Goal: Task Accomplishment & Management: Manage account settings

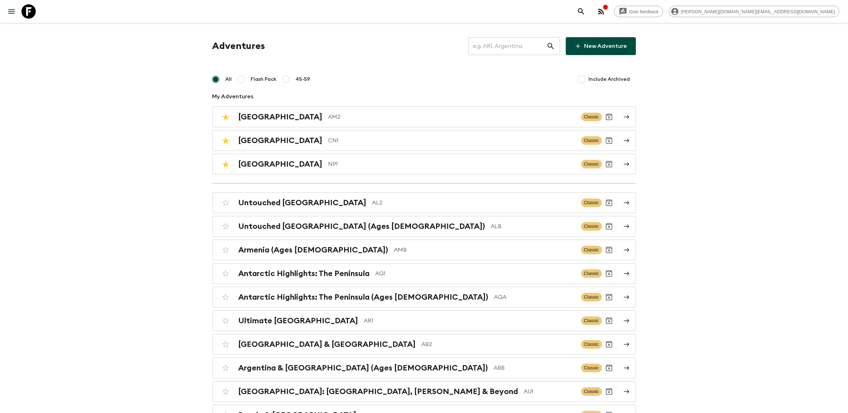
click at [501, 42] on input "text" at bounding box center [507, 46] width 78 height 20
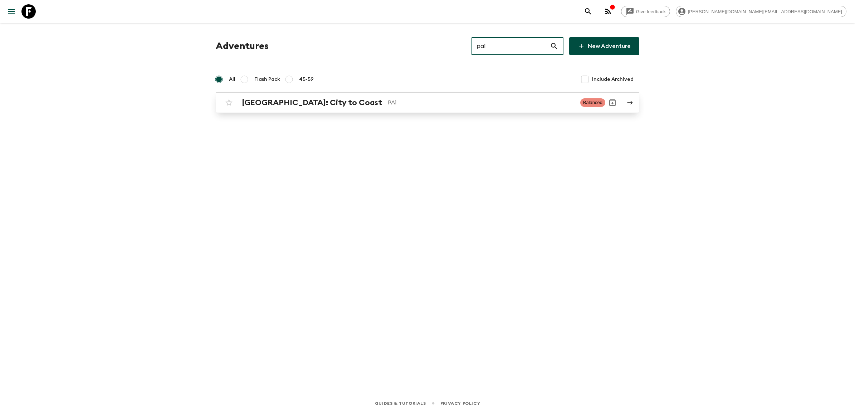
type input "pa1"
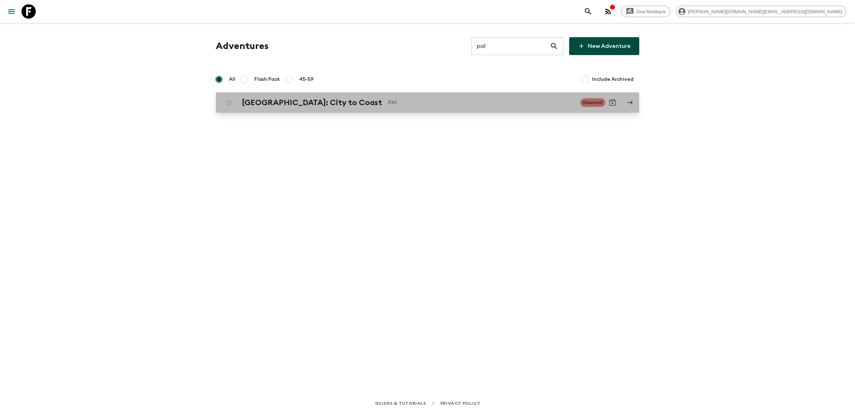
click at [314, 101] on h2 "[GEOGRAPHIC_DATA]: City to Coast" at bounding box center [312, 102] width 140 height 9
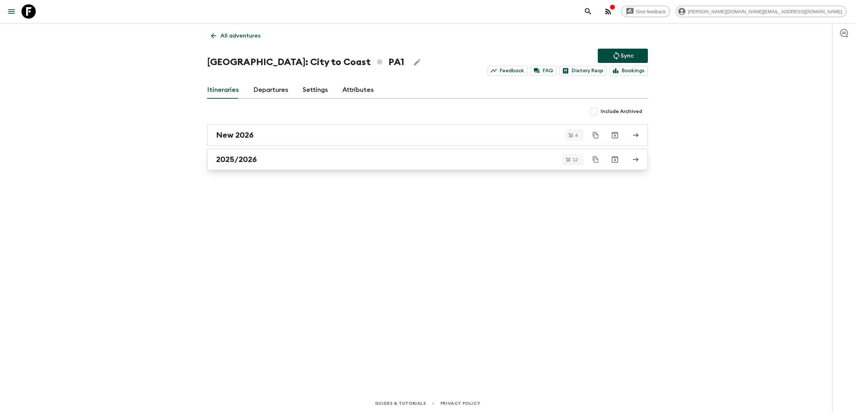
click at [269, 163] on div "2025/2026" at bounding box center [420, 159] width 409 height 9
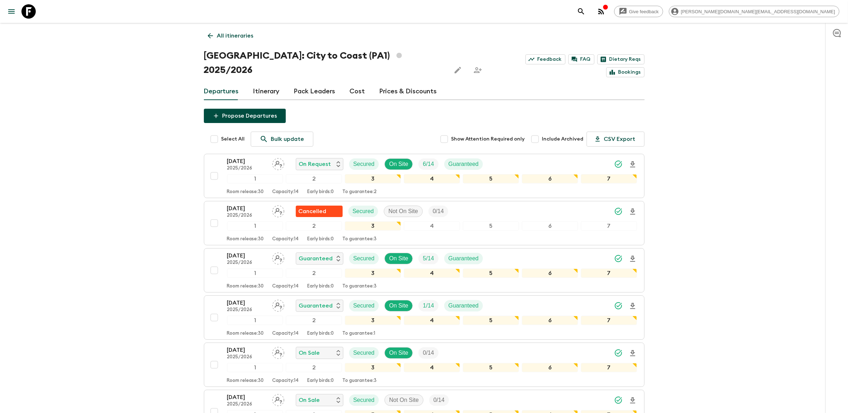
click at [214, 132] on input "Select All" at bounding box center [214, 139] width 14 height 14
checkbox input "true"
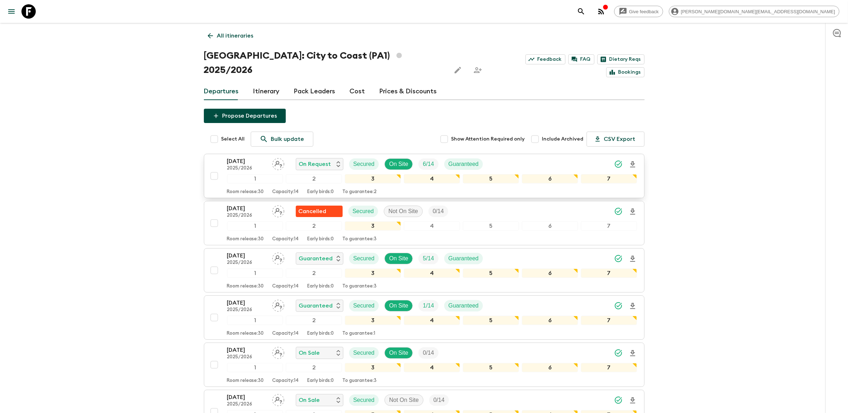
checkbox input "true"
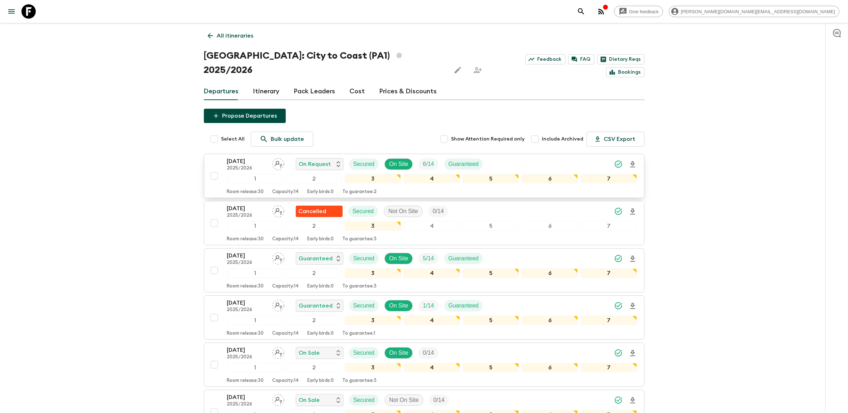
checkbox input "true"
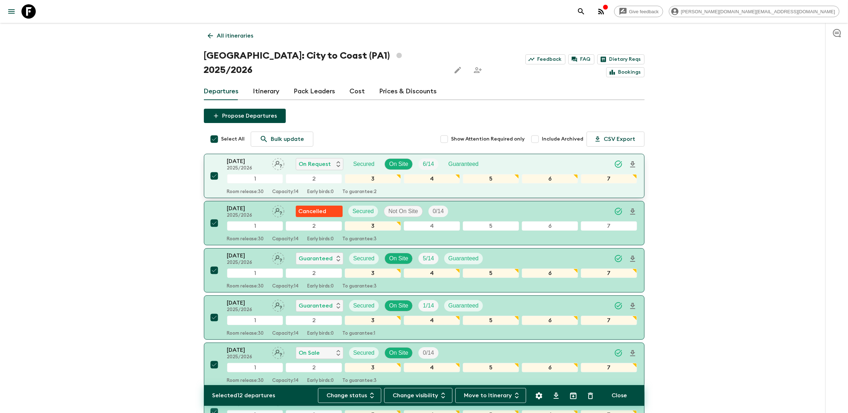
click at [213, 169] on input "checkbox" at bounding box center [214, 176] width 14 height 14
checkbox input "false"
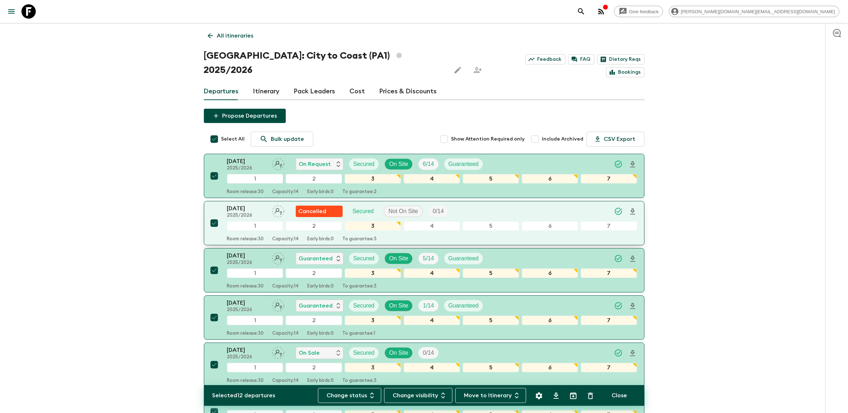
checkbox input "false"
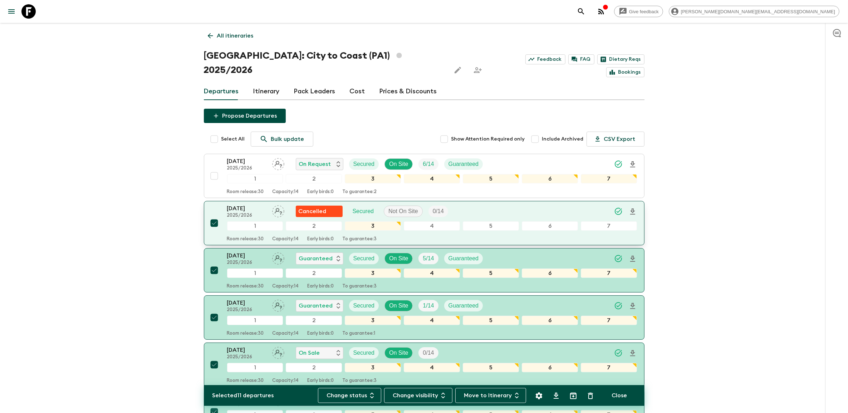
click at [211, 216] on input "checkbox" at bounding box center [214, 223] width 14 height 14
checkbox input "false"
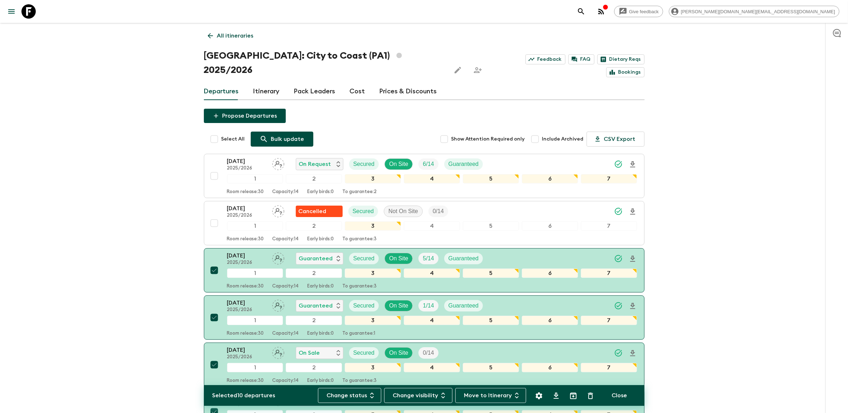
click at [282, 135] on p "Bulk update" at bounding box center [287, 139] width 33 height 9
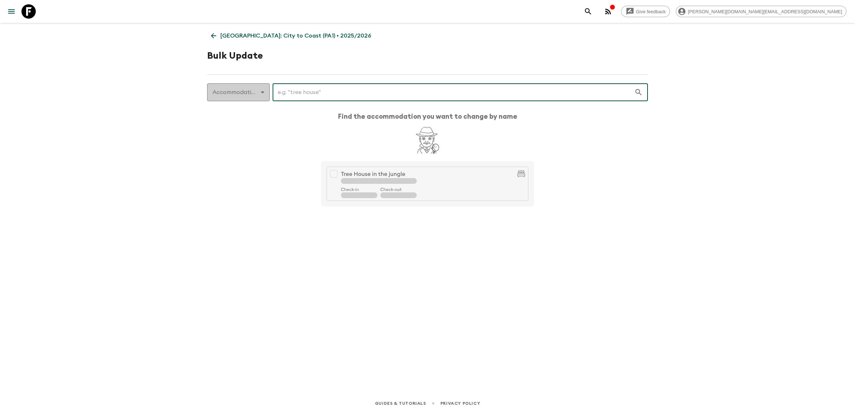
click at [264, 97] on body "Give feedback [PERSON_NAME][DOMAIN_NAME][EMAIL_ADDRESS][DOMAIN_NAME] [GEOGRAPHI…" at bounding box center [427, 206] width 855 height 413
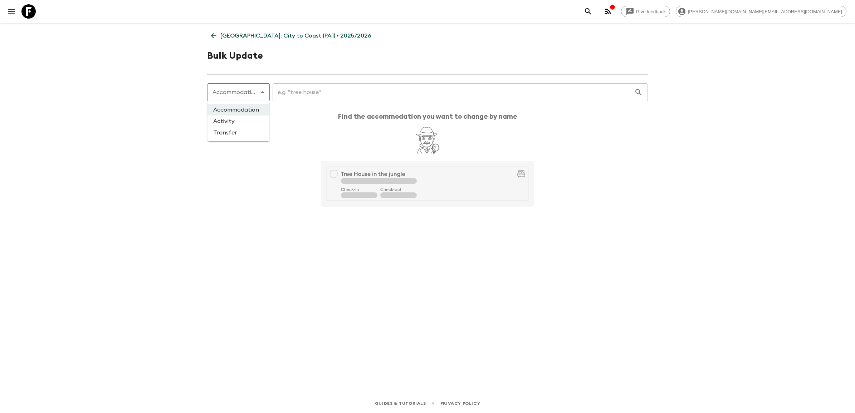
click at [237, 129] on li "Transfer" at bounding box center [238, 132] width 62 height 11
type input "transfer"
click at [279, 88] on input "text" at bounding box center [449, 92] width 370 height 20
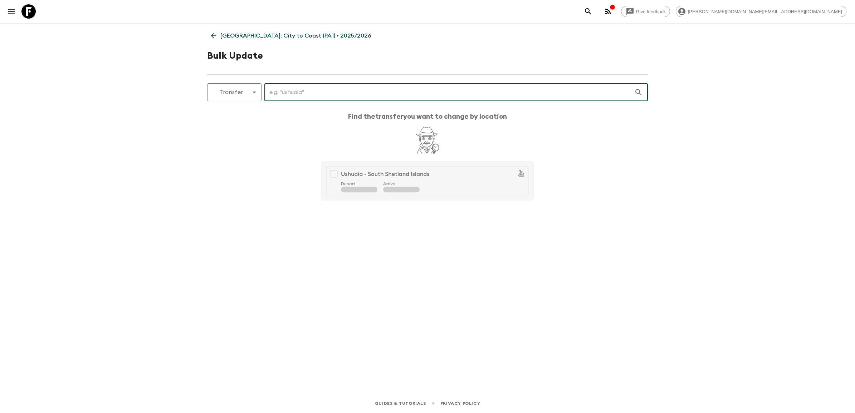
type input "t"
click at [215, 34] on icon at bounding box center [214, 36] width 8 height 8
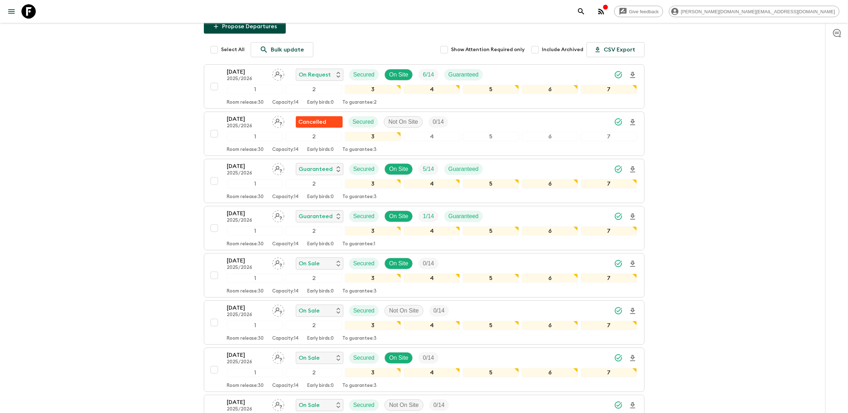
scroll to position [134, 0]
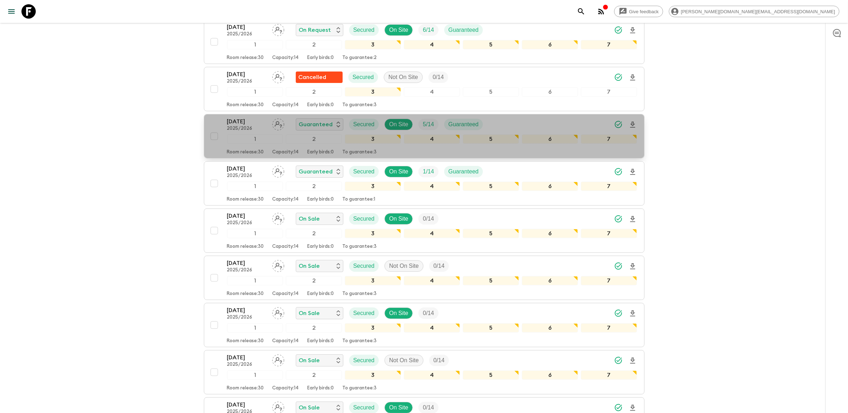
click at [245, 117] on p "[DATE]" at bounding box center [246, 121] width 39 height 9
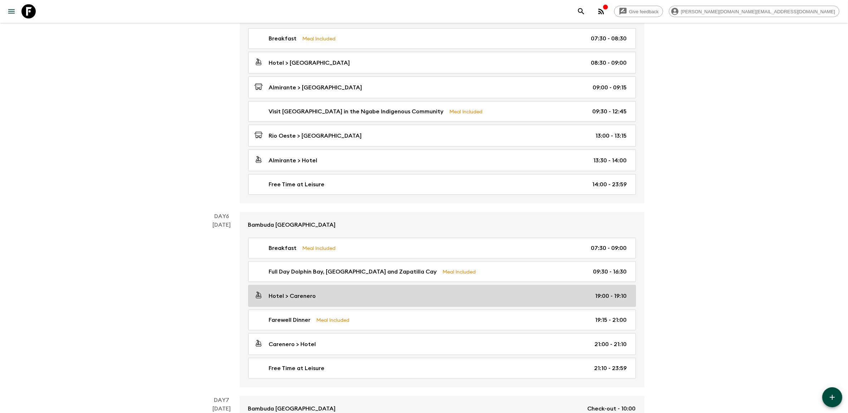
scroll to position [829, 0]
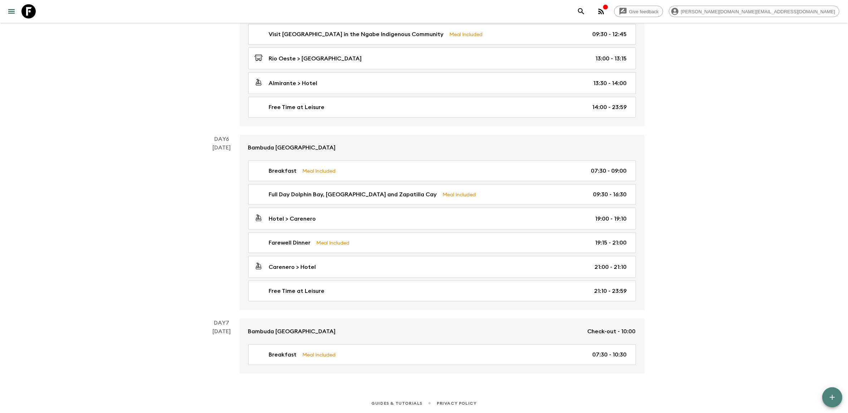
click at [826, 397] on button "button" at bounding box center [832, 397] width 20 height 20
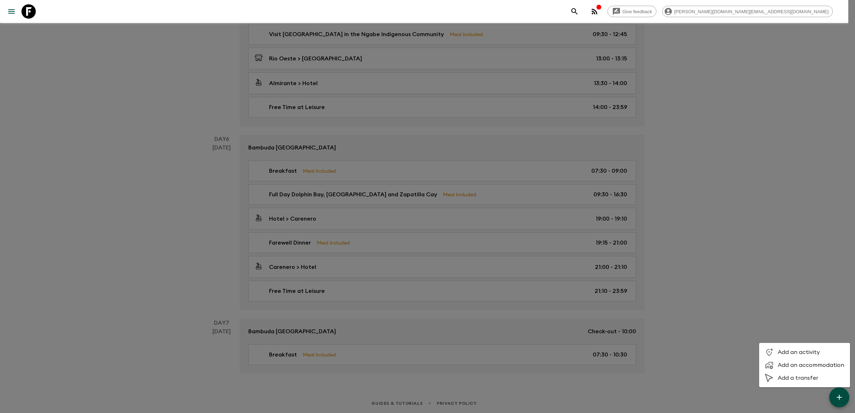
click at [795, 375] on span "Add a transfer" at bounding box center [811, 378] width 67 height 7
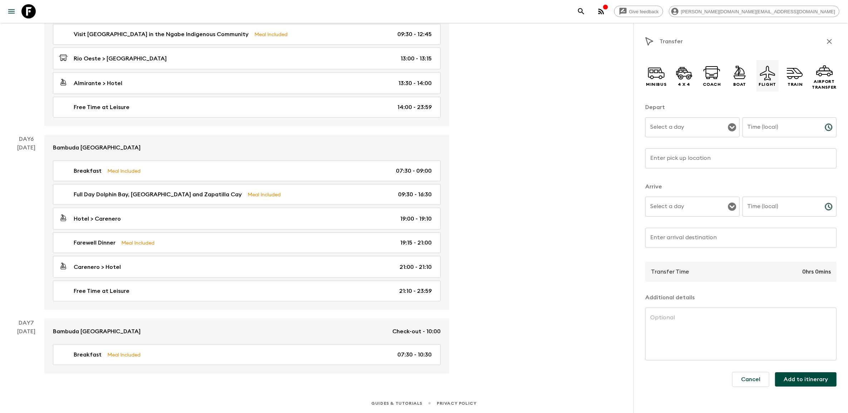
click at [765, 76] on icon at bounding box center [767, 72] width 17 height 17
click at [731, 124] on icon "Open" at bounding box center [732, 127] width 8 height 8
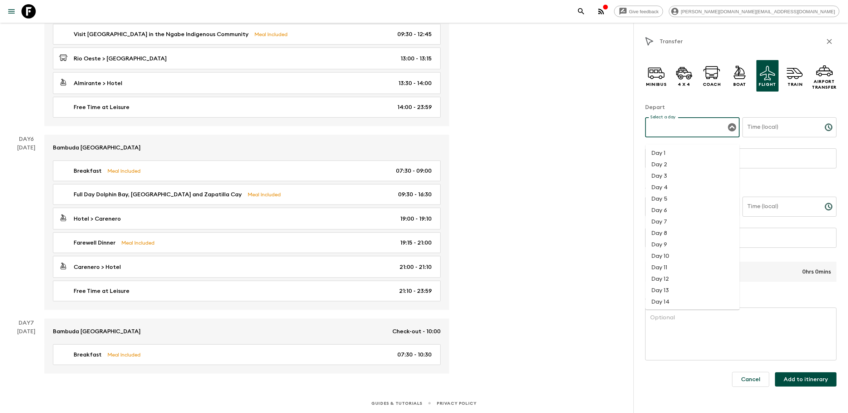
click at [665, 216] on li "Day 7" at bounding box center [693, 221] width 94 height 11
type input "Day 7"
click at [789, 129] on input "Time (local)" at bounding box center [781, 127] width 77 height 20
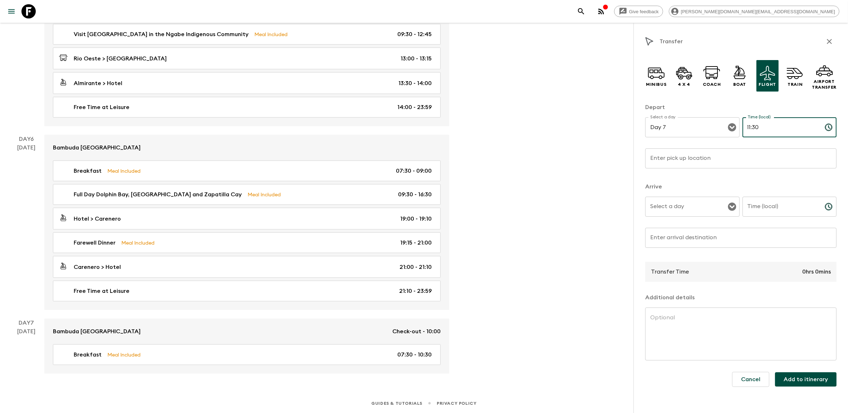
type input "11:30"
click at [685, 156] on div "Enter pick up location Enter pick up location ​" at bounding box center [740, 162] width 191 height 28
drag, startPoint x: 788, startPoint y: 181, endPoint x: 804, endPoint y: 168, distance: 20.6
click at [788, 182] on p "Arrive" at bounding box center [740, 186] width 191 height 9
click at [691, 156] on input "Enter pick up location" at bounding box center [740, 158] width 191 height 20
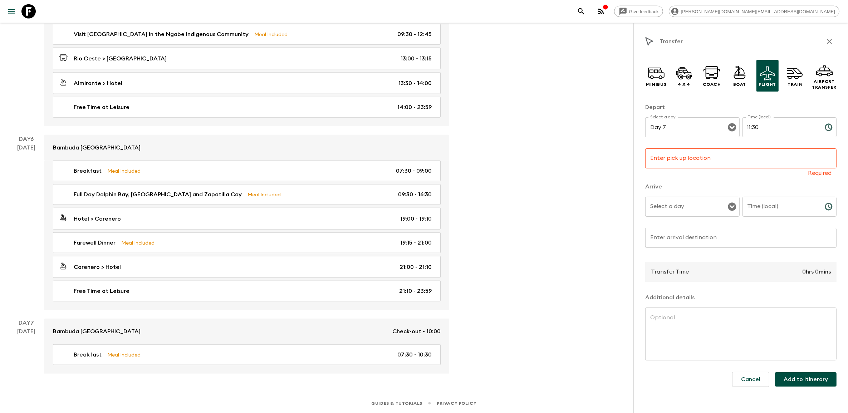
paste input "[GEOGRAPHIC_DATA] "[GEOGRAPHIC_DATA]"
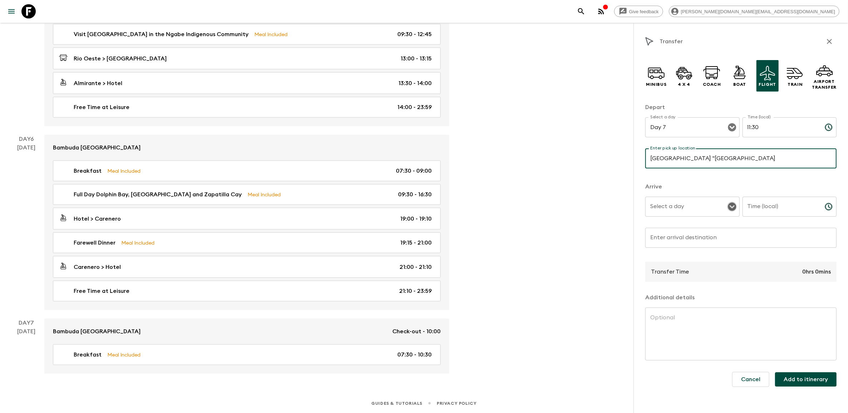
click at [729, 209] on icon "Open" at bounding box center [732, 206] width 9 height 9
type input "[GEOGRAPHIC_DATA] "[GEOGRAPHIC_DATA]"
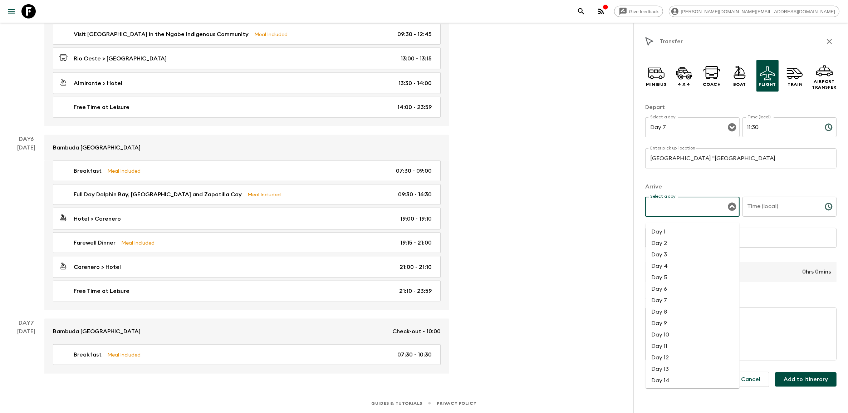
click at [668, 295] on li "Day 7" at bounding box center [693, 300] width 94 height 11
type input "Day 7"
click at [830, 206] on icon "Choose time" at bounding box center [830, 206] width 2 height 3
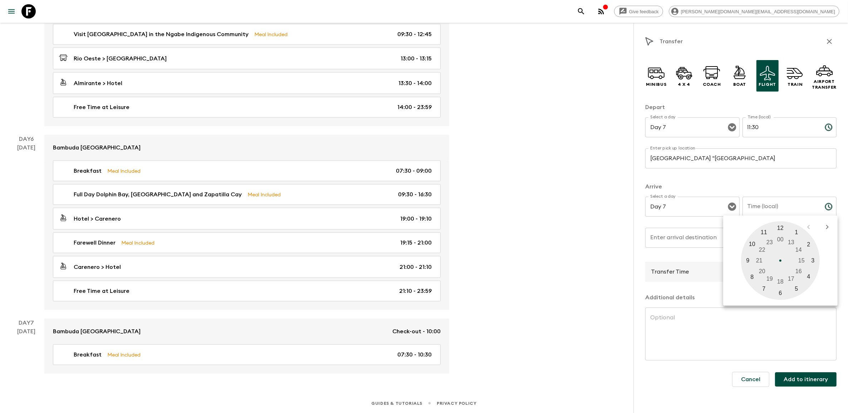
click at [780, 228] on div at bounding box center [780, 260] width 79 height 79
click at [782, 290] on div at bounding box center [780, 260] width 79 height 79
type input "12:30"
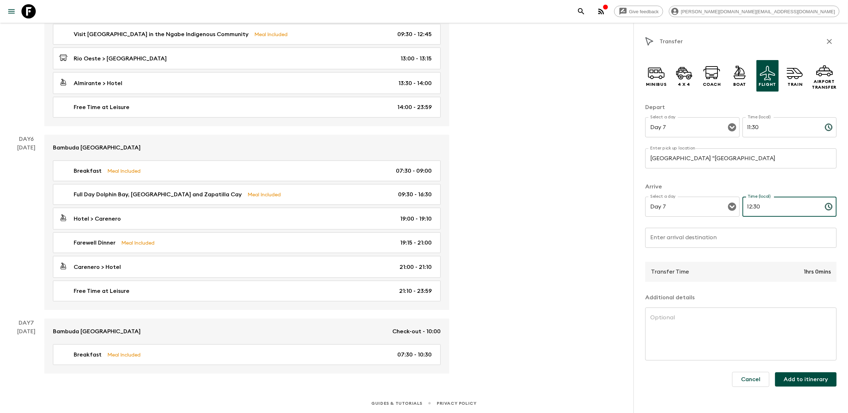
click at [763, 203] on input "12:30" at bounding box center [781, 207] width 77 height 20
click at [704, 244] on input "Enter arrival destination" at bounding box center [740, 238] width 191 height 20
paste input "Albrook “[PERSON_NAME]” [GEOGRAPHIC_DATA]"
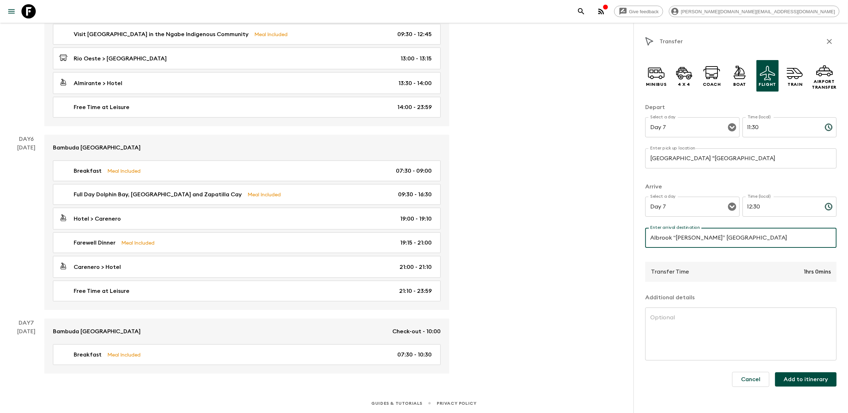
type input "Albrook “[PERSON_NAME]” [GEOGRAPHIC_DATA]"
click at [709, 334] on textarea at bounding box center [740, 334] width 181 height 41
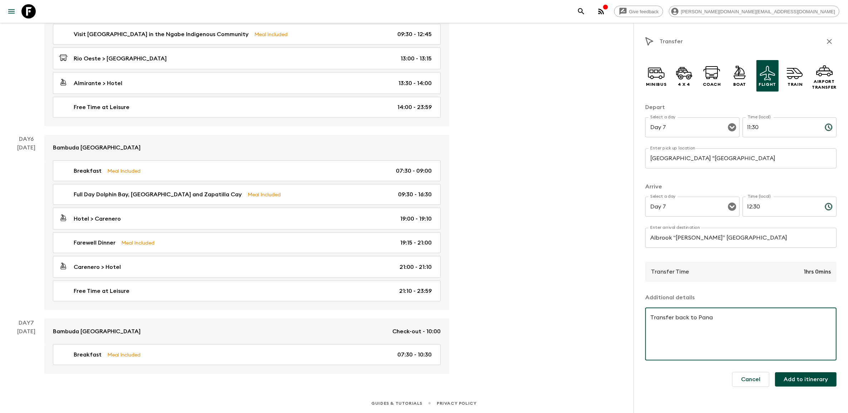
paste textarea "Your adventure ends with a mid morning flight back to [GEOGRAPHIC_DATA] where y…"
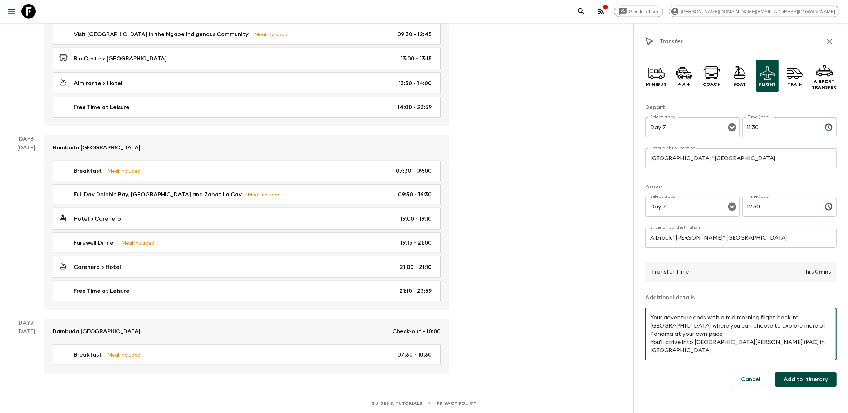
scroll to position [6, 0]
click at [684, 323] on textarea "Your adventure ends with a mid morning flight back to [GEOGRAPHIC_DATA] where y…" at bounding box center [740, 334] width 181 height 41
click at [748, 351] on textarea "Your adventure ends with a mid morning flight back to [GEOGRAPHIC_DATA] where y…" at bounding box center [740, 334] width 181 height 41
type textarea "Your adventure ends with a mid morning flight back to [GEOGRAPHIC_DATA] where y…"
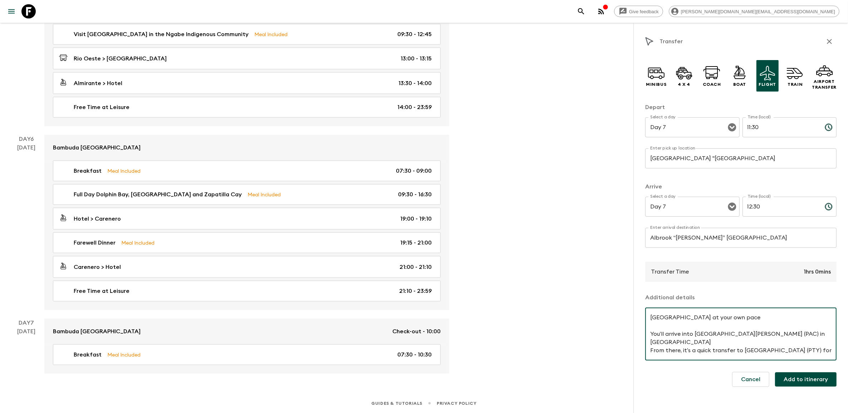
click at [803, 376] on button "Add to itinerary" at bounding box center [806, 379] width 62 height 14
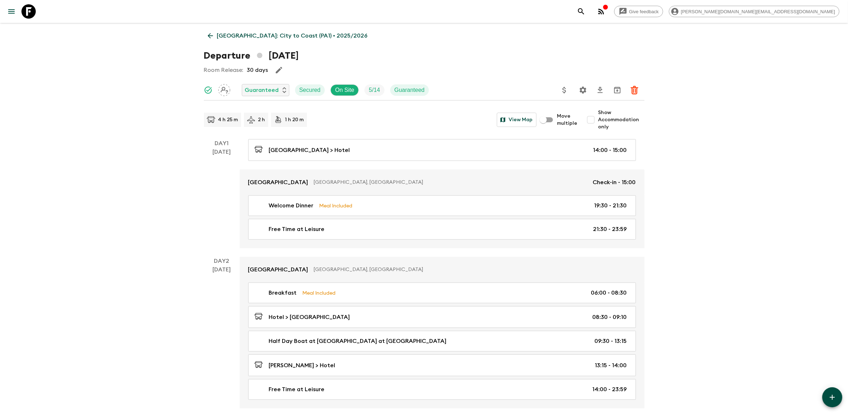
click at [28, 14] on icon at bounding box center [28, 11] width 14 height 14
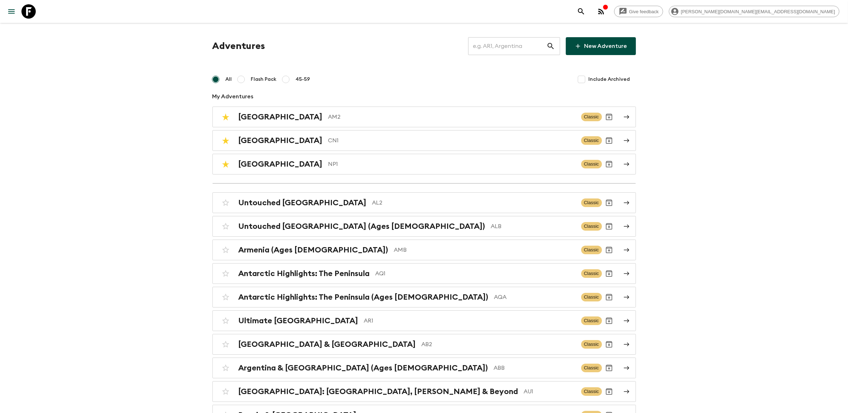
click at [514, 46] on input "text" at bounding box center [507, 46] width 78 height 20
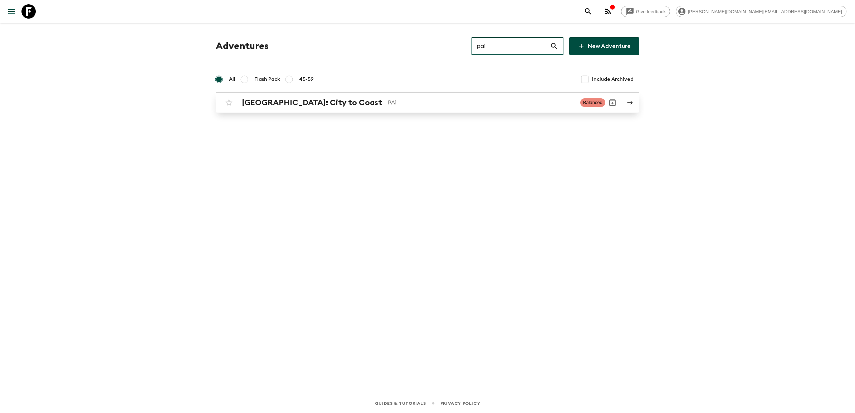
type input "pa1"
click at [231, 102] on input "checkbox" at bounding box center [229, 103] width 14 height 14
checkbox input "false"
click at [299, 104] on div "Adventures pa1 ​ New Adventure All Flash Pack 45-59 Include Archived [GEOGRAPHI…" at bounding box center [427, 75] width 441 height 76
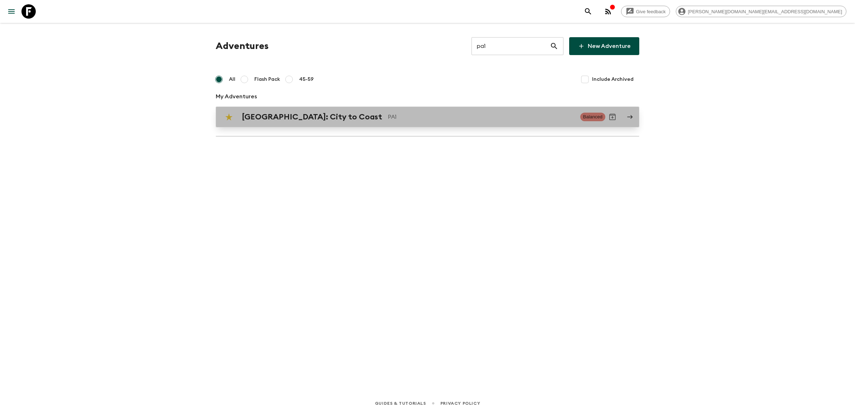
click at [302, 117] on h2 "[GEOGRAPHIC_DATA]: City to Coast" at bounding box center [312, 116] width 140 height 9
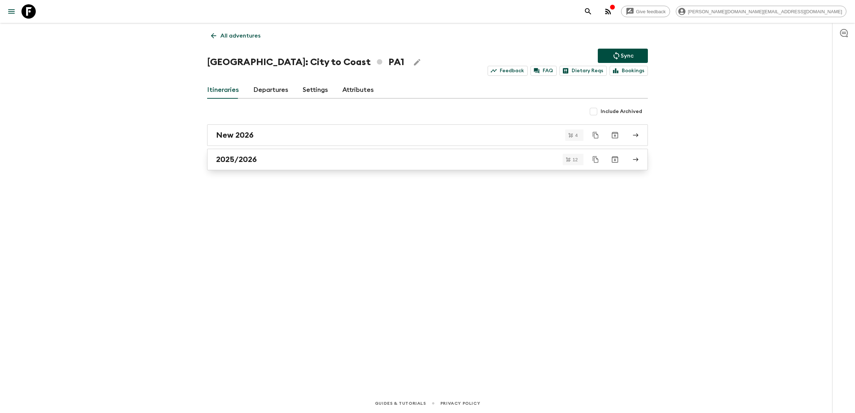
click at [243, 160] on h2 "2025/2026" at bounding box center [236, 159] width 41 height 9
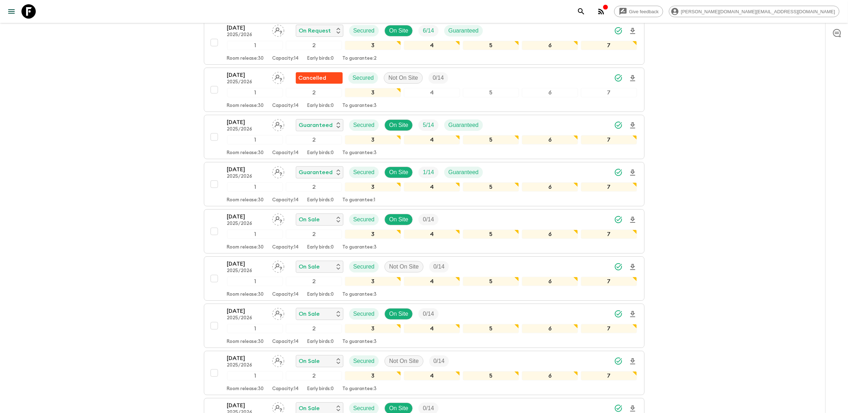
scroll to position [134, 0]
click at [246, 165] on p "[DATE]" at bounding box center [246, 169] width 39 height 9
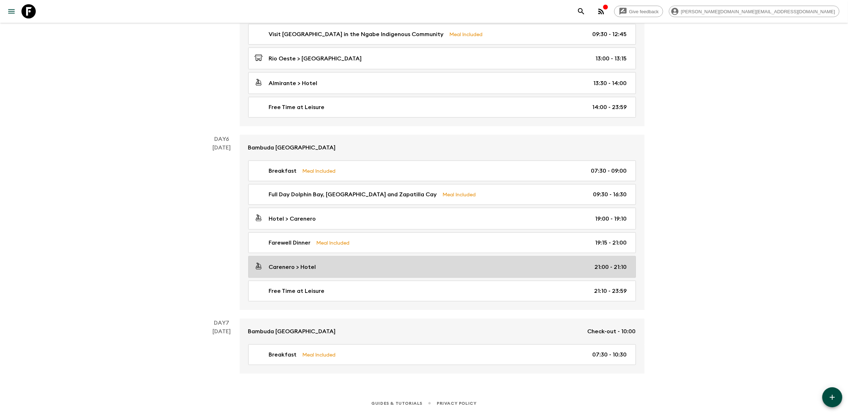
scroll to position [829, 0]
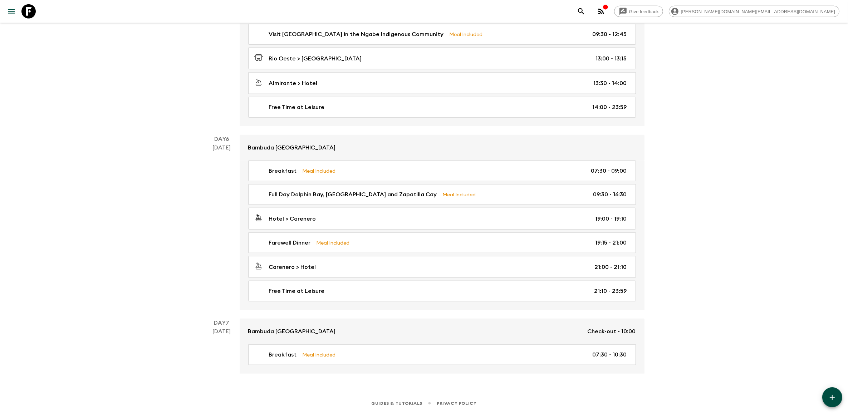
click at [829, 394] on icon "button" at bounding box center [832, 397] width 9 height 9
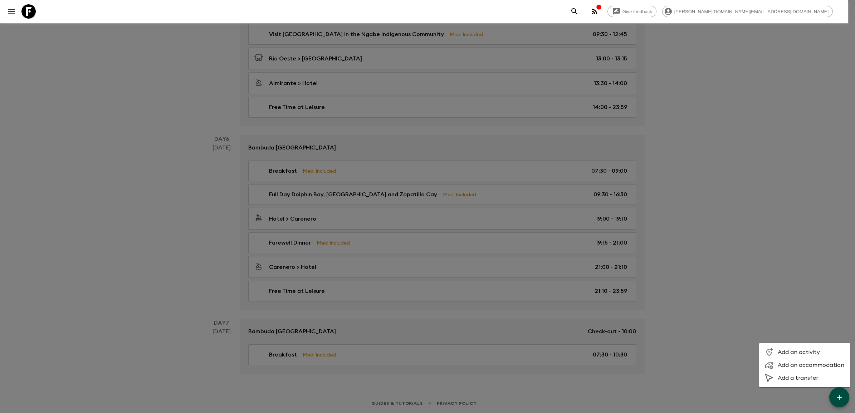
click at [804, 377] on span "Add a transfer" at bounding box center [811, 378] width 67 height 7
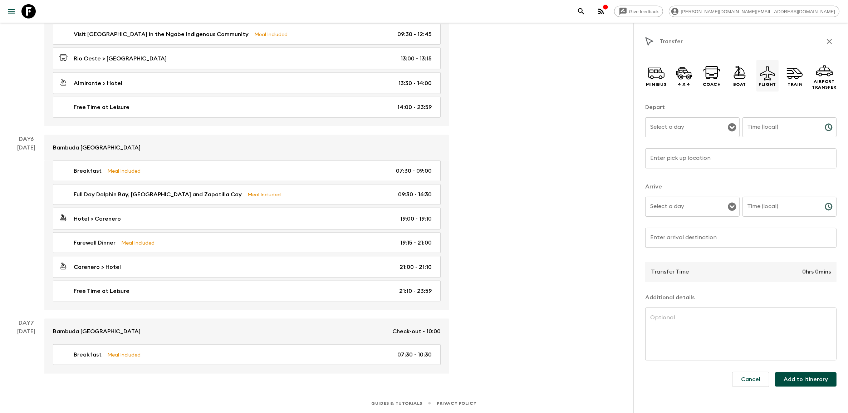
click at [765, 72] on icon at bounding box center [767, 73] width 15 height 15
click at [732, 127] on icon "Open" at bounding box center [732, 127] width 9 height 9
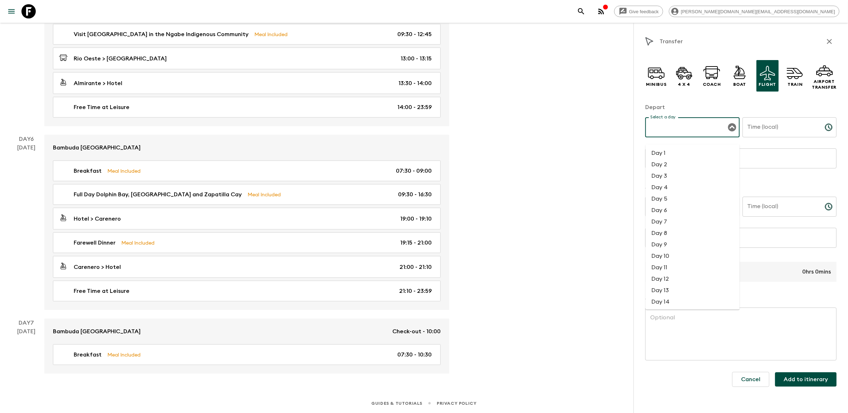
click at [671, 216] on li "Day 7" at bounding box center [693, 221] width 94 height 11
type input "Day 7"
click at [773, 127] on div "Time (local) Time (local) ​" at bounding box center [790, 131] width 94 height 28
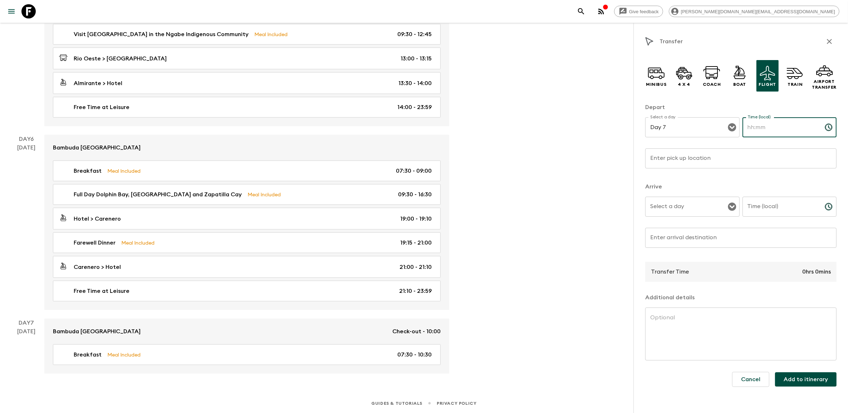
click at [829, 123] on icon "Choose time" at bounding box center [829, 127] width 9 height 9
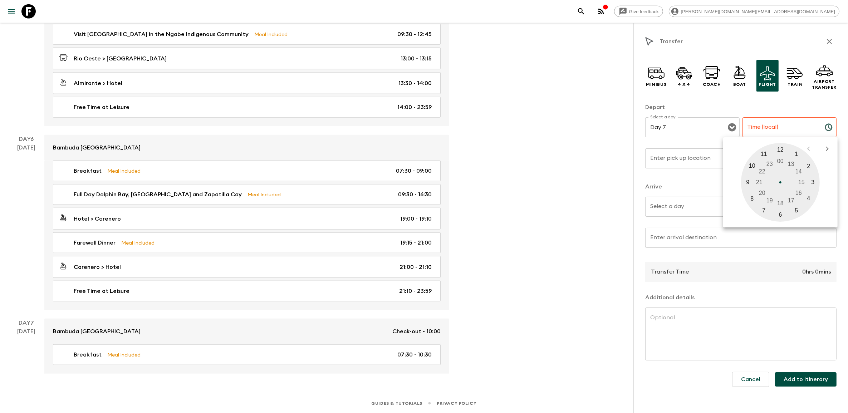
click at [765, 152] on div at bounding box center [780, 182] width 79 height 79
click at [780, 215] on div at bounding box center [780, 182] width 79 height 79
type input "11:30"
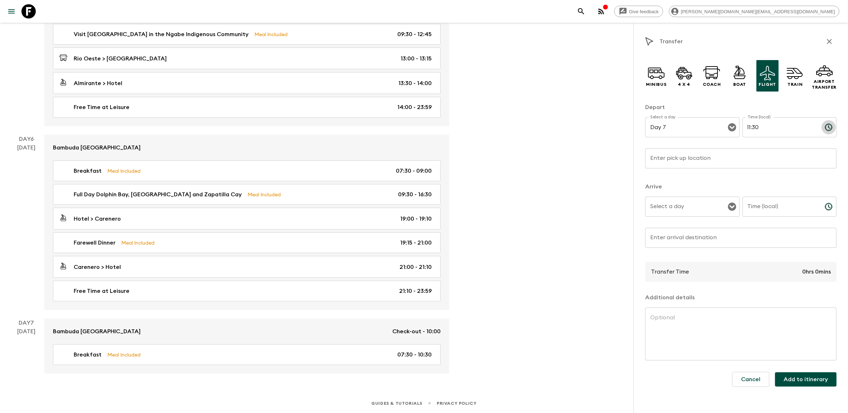
click at [827, 126] on icon "Choose time, selected time is 11:30 AM" at bounding box center [829, 127] width 9 height 9
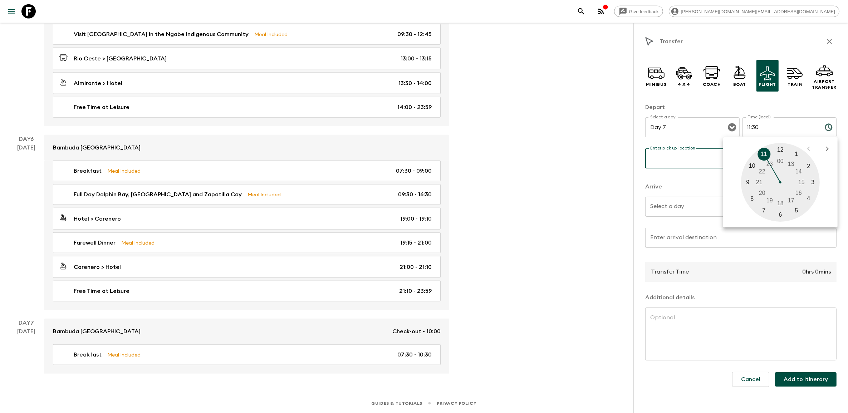
click at [690, 155] on div "Enter pick up location Enter pick up location ​" at bounding box center [740, 162] width 191 height 28
click at [691, 155] on label "Enter pick up location" at bounding box center [680, 158] width 60 height 8
click at [691, 155] on input "Enter pick up location" at bounding box center [740, 158] width 191 height 20
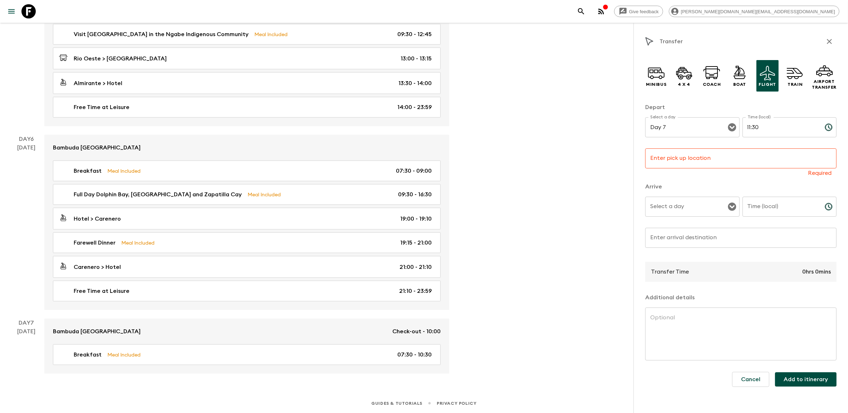
click at [678, 156] on input "Enter pick up location" at bounding box center [740, 158] width 191 height 20
paste input "[GEOGRAPHIC_DATA] "[GEOGRAPHIC_DATA]"
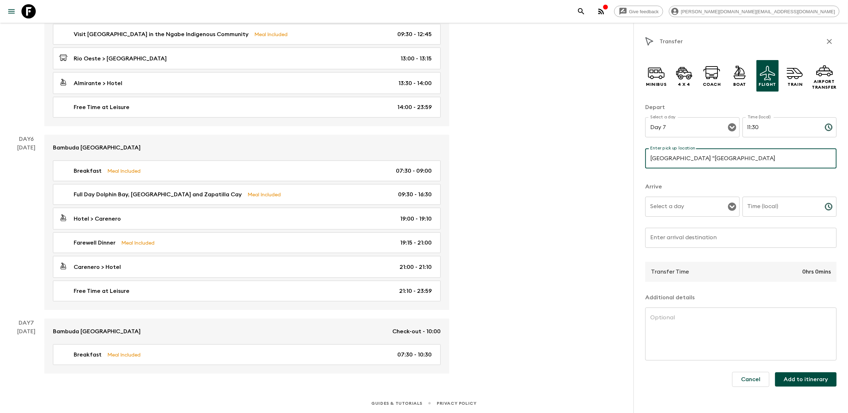
click at [731, 207] on icon "Open" at bounding box center [732, 207] width 8 height 8
type input "[GEOGRAPHIC_DATA] "[GEOGRAPHIC_DATA]"
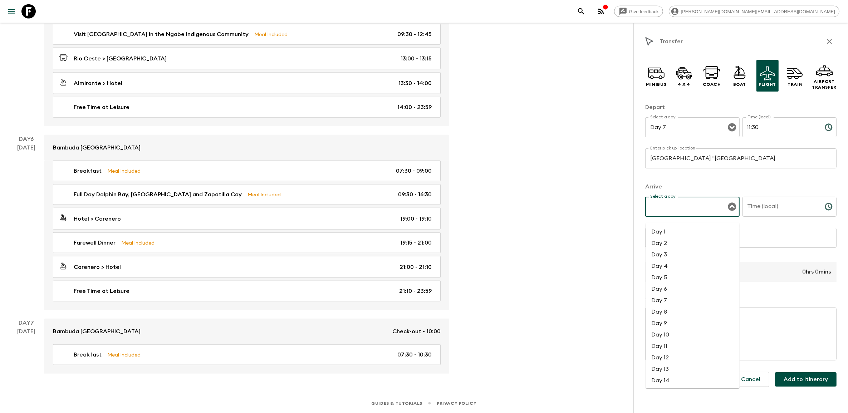
click at [673, 295] on li "Day 7" at bounding box center [693, 300] width 94 height 11
type input "Day 7"
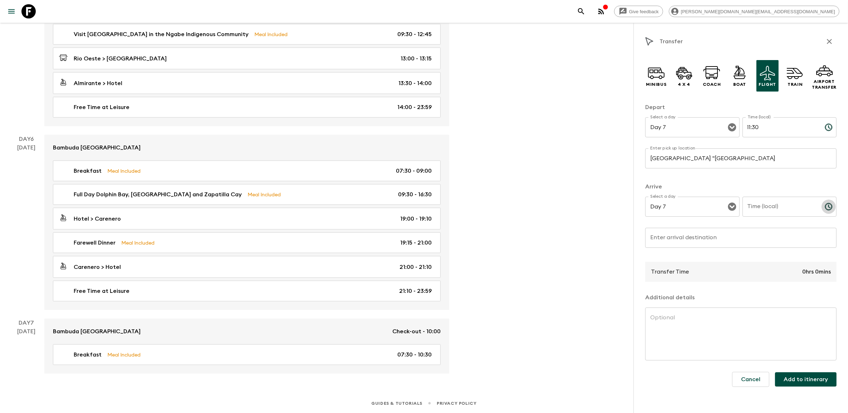
click at [833, 206] on icon "Choose time" at bounding box center [829, 206] width 9 height 9
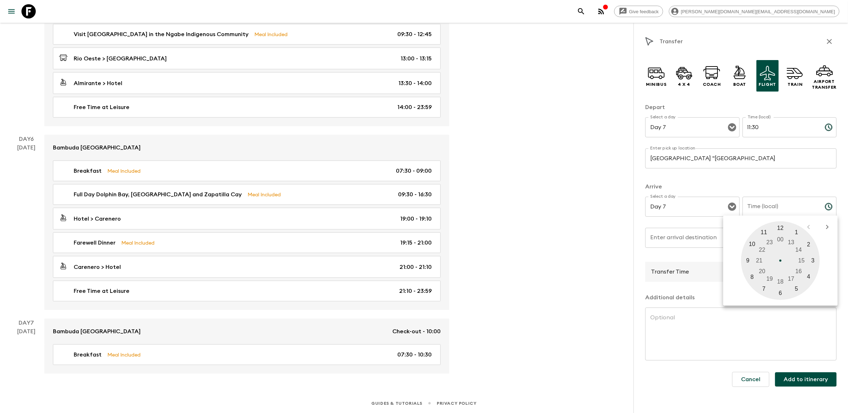
click at [781, 226] on div at bounding box center [780, 260] width 79 height 79
click at [781, 291] on div at bounding box center [780, 260] width 79 height 79
type input "12:30"
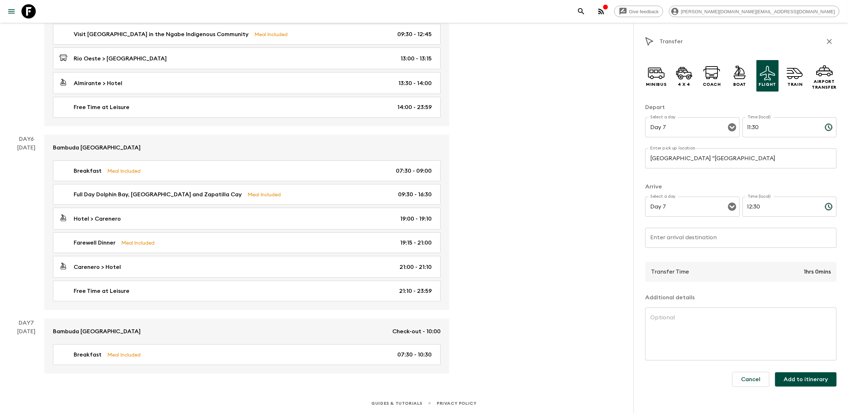
click at [688, 239] on input "Enter arrival destination" at bounding box center [740, 238] width 191 height 20
drag, startPoint x: 682, startPoint y: 242, endPoint x: 682, endPoint y: 237, distance: 5.0
click at [682, 242] on input "Enter arrival destination" at bounding box center [740, 238] width 191 height 20
paste input "Albrook “[PERSON_NAME]” [GEOGRAPHIC_DATA]"
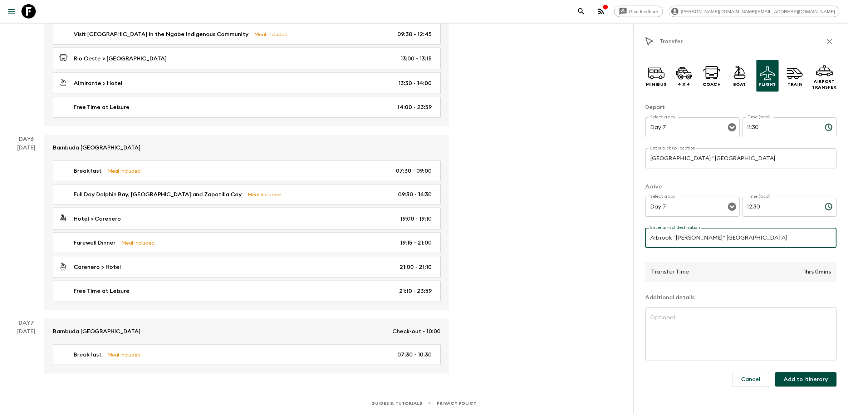
type input "Albrook “[PERSON_NAME]” [GEOGRAPHIC_DATA]"
click at [710, 317] on textarea at bounding box center [740, 334] width 181 height 41
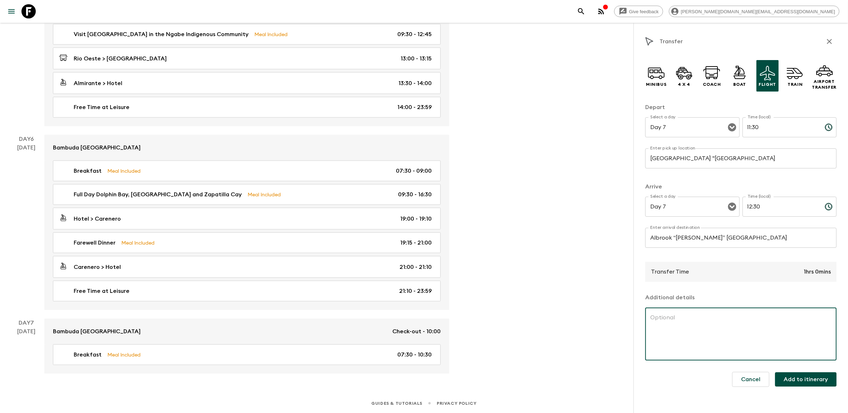
paste textarea "Your adventure ends with a mid morning flight back to [GEOGRAPHIC_DATA] where y…"
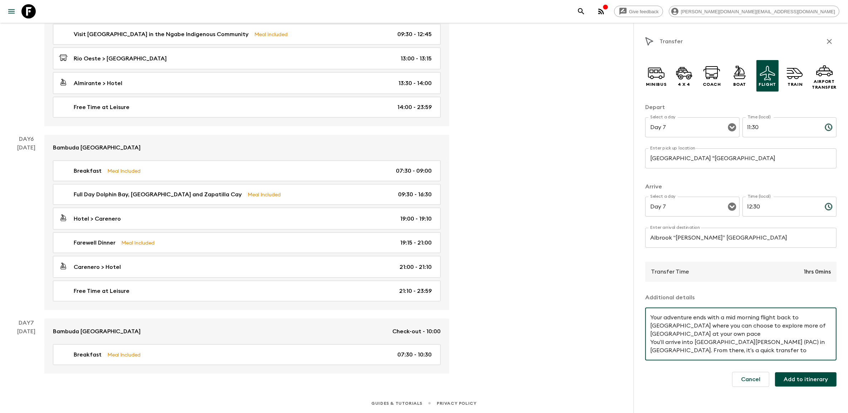
click at [689, 331] on textarea "Your adventure ends with a mid morning flight back to [GEOGRAPHIC_DATA] where y…" at bounding box center [740, 334] width 181 height 41
type textarea "Your adventure ends with a mid morning flight back to [GEOGRAPHIC_DATA] where y…"
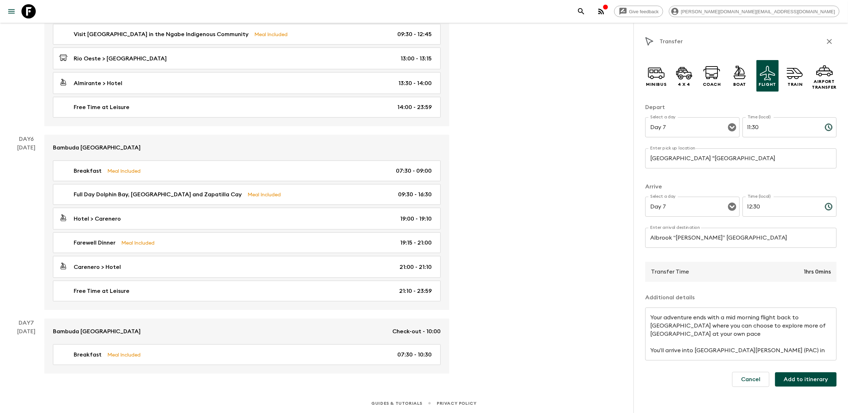
scroll to position [16, 0]
click at [793, 374] on button "Add to itinerary" at bounding box center [806, 379] width 62 height 14
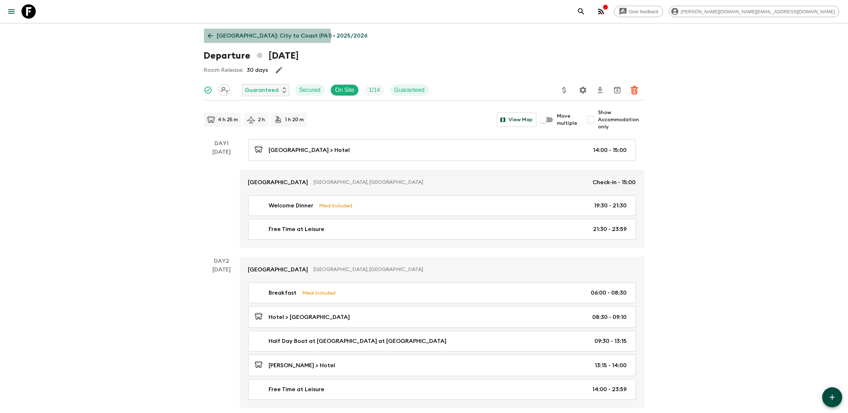
click at [214, 37] on icon at bounding box center [210, 36] width 8 height 8
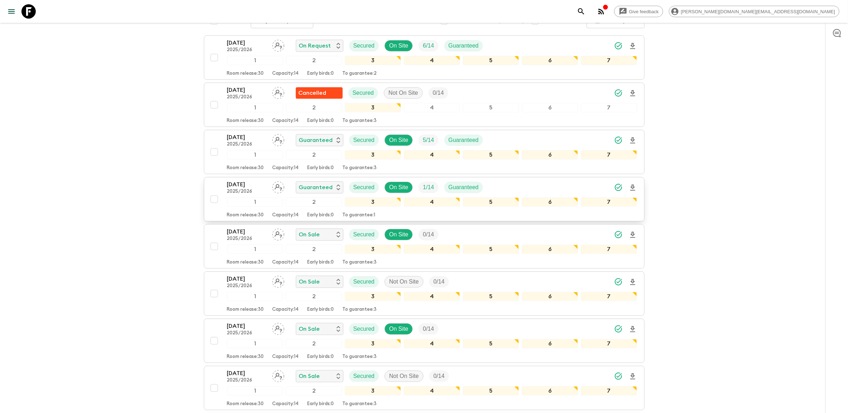
scroll to position [134, 0]
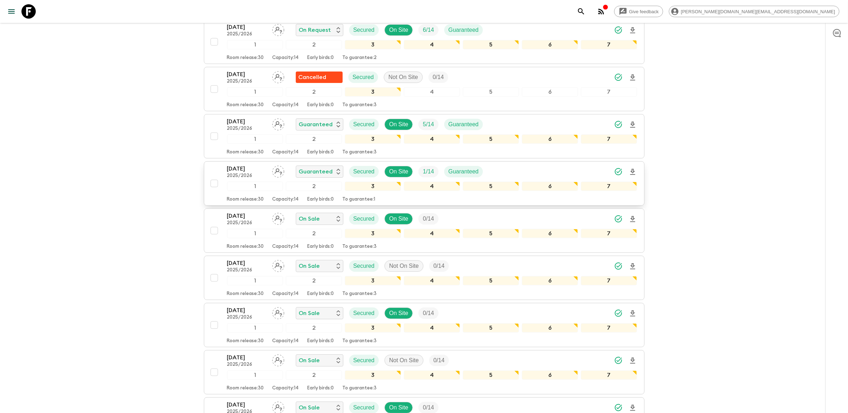
click at [242, 212] on p "[DATE]" at bounding box center [246, 216] width 39 height 9
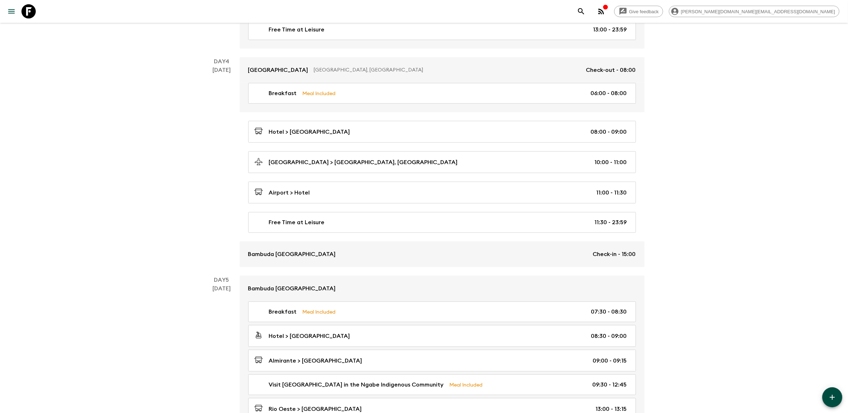
scroll to position [829, 0]
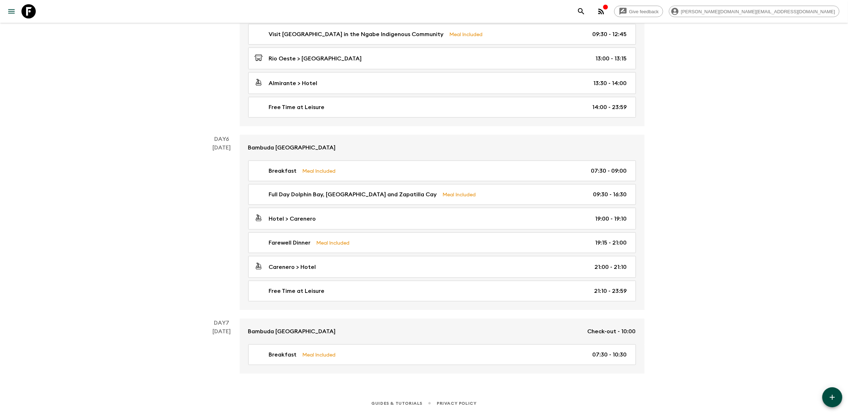
click at [836, 397] on icon "button" at bounding box center [832, 397] width 9 height 9
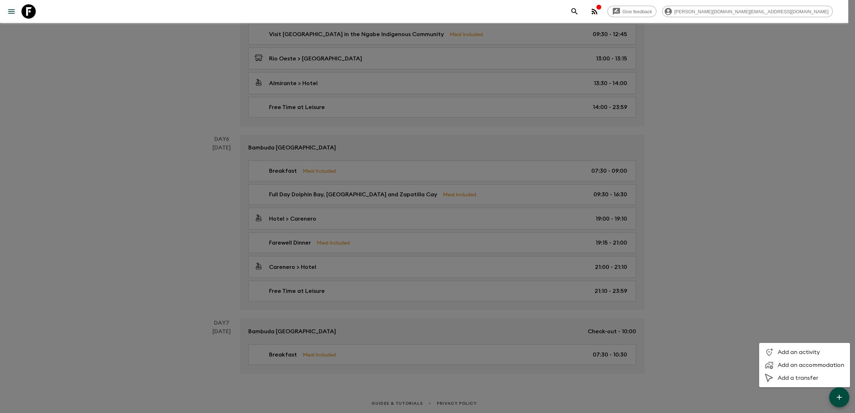
click at [804, 373] on li "Add a transfer" at bounding box center [804, 378] width 91 height 13
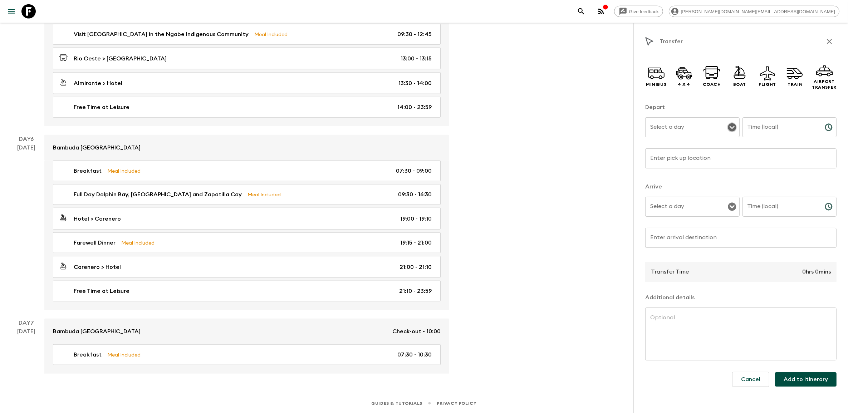
click at [731, 126] on icon "Open" at bounding box center [732, 127] width 9 height 9
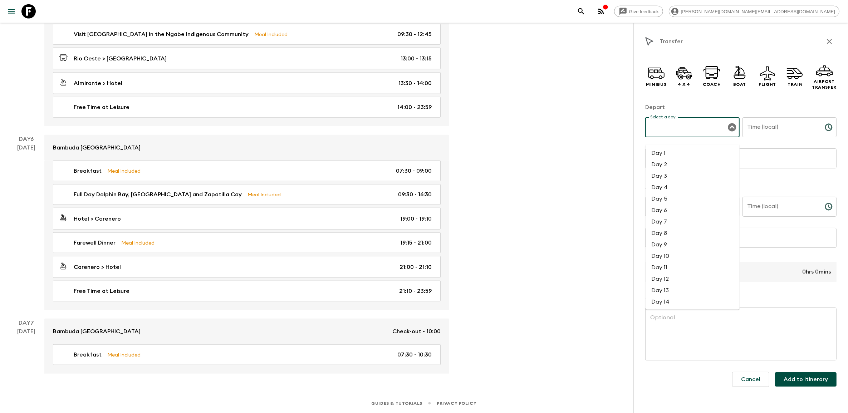
click at [668, 216] on li "Day 7" at bounding box center [693, 221] width 94 height 11
type input "Day 7"
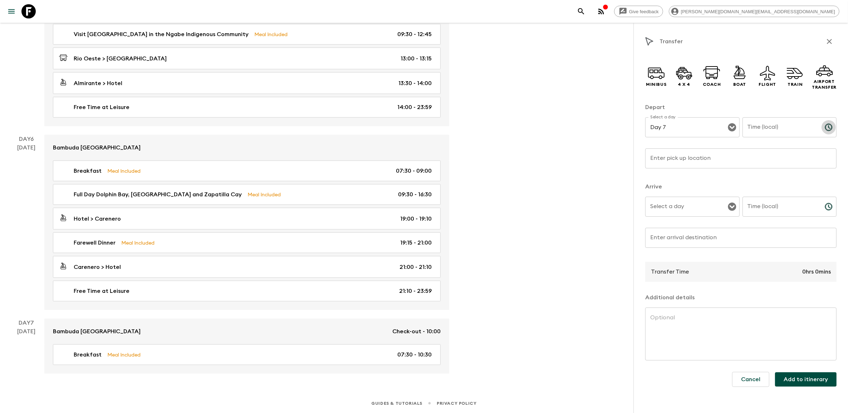
click at [830, 130] on icon "Choose time" at bounding box center [828, 127] width 7 height 7
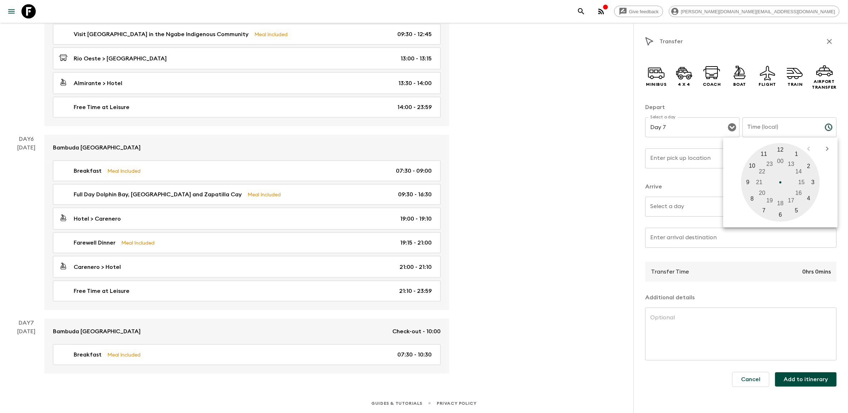
click at [766, 155] on div at bounding box center [780, 182] width 79 height 79
click at [780, 213] on div at bounding box center [780, 182] width 79 height 79
type input "11:30"
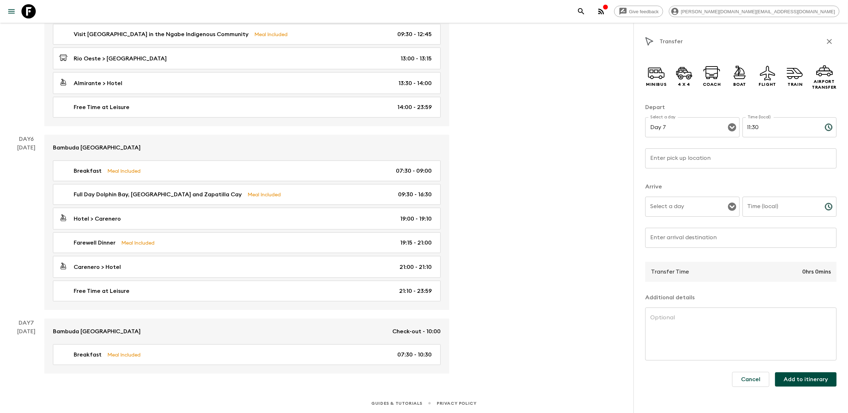
click at [671, 158] on div "Enter pick up location Enter pick up location ​" at bounding box center [740, 162] width 191 height 28
paste input "[GEOGRAPHIC_DATA] "[GEOGRAPHIC_DATA]"
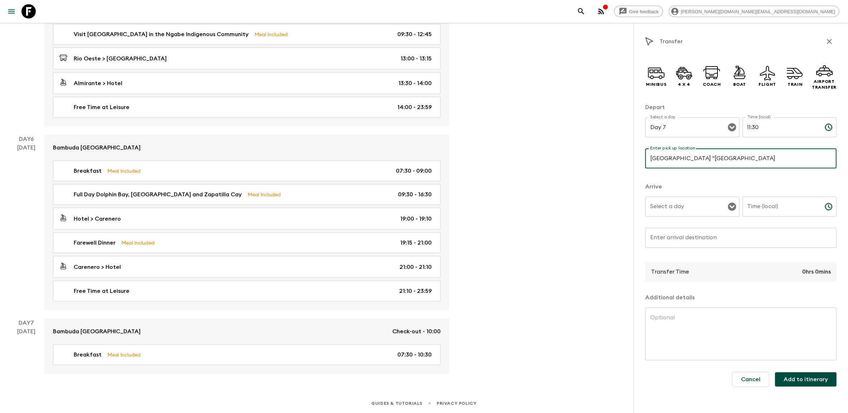
type input "[GEOGRAPHIC_DATA] "[GEOGRAPHIC_DATA]"
click at [683, 235] on div "Enter arrival destination Enter arrival destination ​" at bounding box center [740, 242] width 191 height 28
paste input "Albrook “[PERSON_NAME]” [GEOGRAPHIC_DATA]"
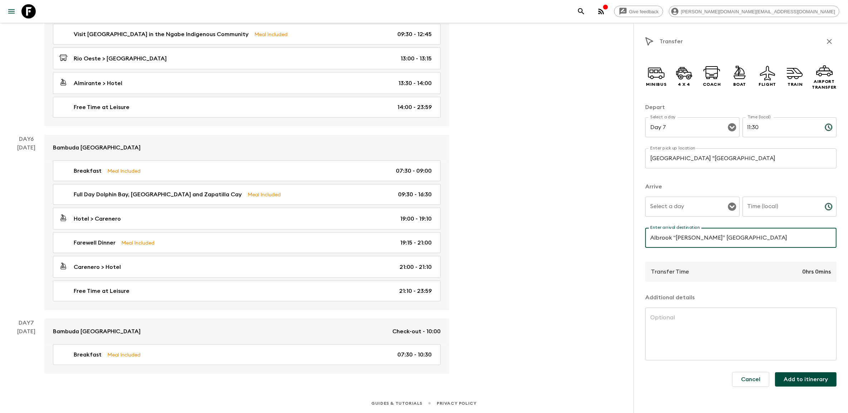
type input "Albrook “[PERSON_NAME]” [GEOGRAPHIC_DATA]"
click at [705, 344] on textarea at bounding box center [740, 334] width 181 height 41
paste textarea "Your adventure ends with a mid morning flight back to [GEOGRAPHIC_DATA] where y…"
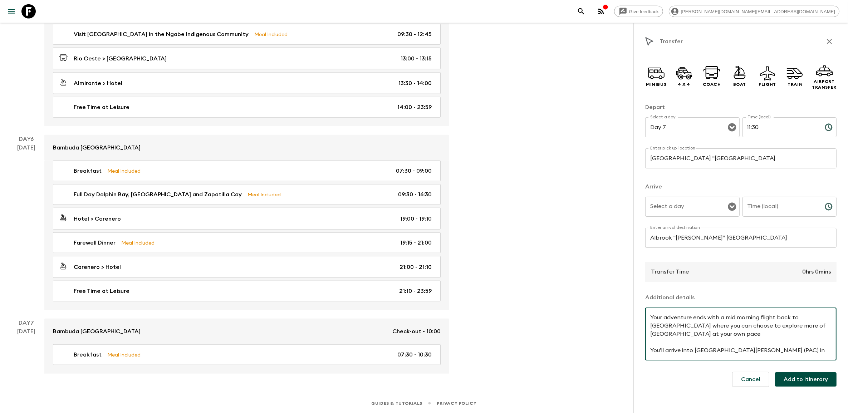
scroll to position [15, 0]
click at [731, 206] on icon "Open" at bounding box center [732, 206] width 9 height 9
type textarea "Your adventure ends with a mid morning flight back to [GEOGRAPHIC_DATA] where y…"
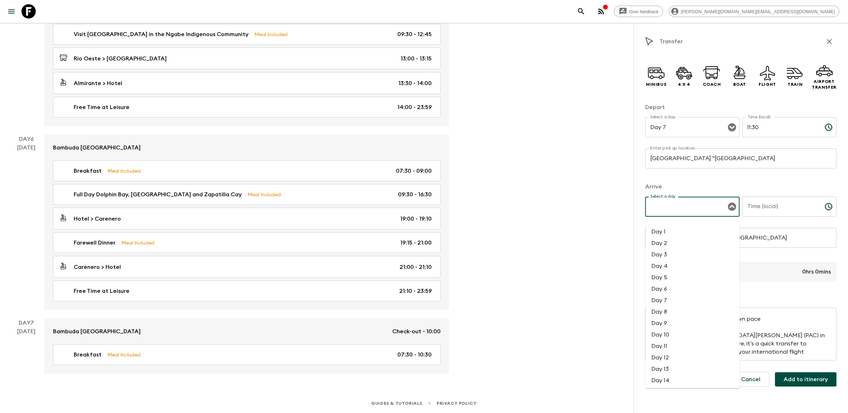
click at [666, 295] on li "Day 7" at bounding box center [693, 300] width 94 height 11
type input "Day 7"
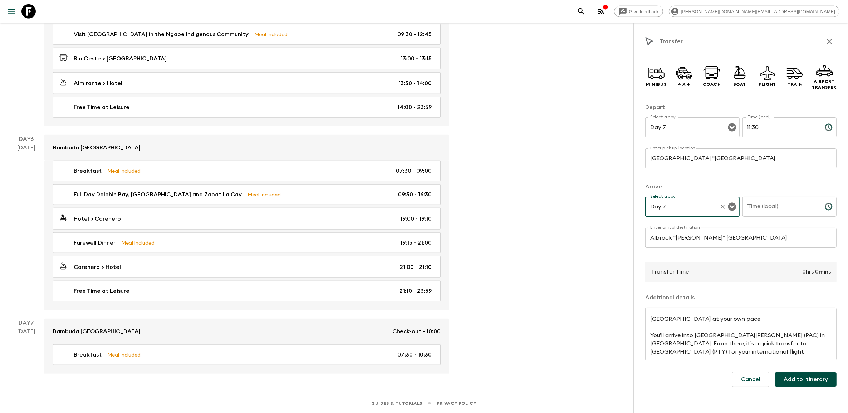
click at [831, 205] on icon "Choose time" at bounding box center [829, 206] width 9 height 9
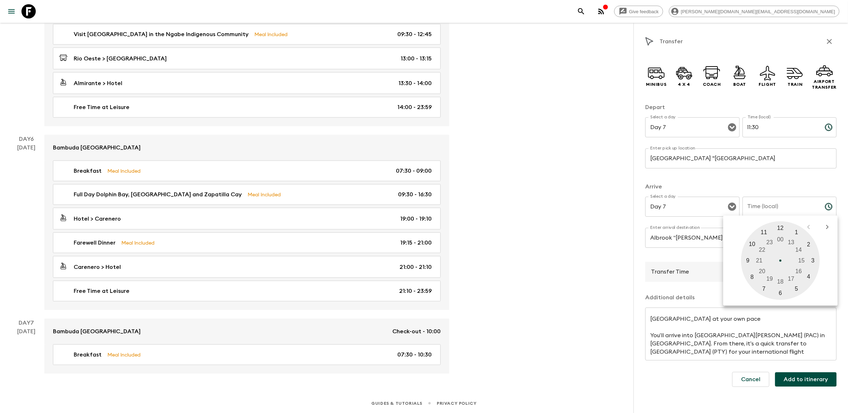
click at [782, 226] on div at bounding box center [780, 260] width 79 height 79
click at [781, 290] on div at bounding box center [780, 260] width 79 height 79
type input "12:30"
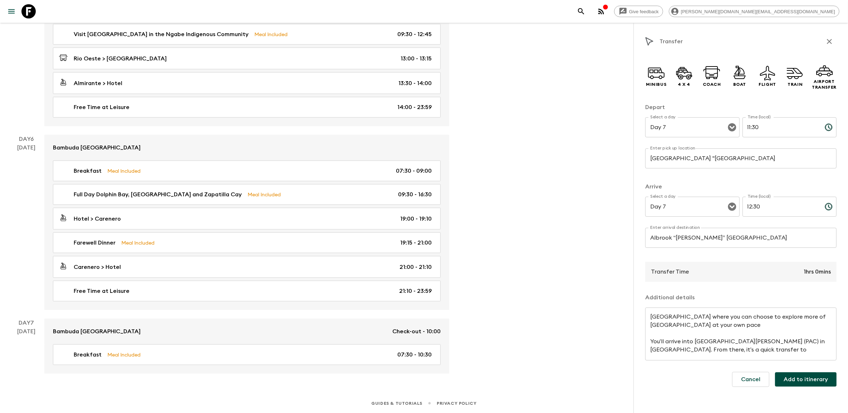
scroll to position [16, 0]
click at [810, 378] on button "Add to itinerary" at bounding box center [806, 379] width 62 height 14
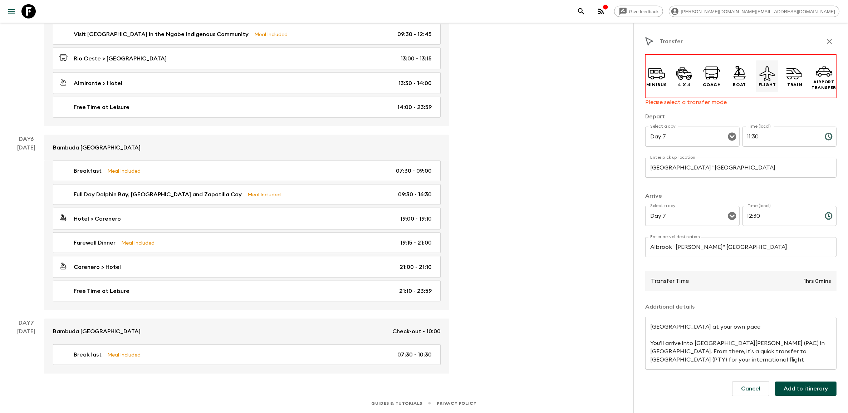
click at [774, 74] on icon at bounding box center [767, 73] width 17 height 17
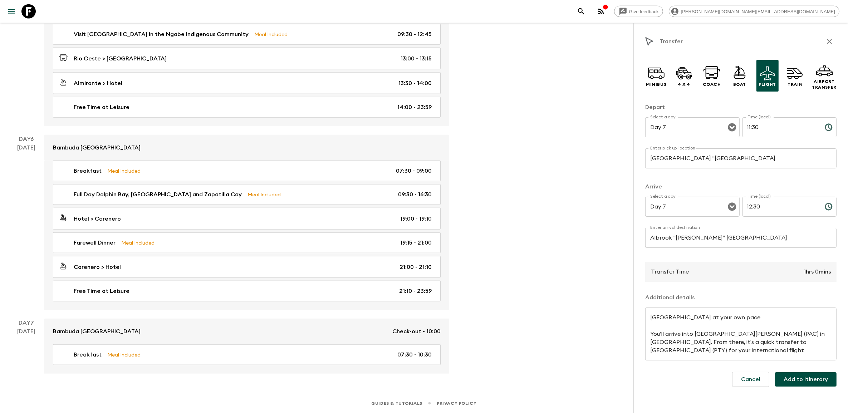
click at [813, 374] on button "Add to itinerary" at bounding box center [806, 379] width 62 height 14
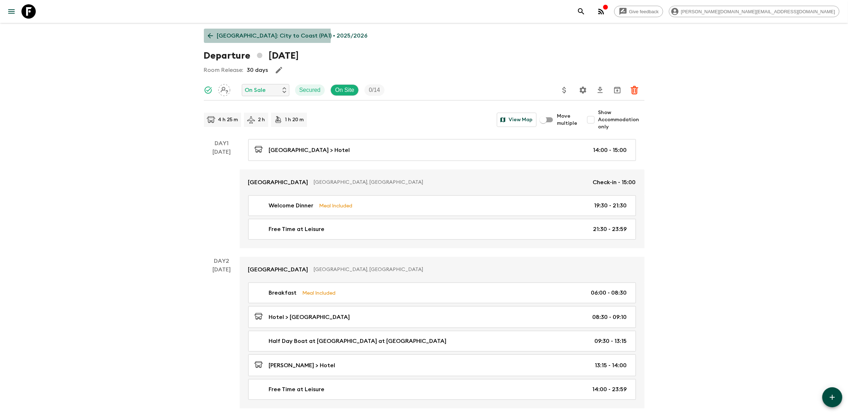
click at [213, 36] on icon at bounding box center [210, 36] width 8 height 8
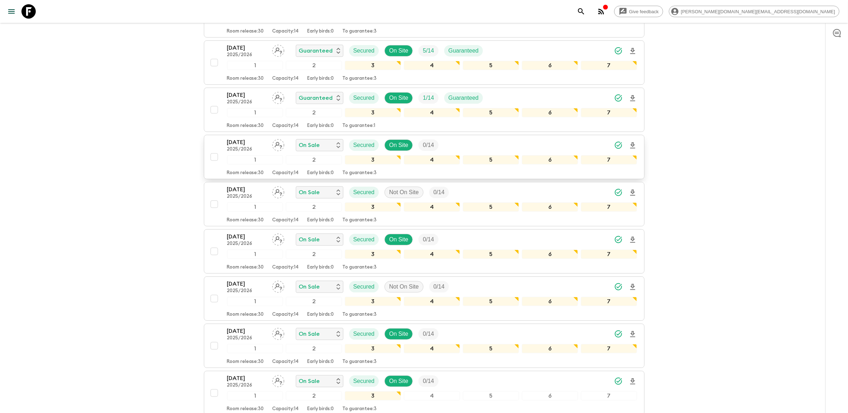
scroll to position [224, 0]
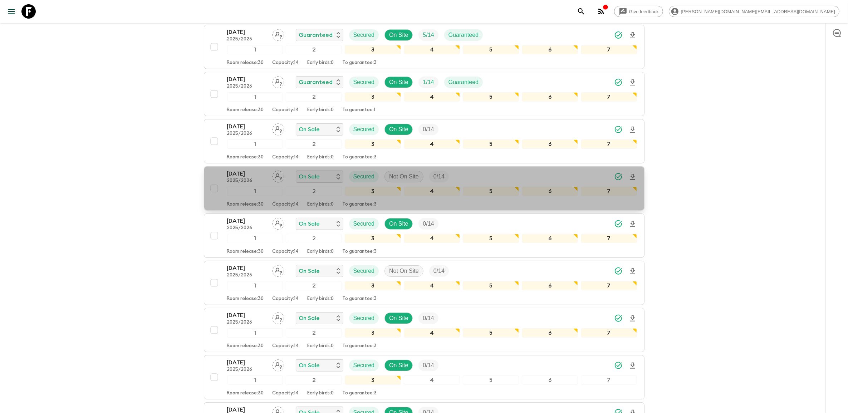
click at [240, 170] on p "[DATE]" at bounding box center [246, 174] width 39 height 9
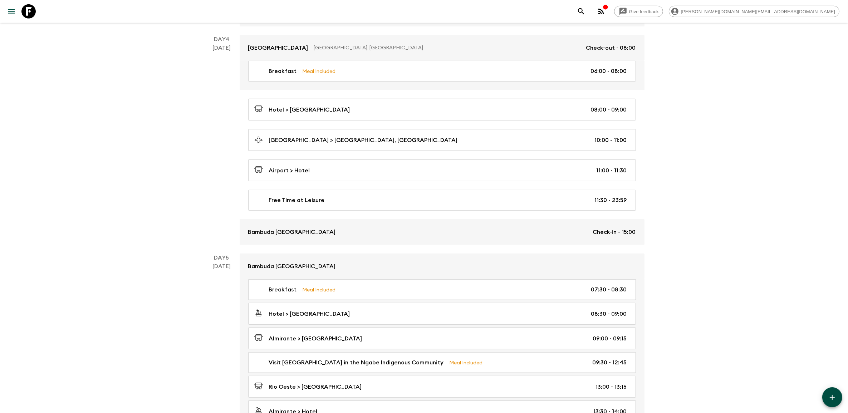
scroll to position [626, 0]
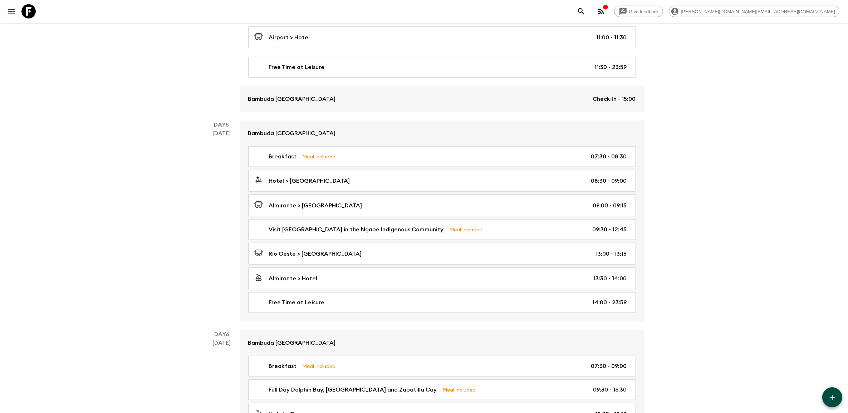
click at [828, 401] on icon "button" at bounding box center [832, 397] width 9 height 9
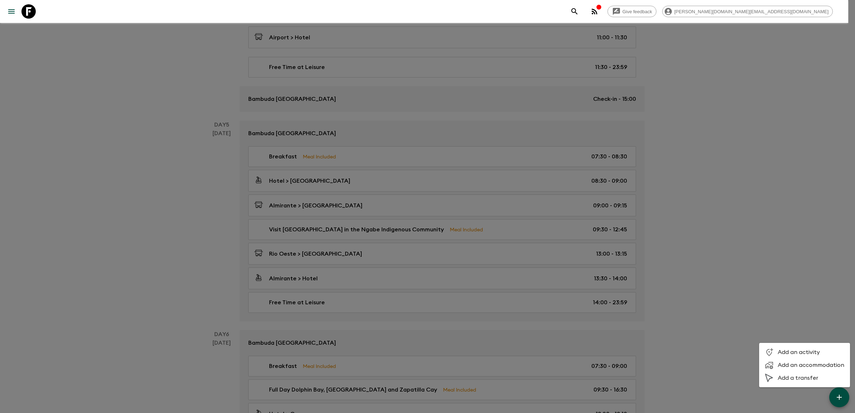
click at [795, 379] on span "Add a transfer" at bounding box center [811, 378] width 67 height 7
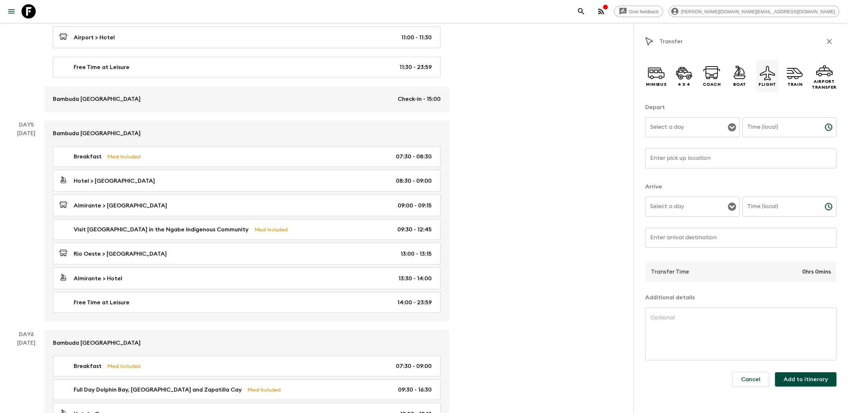
drag, startPoint x: 767, startPoint y: 73, endPoint x: 763, endPoint y: 79, distance: 7.4
click at [767, 73] on icon at bounding box center [767, 72] width 17 height 17
click at [707, 165] on input "Enter pick up location" at bounding box center [740, 158] width 191 height 20
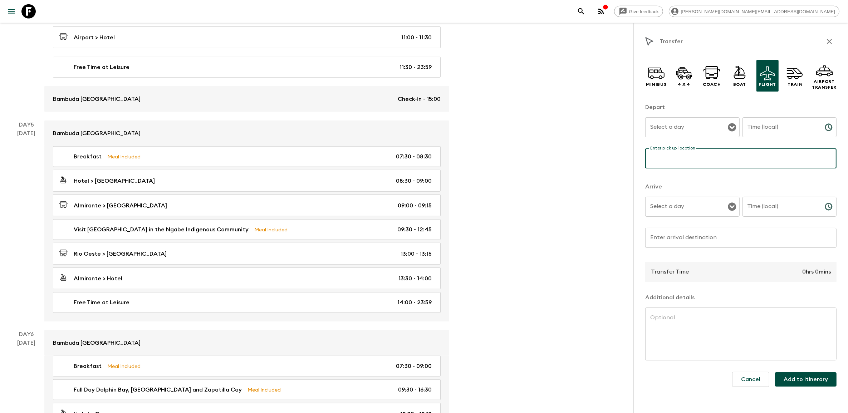
paste input "[GEOGRAPHIC_DATA] "[GEOGRAPHIC_DATA]"
type input "[GEOGRAPHIC_DATA] "[GEOGRAPHIC_DATA]"
drag, startPoint x: 685, startPoint y: 237, endPoint x: 830, endPoint y: 216, distance: 146.0
click at [686, 238] on div "Enter arrival destination Enter arrival destination ​" at bounding box center [740, 242] width 191 height 28
paste input "Albrook “[PERSON_NAME]” [GEOGRAPHIC_DATA]"
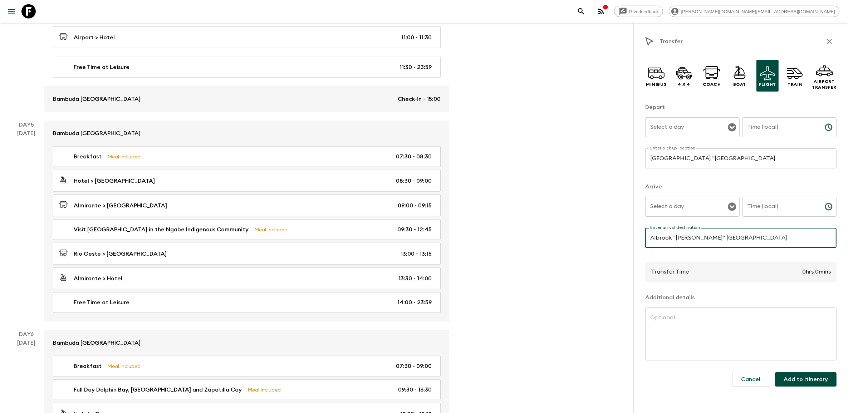
type input "Albrook “[PERSON_NAME]” [GEOGRAPHIC_DATA]"
click at [685, 345] on textarea at bounding box center [740, 334] width 181 height 41
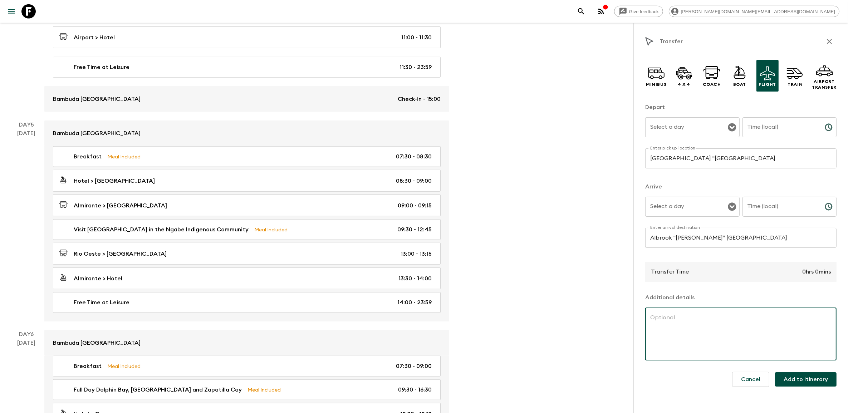
paste textarea "Your adventure ends with a mid morning flight back to [GEOGRAPHIC_DATA] where y…"
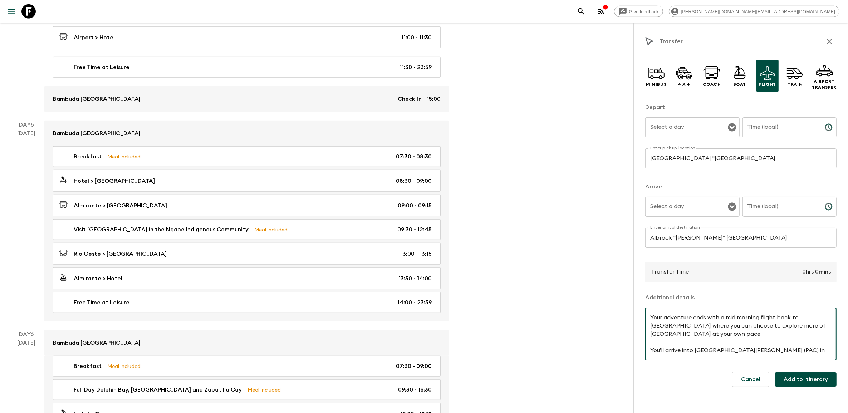
scroll to position [15, 0]
click at [734, 130] on icon "Open" at bounding box center [732, 127] width 8 height 8
type textarea "Your adventure ends with a mid morning flight back to [GEOGRAPHIC_DATA] where y…"
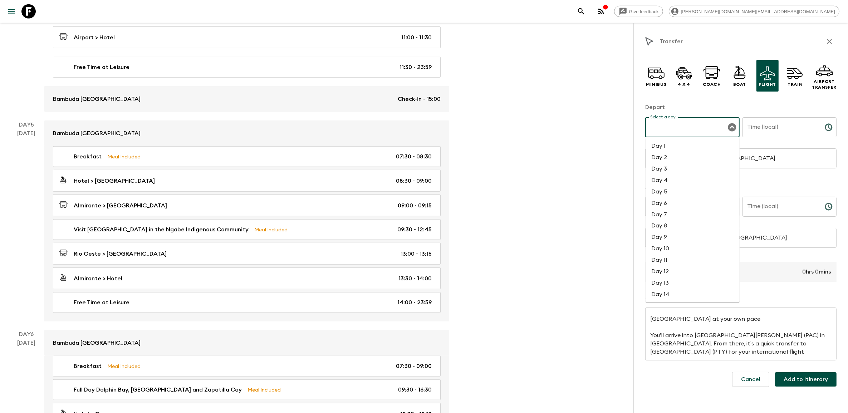
click at [668, 209] on li "Day 7" at bounding box center [693, 214] width 94 height 11
type input "Day 7"
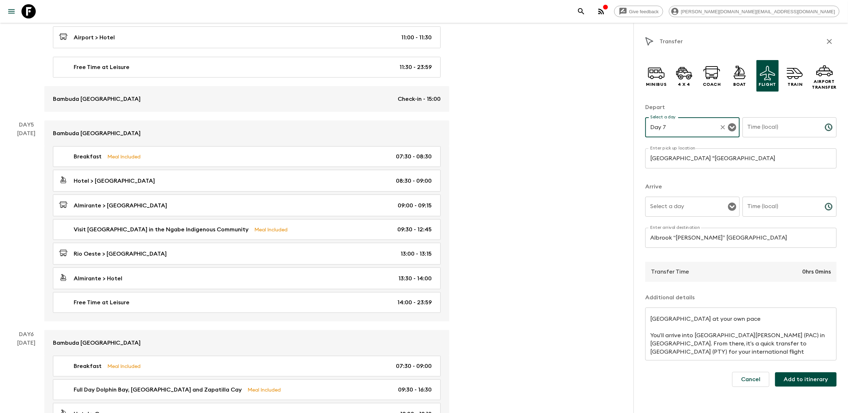
click at [825, 127] on icon "Choose time" at bounding box center [829, 127] width 9 height 9
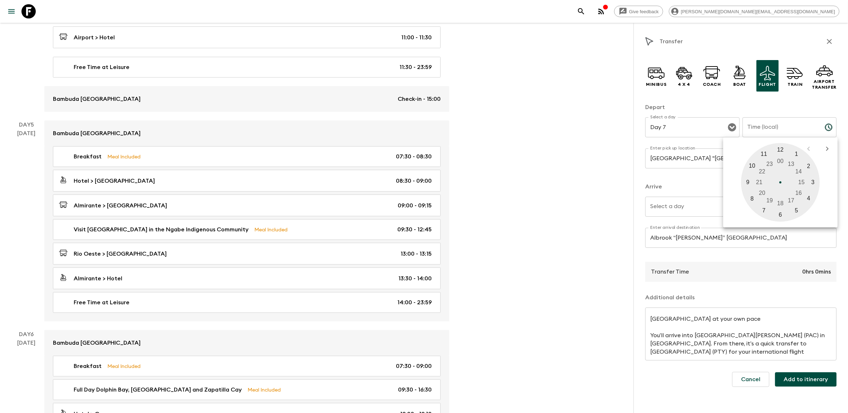
click at [766, 153] on div at bounding box center [780, 182] width 79 height 79
click at [780, 215] on div at bounding box center [780, 182] width 79 height 79
type input "11:30"
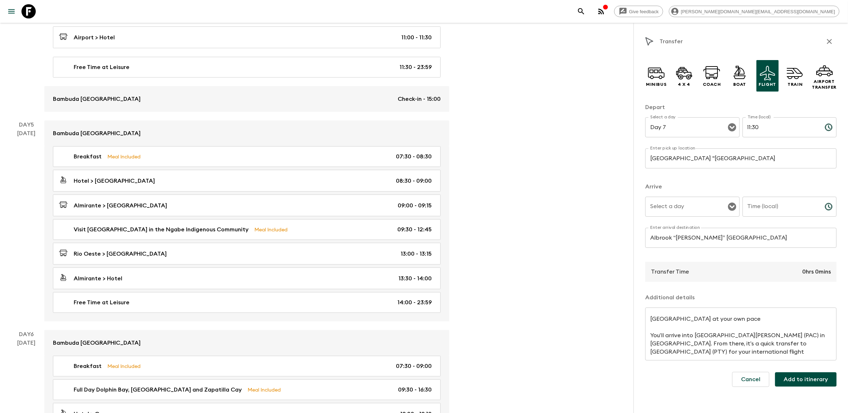
click at [731, 208] on icon "Open" at bounding box center [732, 207] width 8 height 8
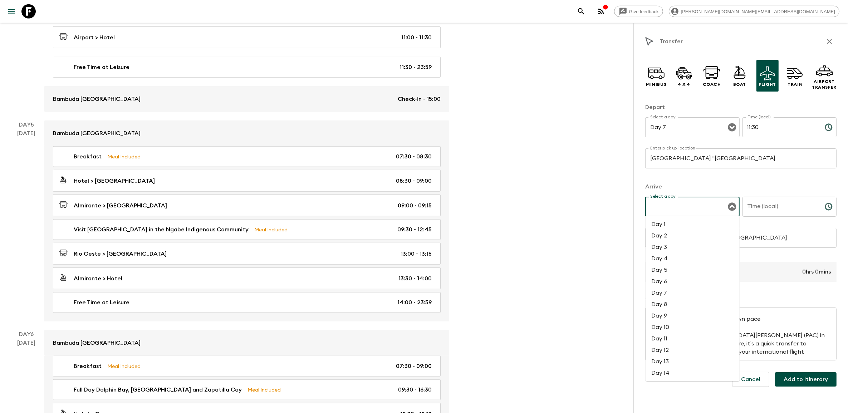
click at [671, 288] on li "Day 7" at bounding box center [693, 293] width 94 height 11
type input "Day 7"
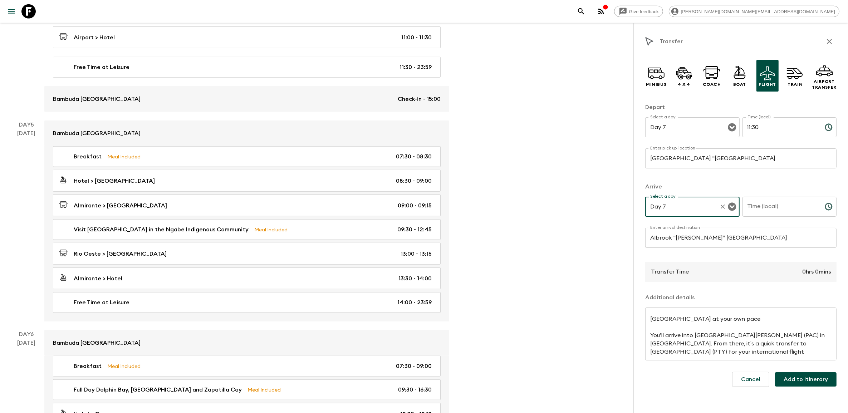
click at [787, 207] on input "Time (local)" at bounding box center [781, 207] width 77 height 20
click at [830, 202] on icon "Choose time" at bounding box center [829, 206] width 9 height 9
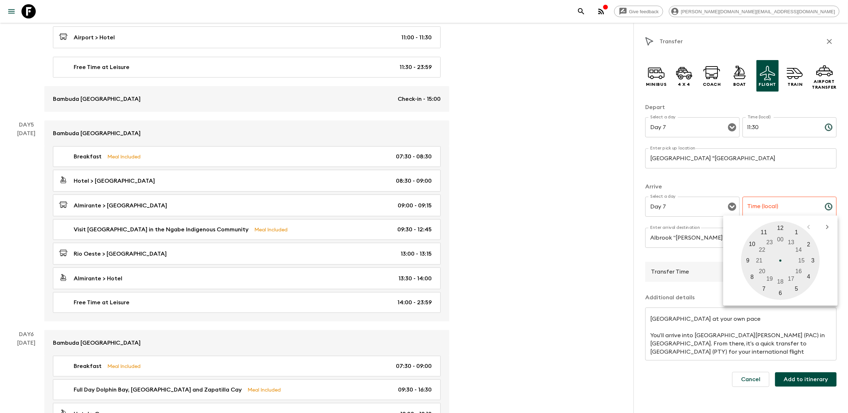
click at [780, 229] on div at bounding box center [780, 260] width 79 height 79
click at [781, 289] on div at bounding box center [780, 260] width 79 height 79
type input "12:30"
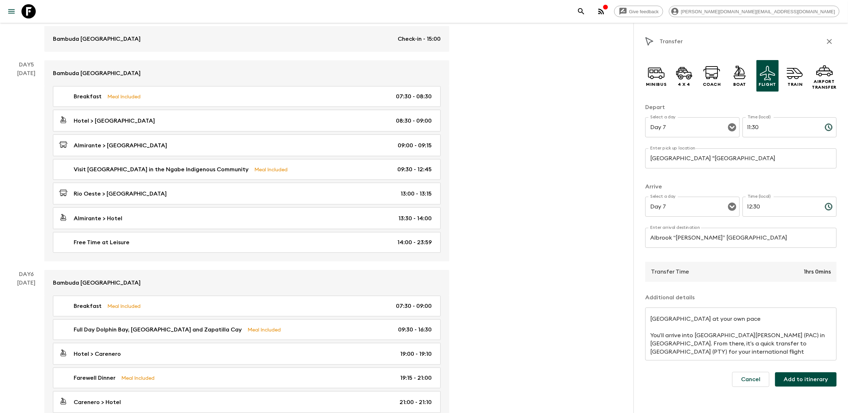
scroll to position [671, 0]
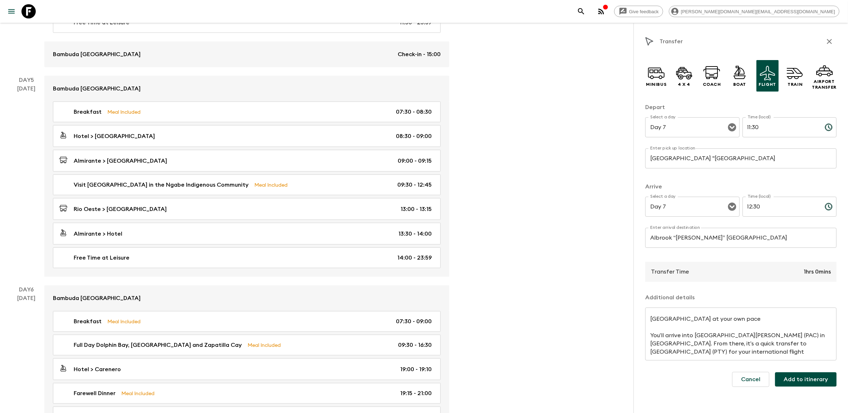
click at [816, 377] on button "Add to itinerary" at bounding box center [806, 379] width 62 height 14
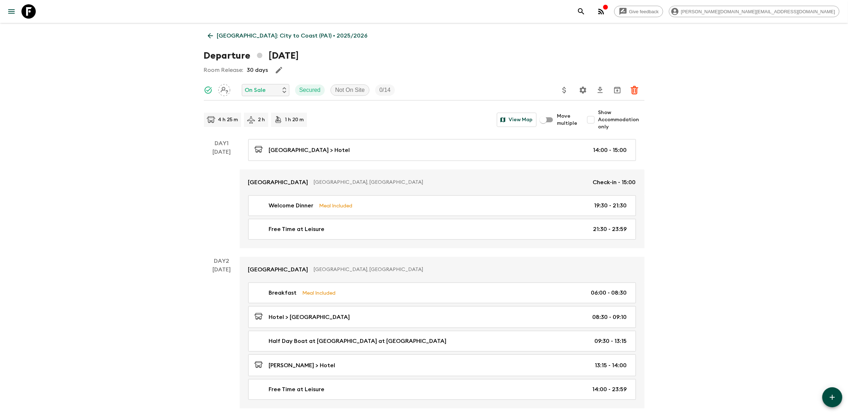
click at [208, 36] on icon at bounding box center [209, 35] width 5 height 5
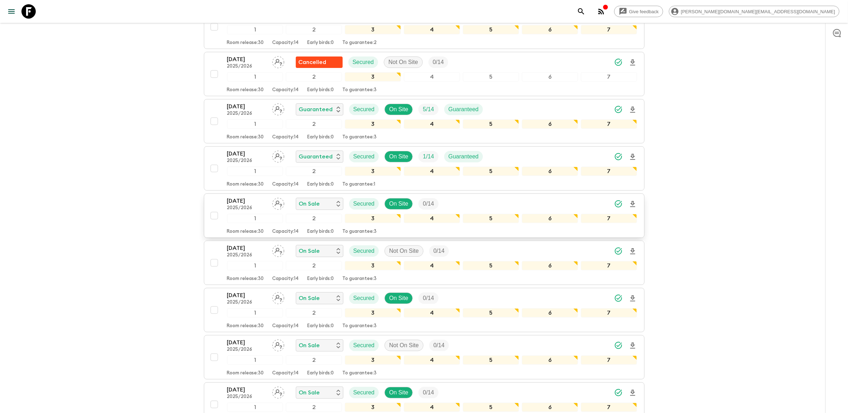
scroll to position [134, 0]
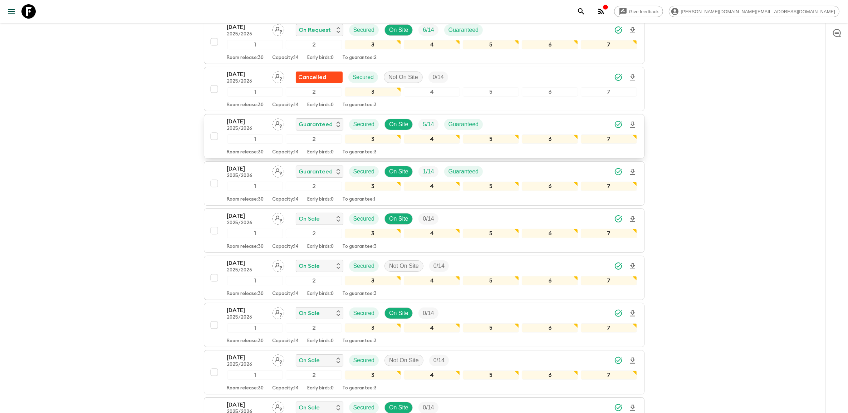
click at [249, 126] on p "2025/2026" at bounding box center [246, 129] width 39 height 6
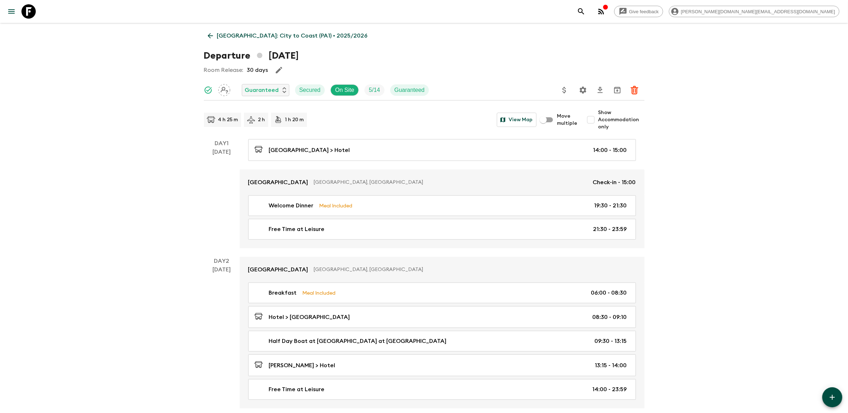
click at [224, 34] on p "[GEOGRAPHIC_DATA]: City to Coast (PA1) • 2025/2026" at bounding box center [292, 35] width 151 height 9
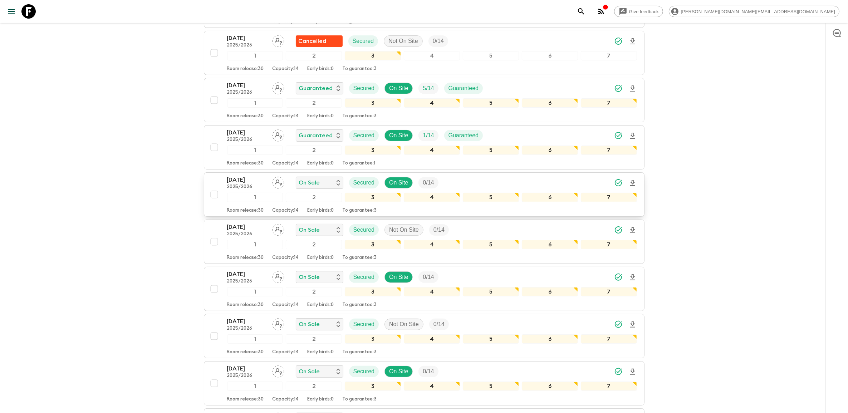
scroll to position [179, 0]
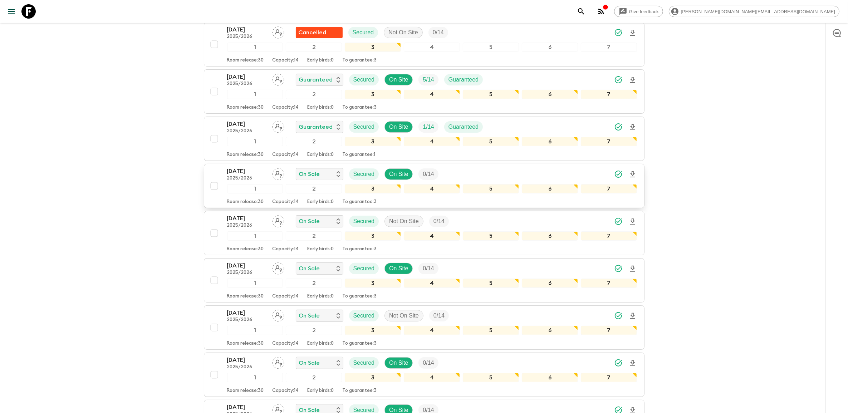
click at [242, 167] on p "[DATE]" at bounding box center [246, 171] width 39 height 9
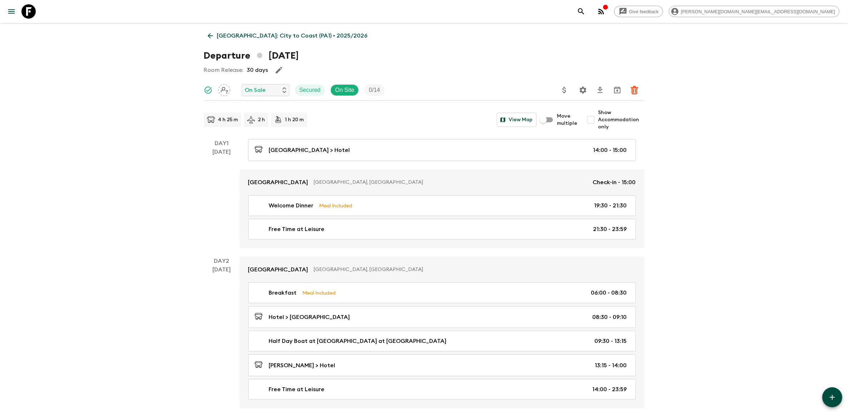
click at [214, 34] on icon at bounding box center [210, 36] width 8 height 8
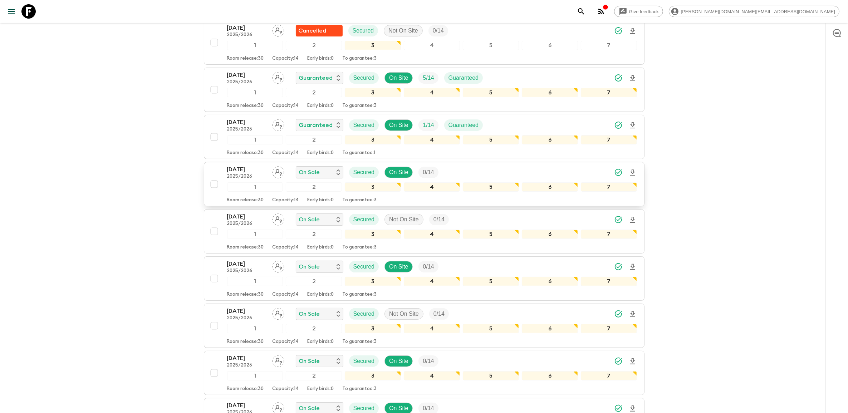
scroll to position [225, 0]
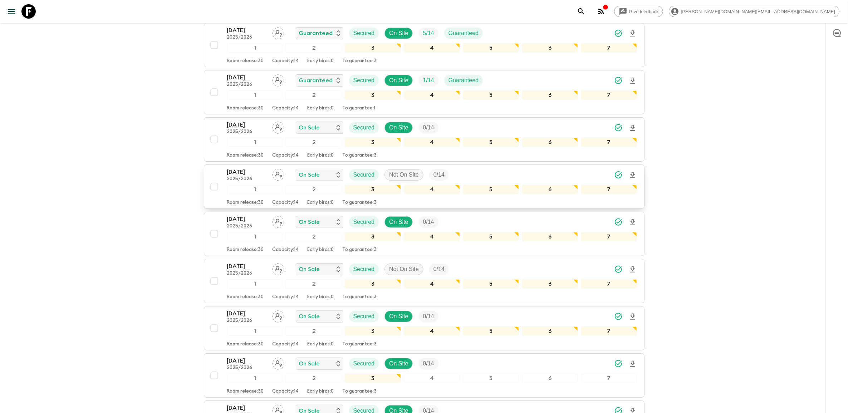
click at [251, 176] on p "2025/2026" at bounding box center [246, 179] width 39 height 6
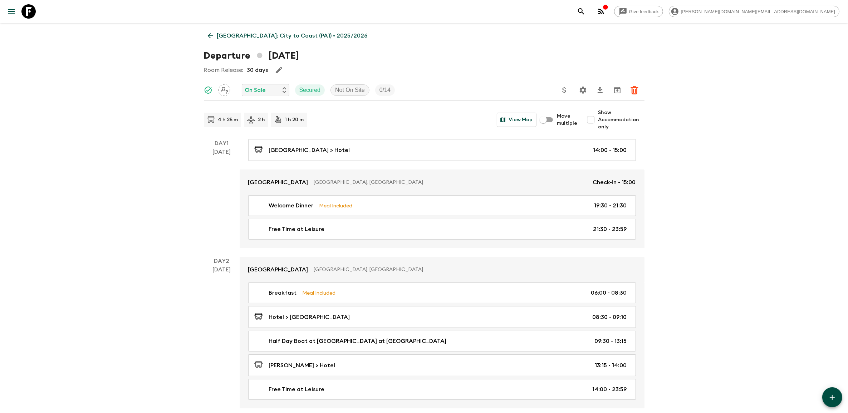
click at [210, 35] on icon at bounding box center [210, 36] width 8 height 8
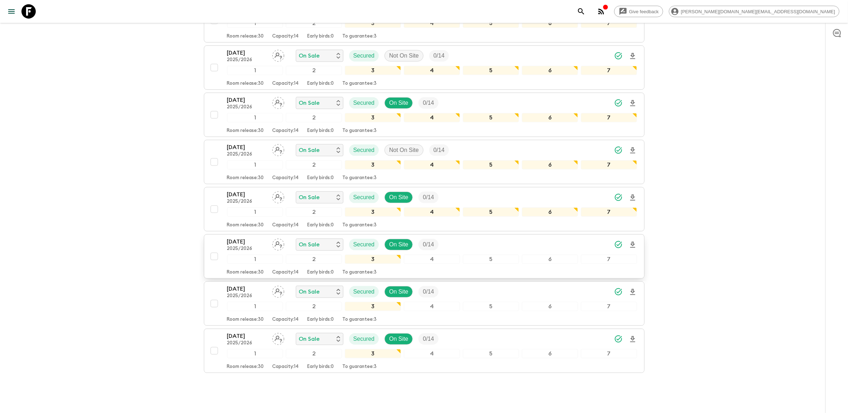
scroll to position [360, 0]
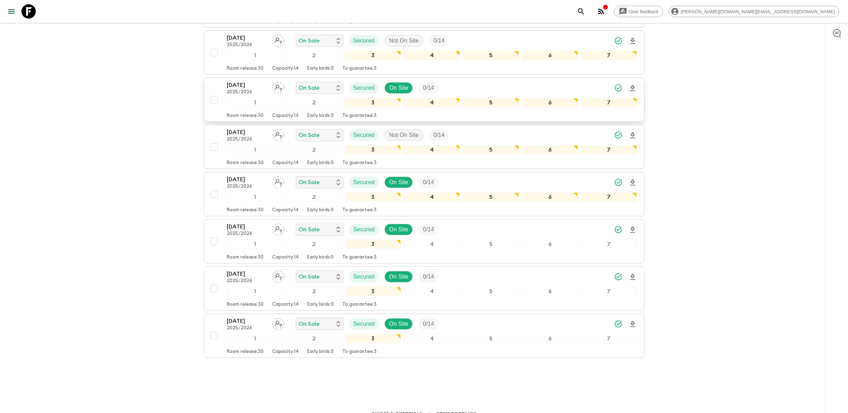
click at [244, 81] on p "[DATE]" at bounding box center [246, 85] width 39 height 9
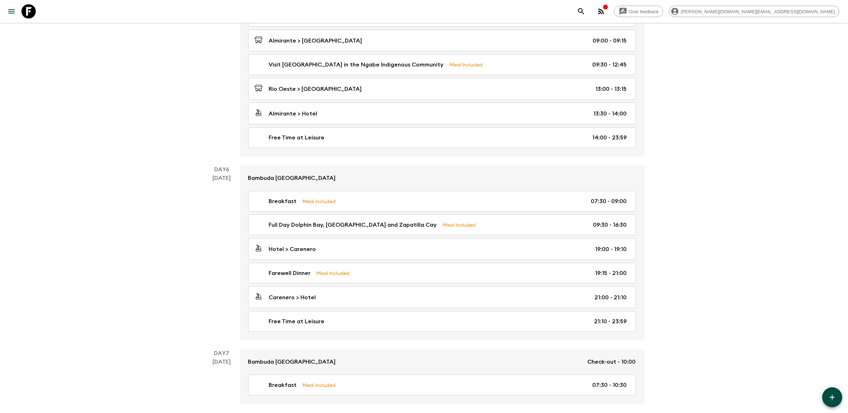
scroll to position [829, 0]
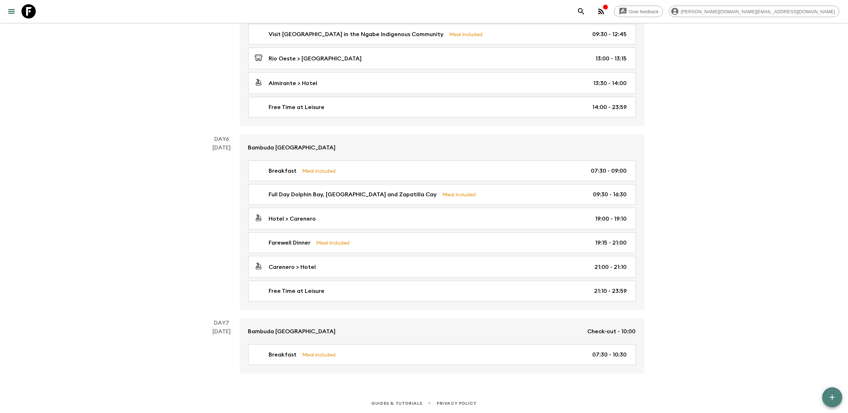
click at [829, 394] on icon "button" at bounding box center [832, 397] width 9 height 9
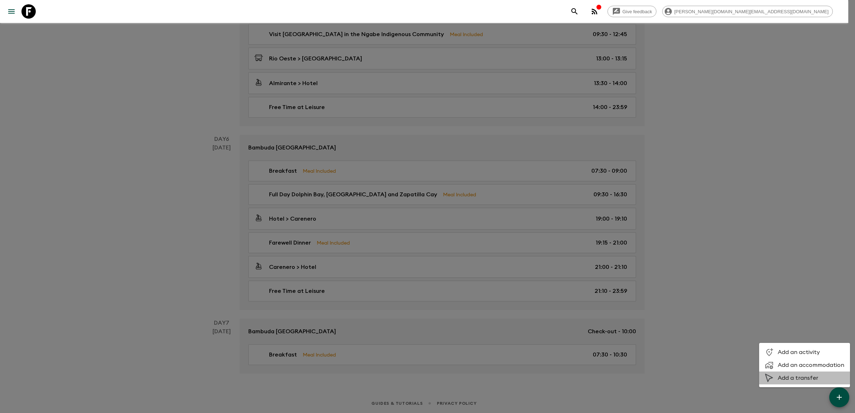
click at [805, 374] on li "Add a transfer" at bounding box center [804, 378] width 91 height 13
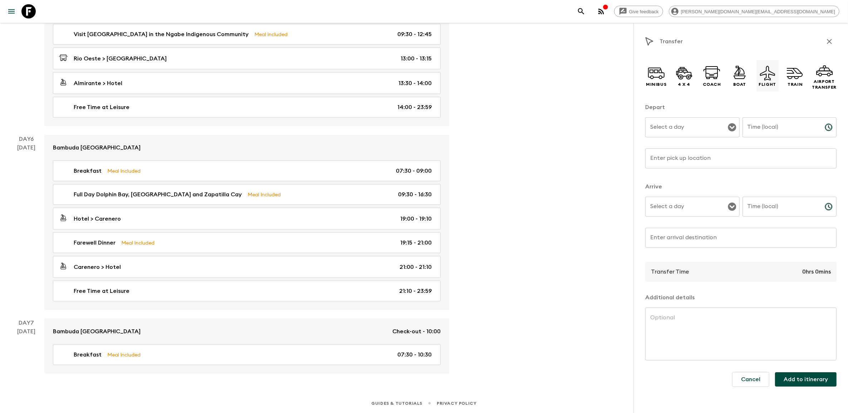
click at [766, 78] on icon at bounding box center [767, 72] width 17 height 17
click at [654, 129] on input "Select a day" at bounding box center [687, 128] width 77 height 14
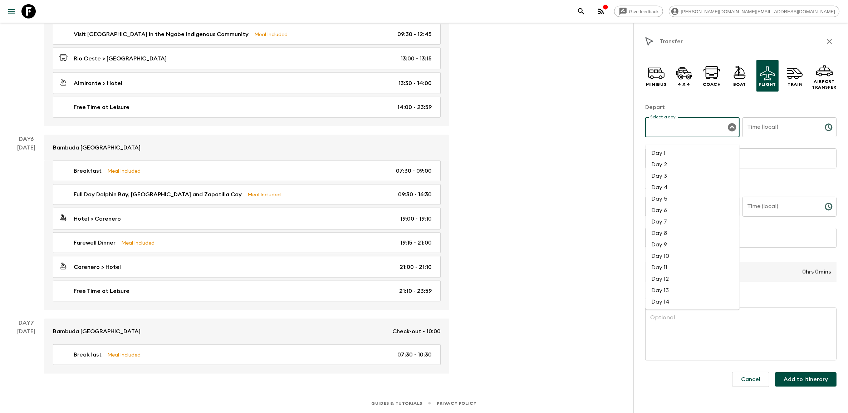
click at [673, 216] on li "Day 7" at bounding box center [693, 221] width 94 height 11
type input "Day 7"
click at [830, 128] on icon "Choose time" at bounding box center [830, 127] width 2 height 3
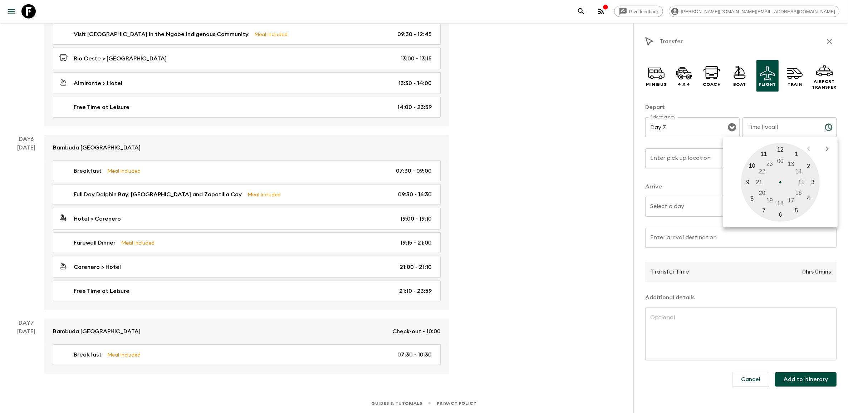
click at [768, 154] on div at bounding box center [780, 182] width 79 height 79
click at [781, 212] on div at bounding box center [780, 182] width 79 height 79
type input "11:30"
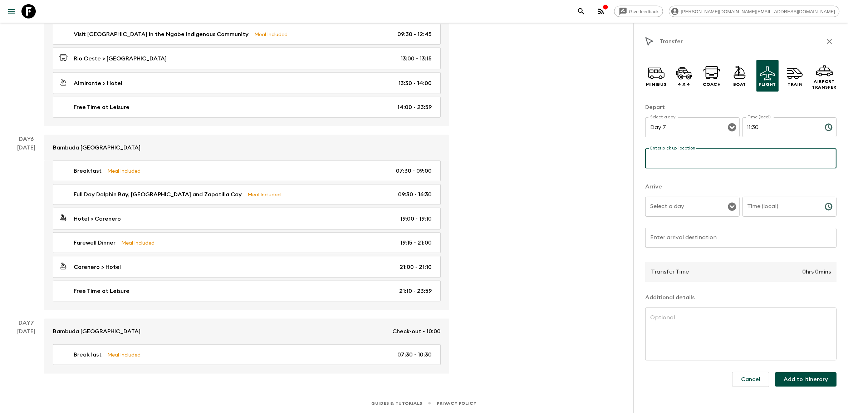
click at [695, 156] on div "Enter pick up location Enter pick up location ​" at bounding box center [740, 162] width 191 height 28
paste input "[GEOGRAPHIC_DATA] "[GEOGRAPHIC_DATA]"
type input "[GEOGRAPHIC_DATA] "[GEOGRAPHIC_DATA]"
drag, startPoint x: 713, startPoint y: 238, endPoint x: 717, endPoint y: 237, distance: 4.0
click at [713, 238] on input "Enter arrival destination" at bounding box center [740, 238] width 191 height 20
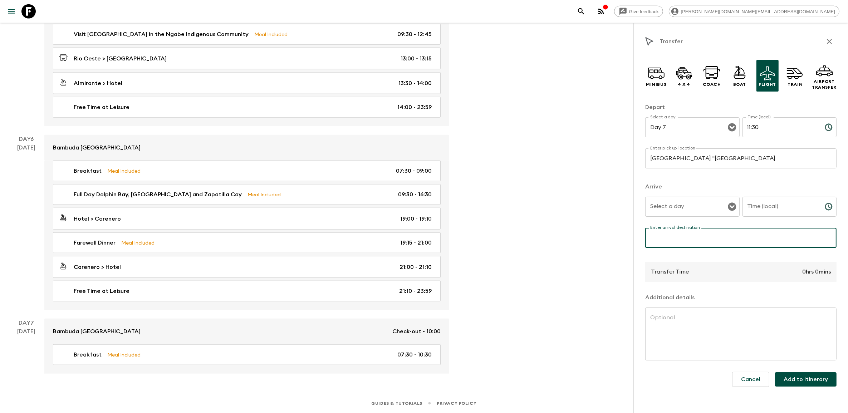
paste input "Albrook “[PERSON_NAME]” [GEOGRAPHIC_DATA]"
type input "Albrook “[PERSON_NAME]” [GEOGRAPHIC_DATA]"
click at [692, 342] on textarea at bounding box center [740, 334] width 181 height 41
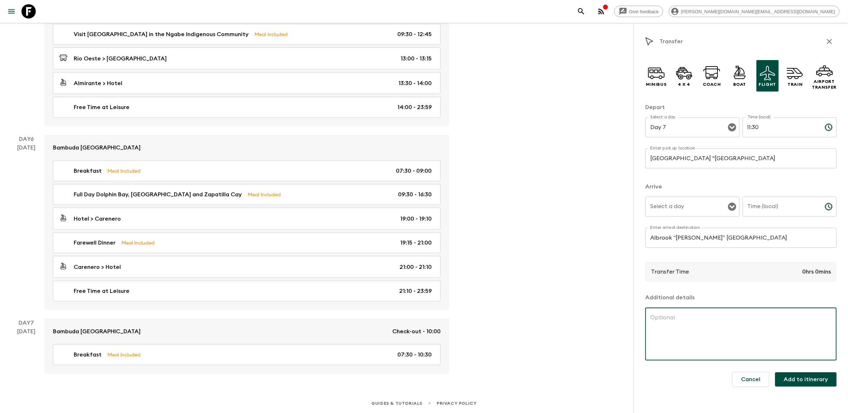
paste textarea "Your adventure ends with a mid morning flight back to [GEOGRAPHIC_DATA] where y…"
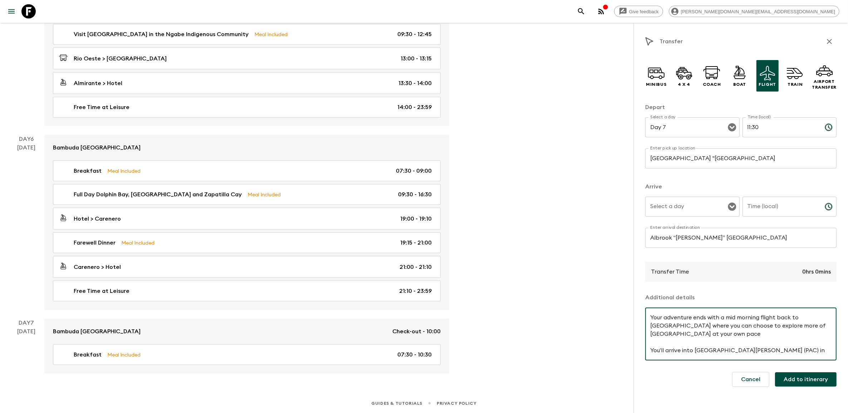
click at [657, 314] on textarea "Your adventure ends with a mid morning flight back to [GEOGRAPHIC_DATA] where y…" at bounding box center [740, 334] width 181 height 41
type textarea "Your adventure ends with a mid morning flight back to [GEOGRAPHIC_DATA] where y…"
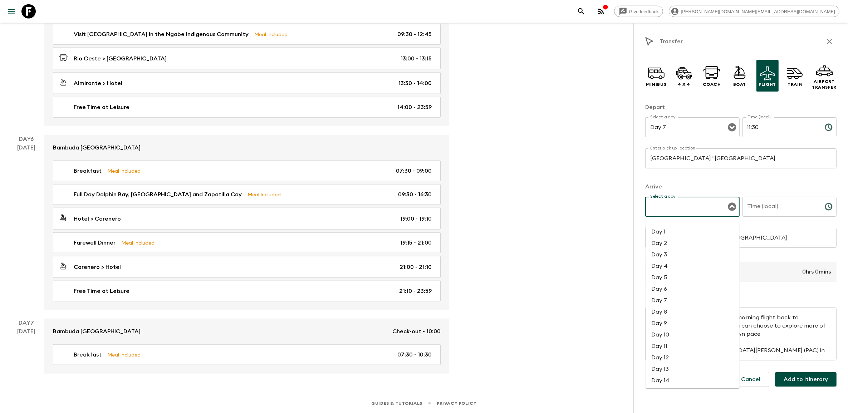
click at [719, 208] on input "Select a day" at bounding box center [687, 207] width 77 height 14
click at [671, 295] on li "Day 7" at bounding box center [693, 300] width 94 height 11
type input "Day 7"
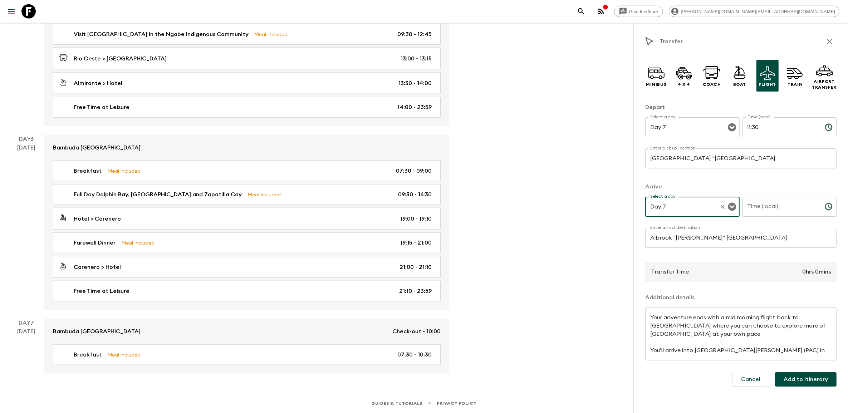
click at [825, 209] on icon "Choose time" at bounding box center [829, 206] width 9 height 9
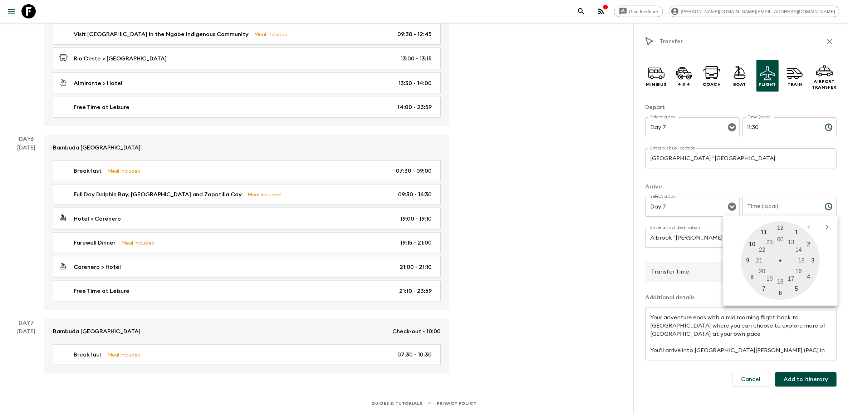
click at [782, 228] on div at bounding box center [780, 260] width 79 height 79
click at [780, 289] on div at bounding box center [780, 260] width 79 height 79
type input "12:30"
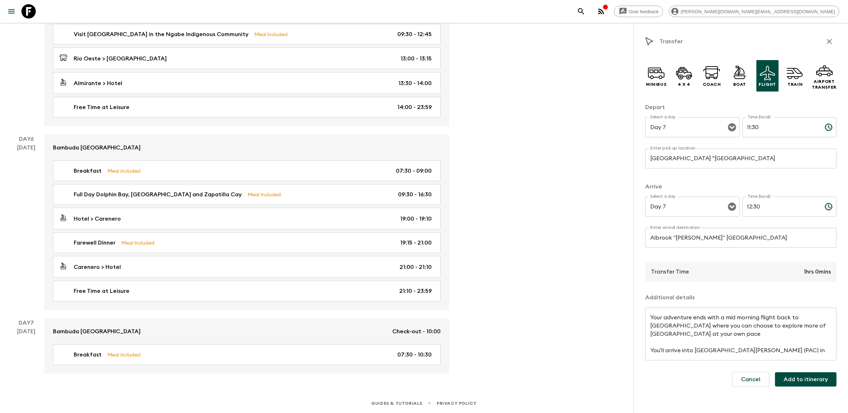
click at [811, 380] on button "Add to itinerary" at bounding box center [806, 379] width 62 height 14
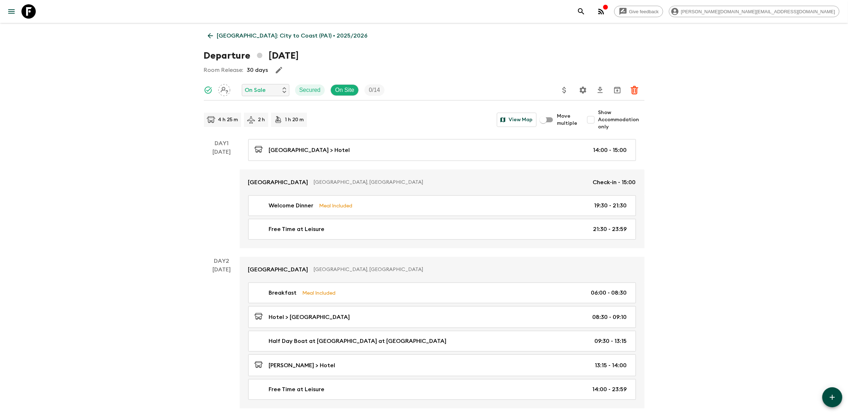
click at [217, 34] on p "[GEOGRAPHIC_DATA]: City to Coast (PA1) • 2025/2026" at bounding box center [292, 35] width 151 height 9
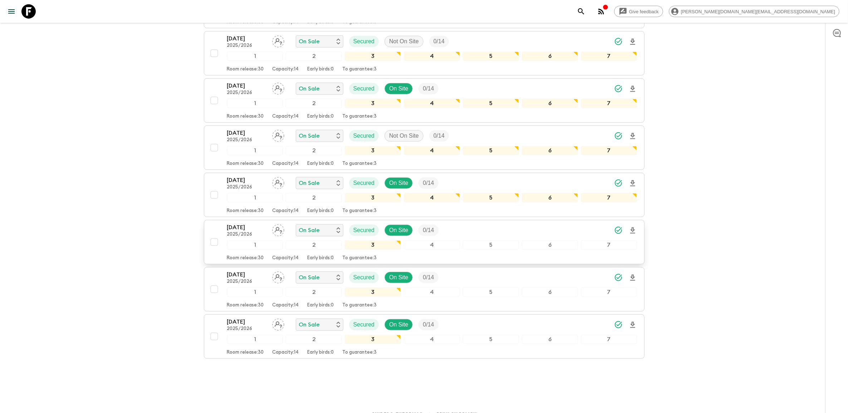
scroll to position [360, 0]
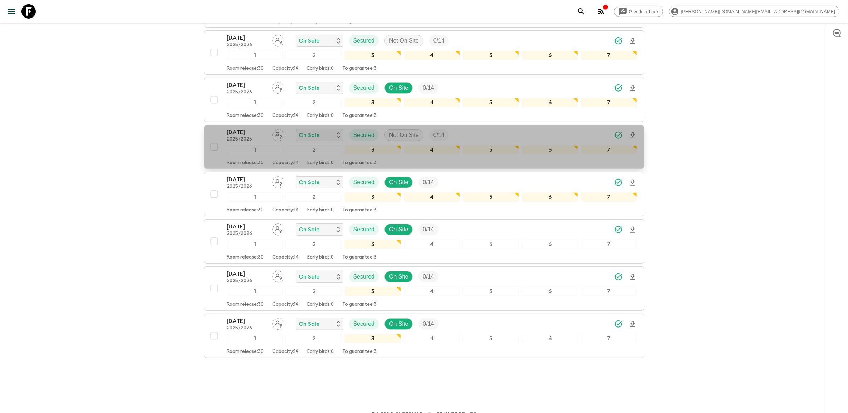
click at [251, 128] on p "[DATE]" at bounding box center [246, 132] width 39 height 9
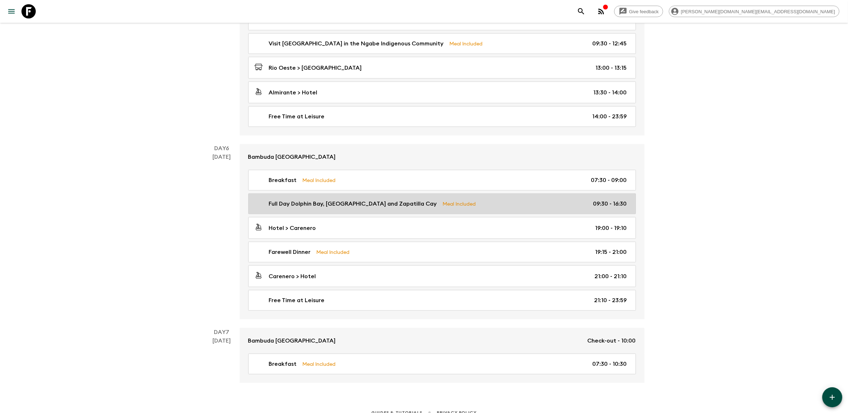
scroll to position [829, 0]
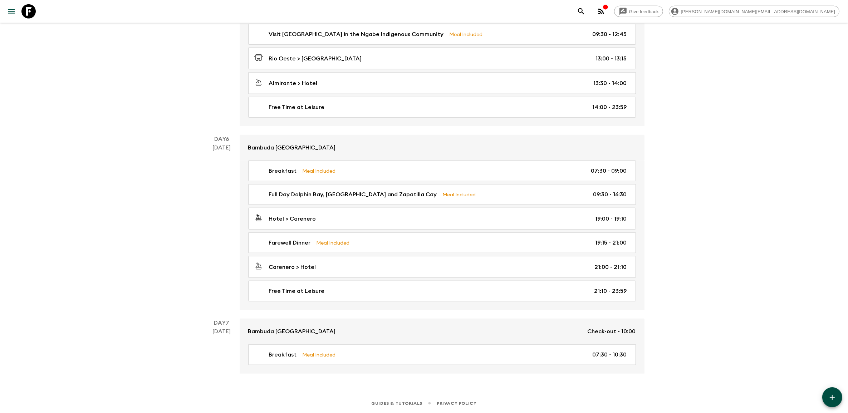
click at [836, 397] on icon "button" at bounding box center [832, 397] width 9 height 9
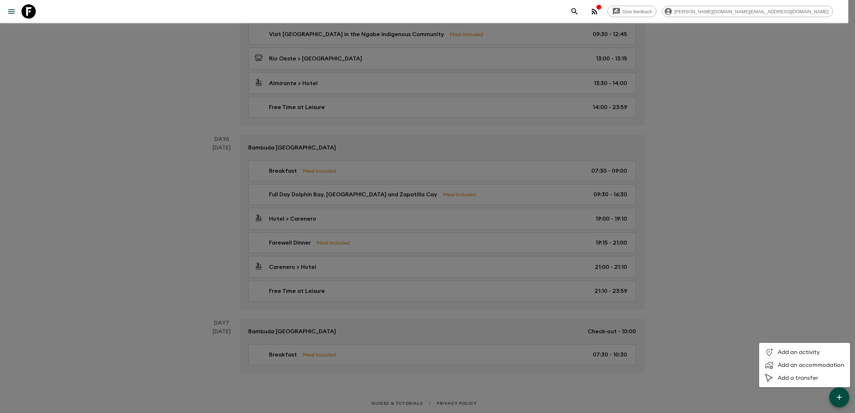
click at [789, 381] on span "Add a transfer" at bounding box center [811, 378] width 67 height 7
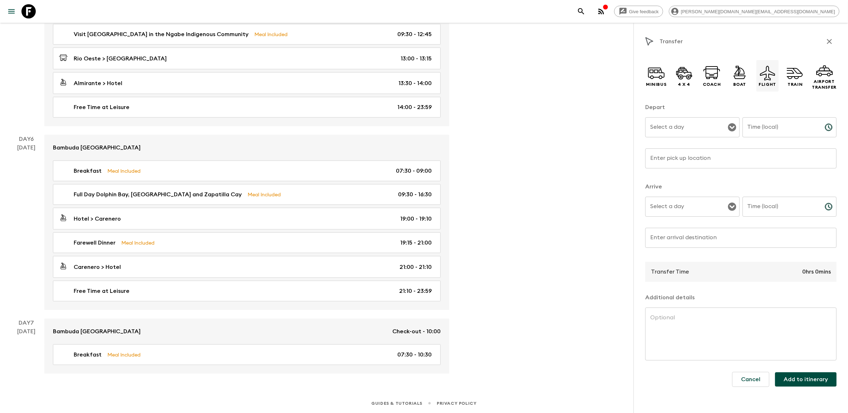
click at [766, 79] on icon at bounding box center [767, 73] width 15 height 15
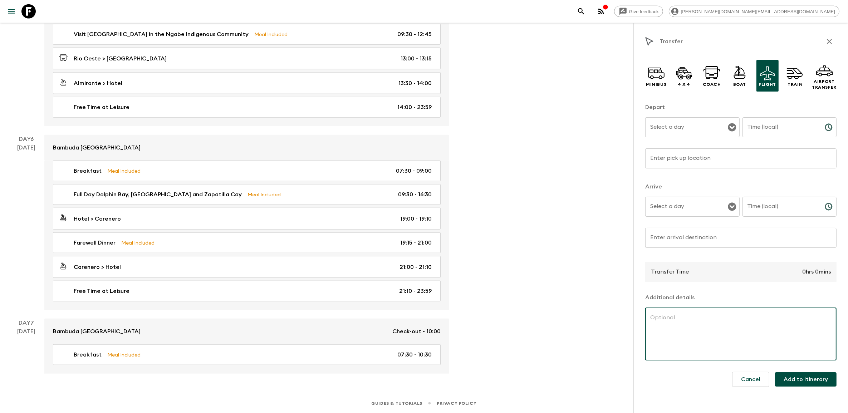
drag, startPoint x: 715, startPoint y: 342, endPoint x: 745, endPoint y: 319, distance: 37.0
click at [715, 342] on textarea at bounding box center [740, 334] width 181 height 41
paste textarea "Your adventure ends with a mid morning flight back to [GEOGRAPHIC_DATA] where y…"
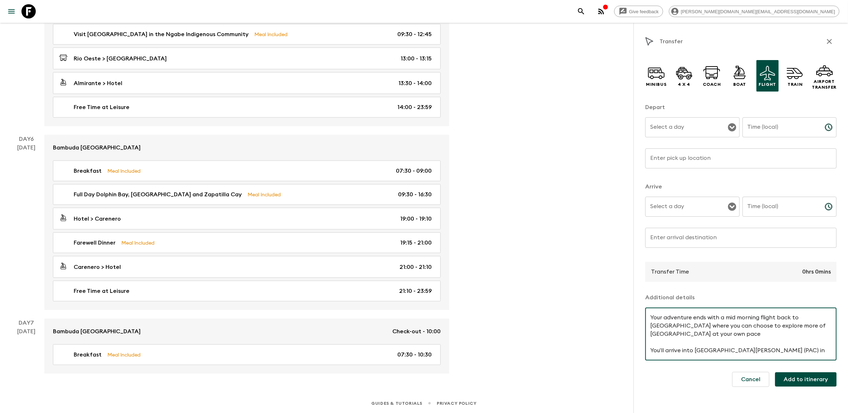
scroll to position [23, 0]
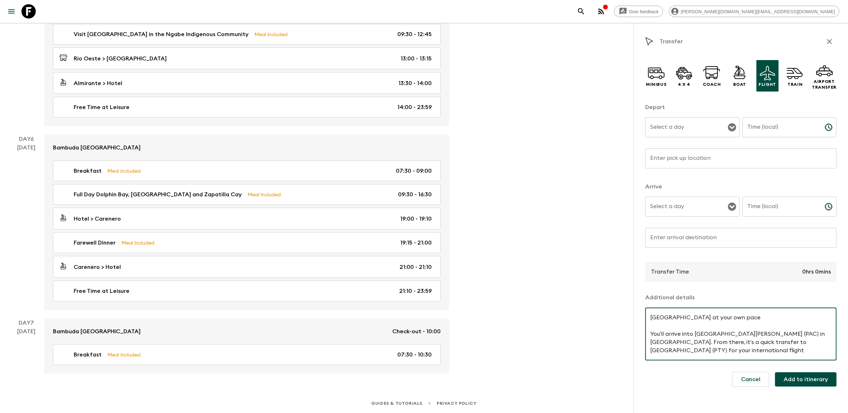
type textarea "Your adventure ends with a mid morning flight back to [GEOGRAPHIC_DATA] where y…"
drag, startPoint x: 714, startPoint y: 231, endPoint x: 768, endPoint y: 223, distance: 54.7
click at [714, 231] on input "Enter arrival destination" at bounding box center [740, 238] width 191 height 20
paste input "Albrook “[PERSON_NAME]” [GEOGRAPHIC_DATA]"
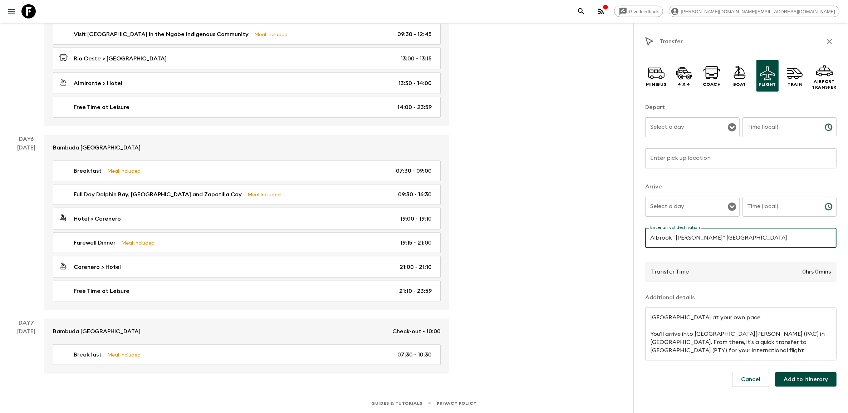
type input "Albrook “[PERSON_NAME]” [GEOGRAPHIC_DATA]"
click at [675, 158] on div "Enter pick up location Enter pick up location ​" at bounding box center [740, 162] width 191 height 28
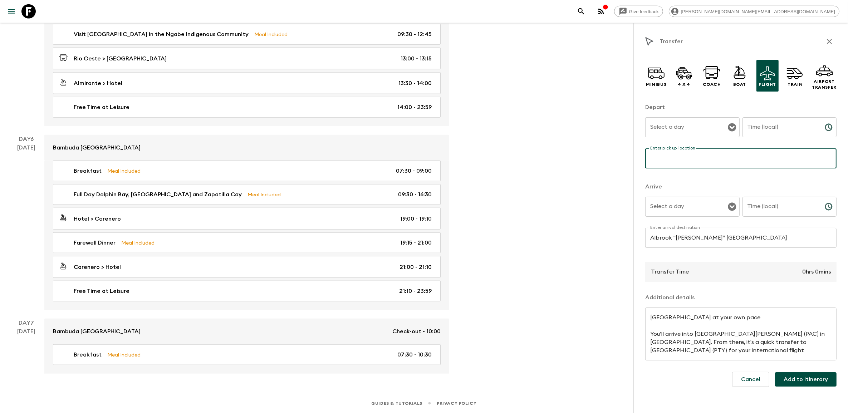
paste input "[GEOGRAPHIC_DATA] "[GEOGRAPHIC_DATA]"
type input "[GEOGRAPHIC_DATA] "[GEOGRAPHIC_DATA]"
click at [718, 127] on input "Select a day" at bounding box center [687, 128] width 77 height 14
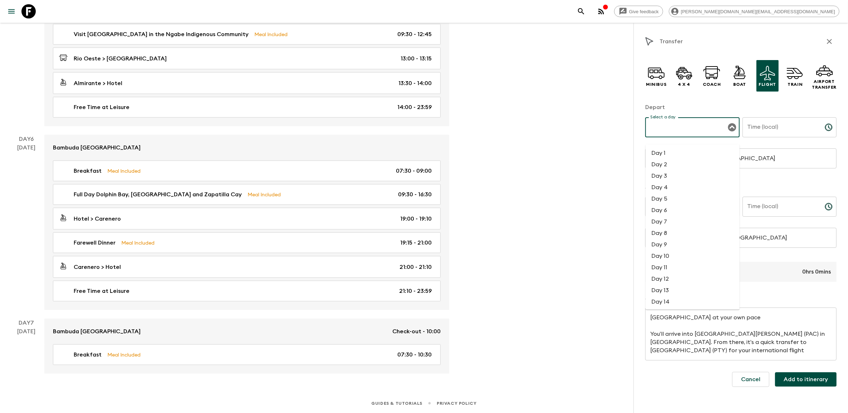
click at [673, 216] on li "Day 7" at bounding box center [693, 221] width 94 height 11
type input "Day 7"
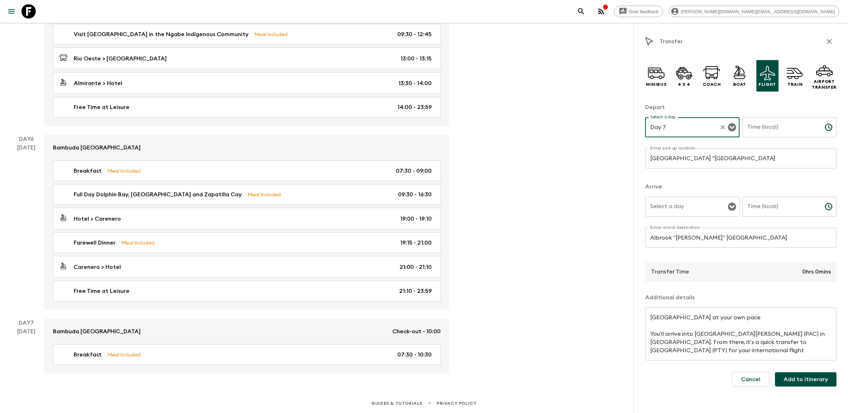
click at [829, 128] on icon "Choose time" at bounding box center [829, 127] width 9 height 9
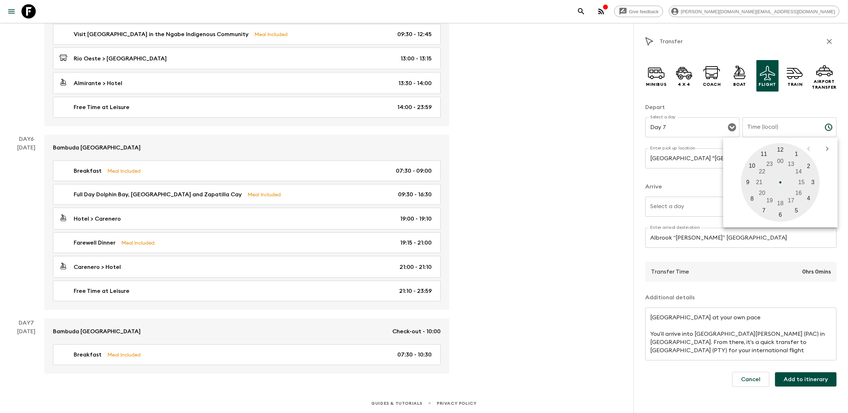
click at [764, 153] on div at bounding box center [780, 182] width 79 height 79
click at [782, 212] on div at bounding box center [780, 182] width 79 height 79
type input "11:30"
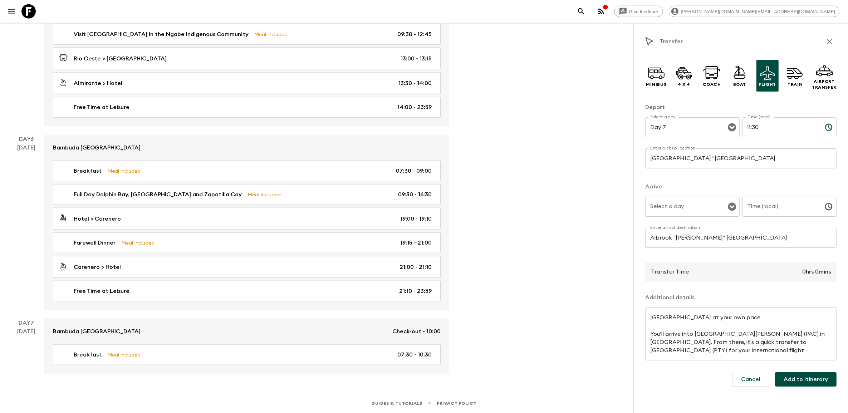
click at [705, 207] on input "Select a day" at bounding box center [687, 207] width 77 height 14
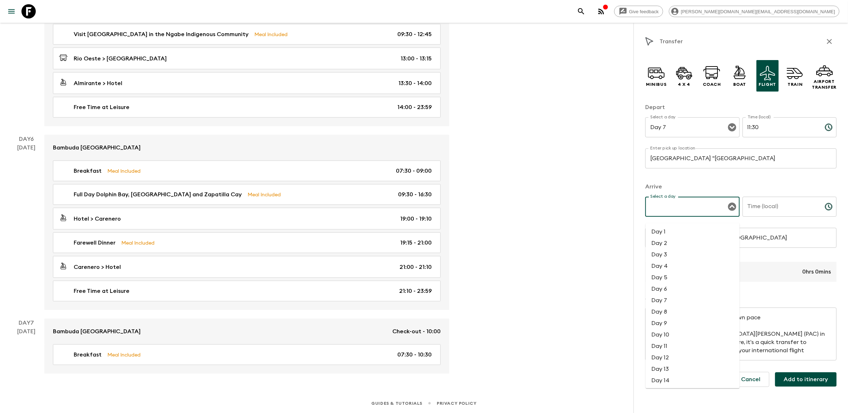
click at [677, 295] on li "Day 7" at bounding box center [693, 300] width 94 height 11
type input "Day 7"
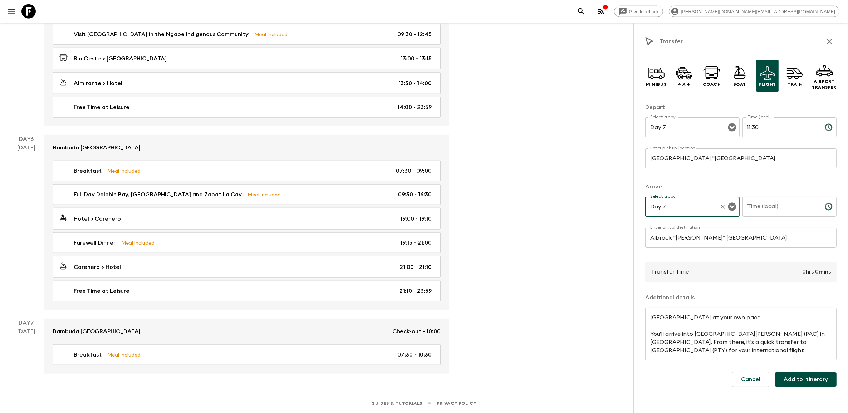
click at [813, 203] on input "Time (local)" at bounding box center [781, 207] width 77 height 20
click at [830, 207] on icon "Choose time" at bounding box center [829, 206] width 9 height 9
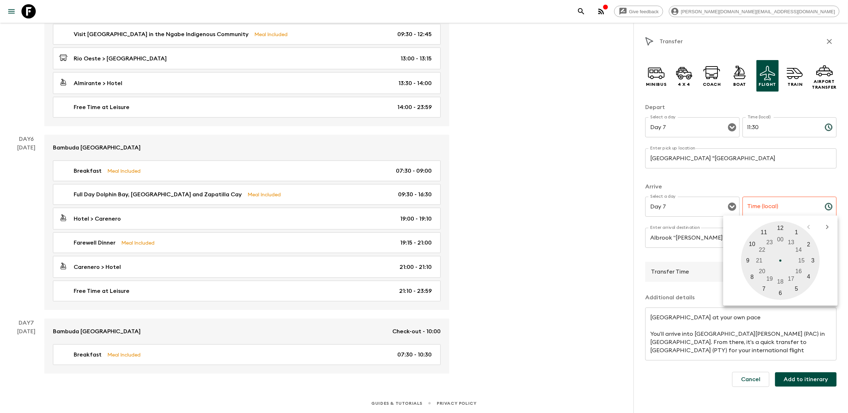
click at [782, 229] on div at bounding box center [780, 260] width 79 height 79
click at [779, 290] on div at bounding box center [780, 260] width 79 height 79
type input "12:30"
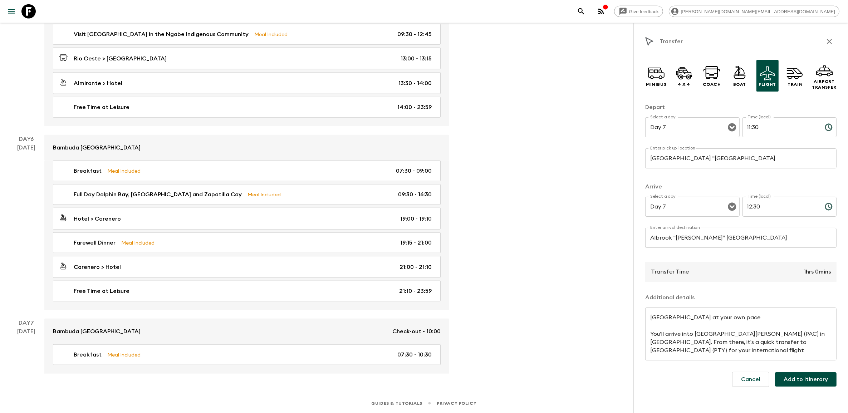
click at [807, 381] on button "Add to itinerary" at bounding box center [806, 379] width 62 height 14
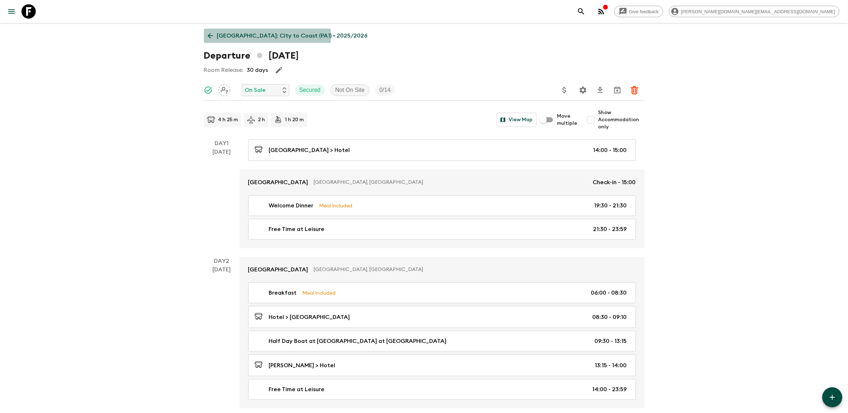
click at [211, 36] on icon at bounding box center [210, 36] width 8 height 8
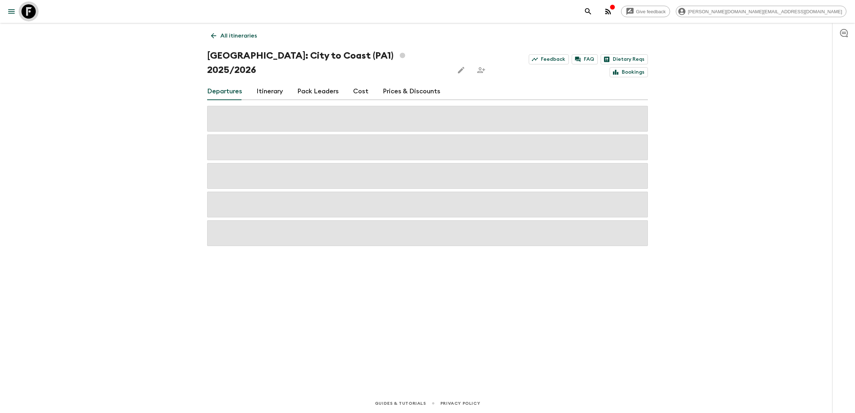
click at [36, 13] on link at bounding box center [29, 11] width 20 height 20
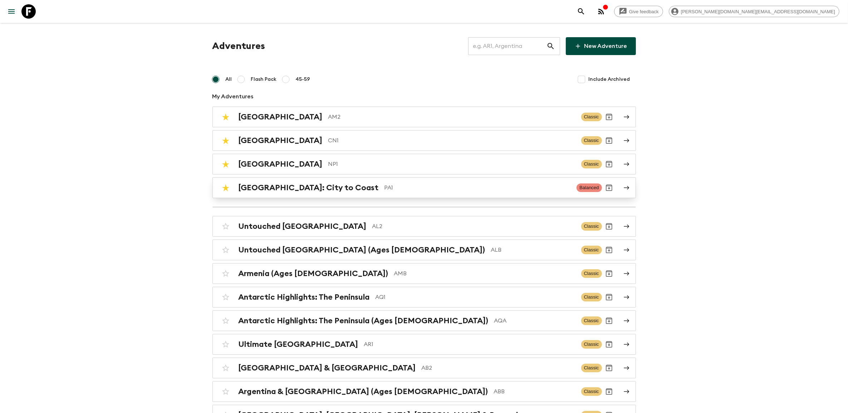
click at [265, 185] on h2 "[GEOGRAPHIC_DATA]: City to Coast" at bounding box center [309, 187] width 140 height 9
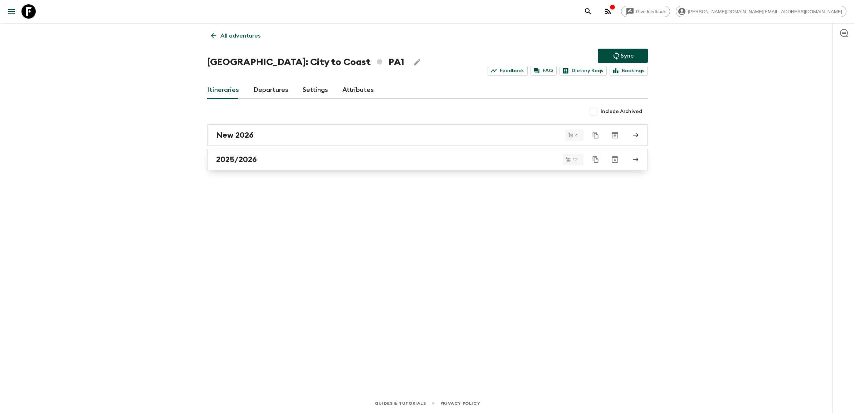
click at [243, 160] on h2 "2025/2026" at bounding box center [236, 159] width 41 height 9
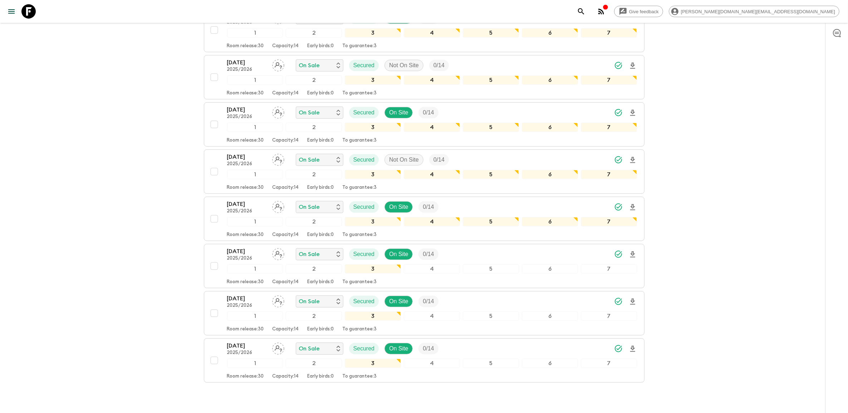
scroll to position [358, 0]
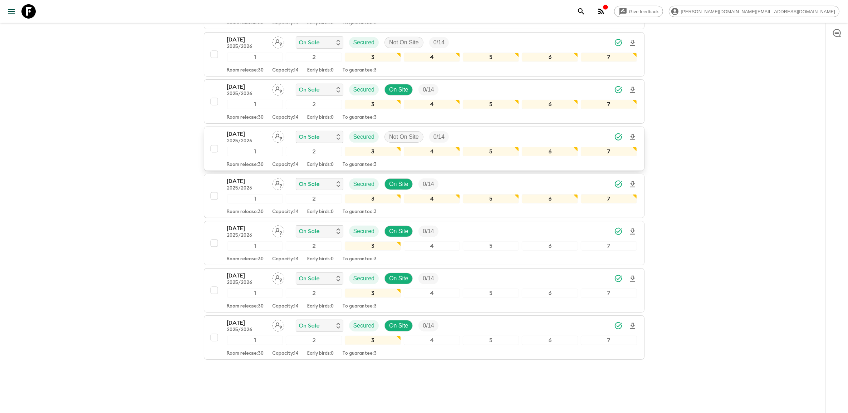
click at [242, 130] on p "[DATE]" at bounding box center [246, 134] width 39 height 9
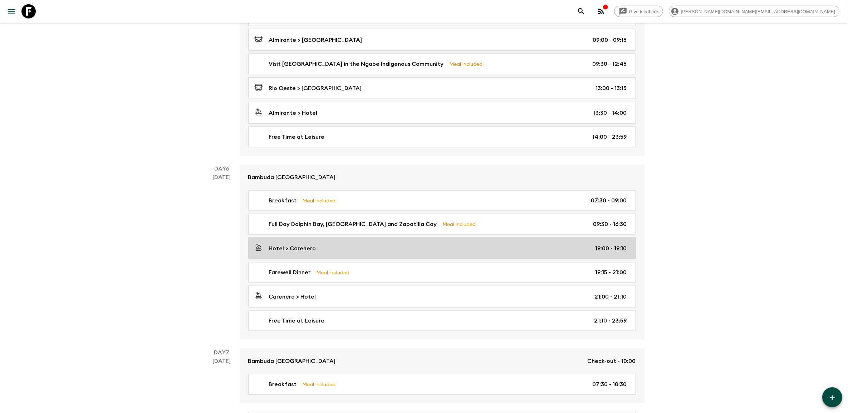
scroll to position [859, 0]
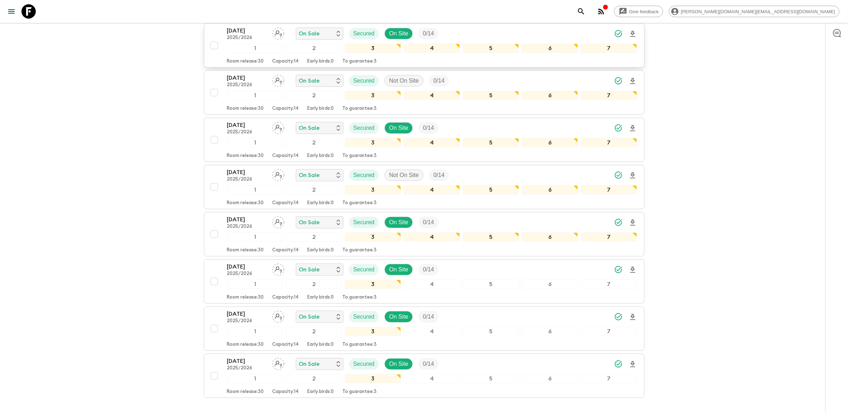
scroll to position [360, 0]
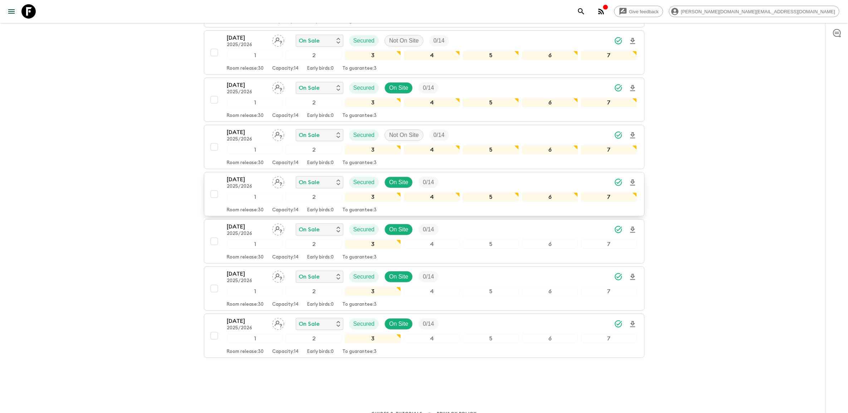
click at [240, 175] on p "[DATE]" at bounding box center [246, 179] width 39 height 9
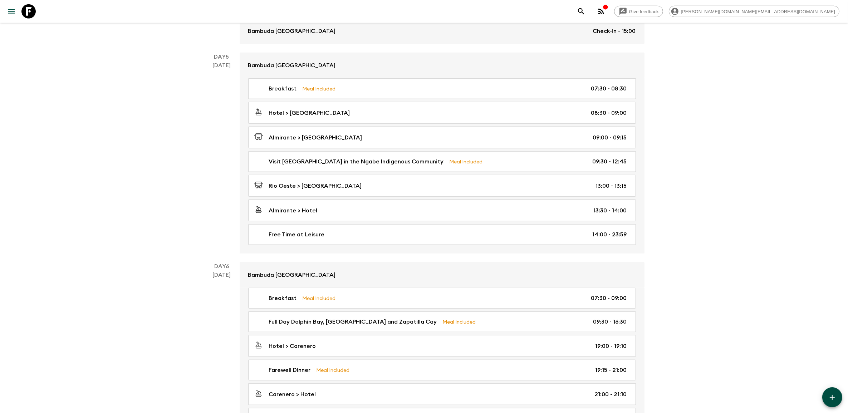
scroll to position [829, 0]
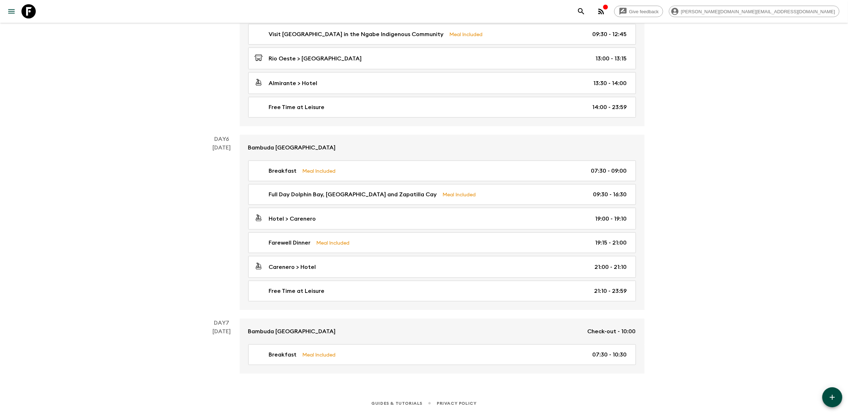
click at [829, 394] on icon "button" at bounding box center [832, 397] width 9 height 9
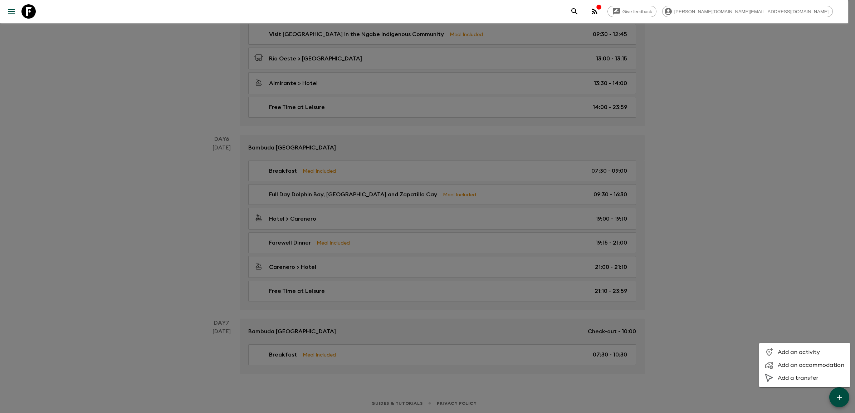
click at [813, 378] on span "Add a transfer" at bounding box center [811, 378] width 67 height 7
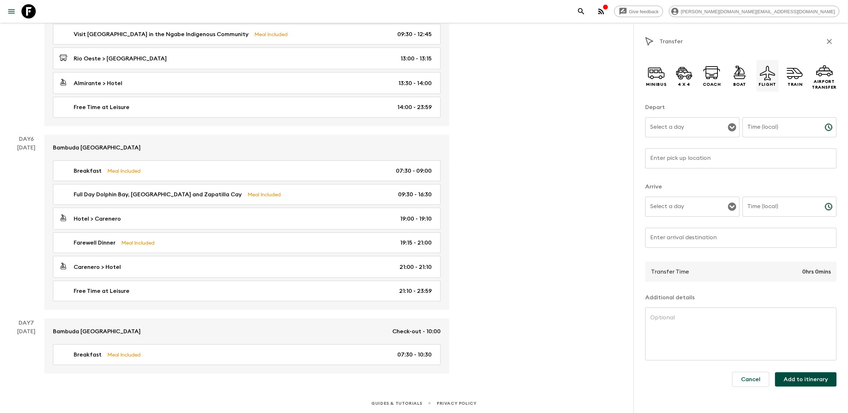
click at [767, 75] on icon at bounding box center [767, 73] width 15 height 15
click at [732, 126] on icon "Open" at bounding box center [732, 127] width 8 height 8
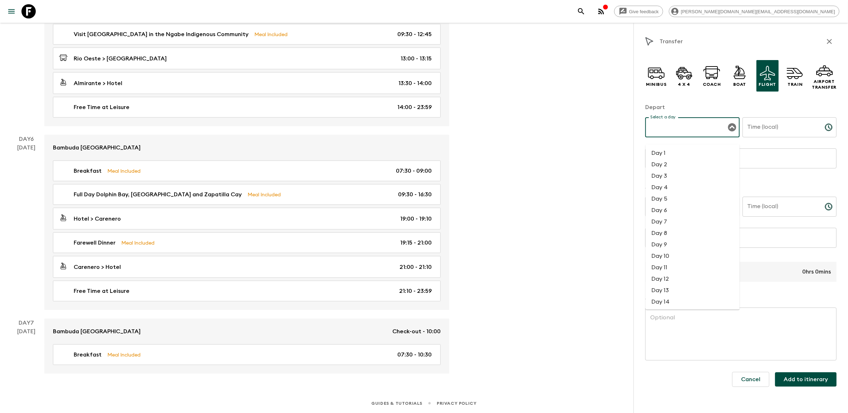
click at [669, 216] on li "Day 7" at bounding box center [693, 221] width 94 height 11
type input "Day 7"
click at [829, 129] on icon "Choose time" at bounding box center [829, 127] width 9 height 9
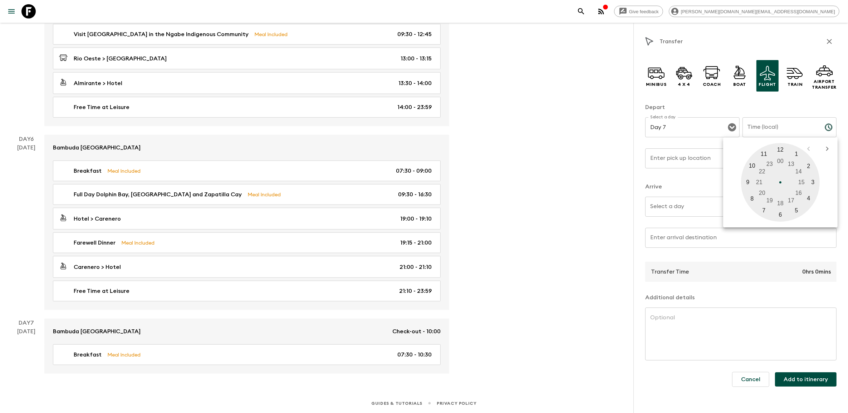
click at [768, 152] on div at bounding box center [780, 182] width 79 height 79
click at [781, 212] on div at bounding box center [780, 182] width 79 height 79
type input "11:30"
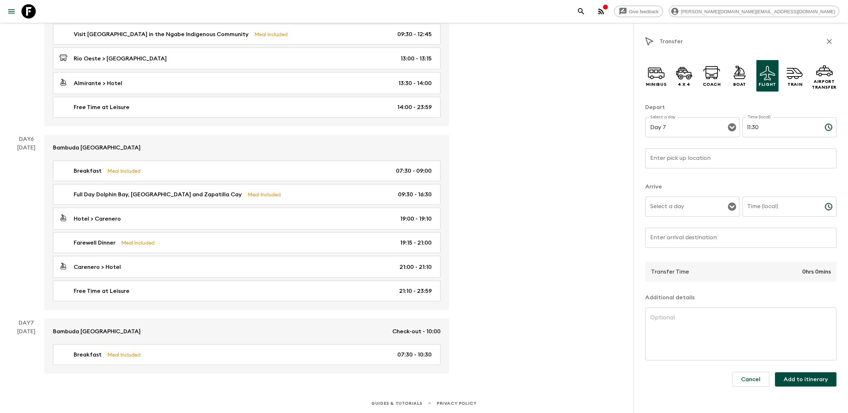
click at [681, 159] on input "Enter pick up location" at bounding box center [740, 158] width 191 height 20
paste input "[GEOGRAPHIC_DATA] "[GEOGRAPHIC_DATA]"
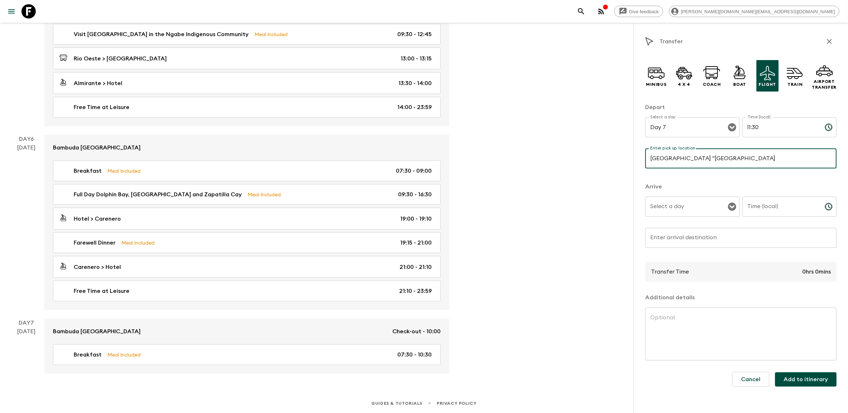
type input "[GEOGRAPHIC_DATA] "[GEOGRAPHIC_DATA]"
click at [715, 237] on div "Enter arrival destination Enter arrival destination ​" at bounding box center [740, 242] width 191 height 28
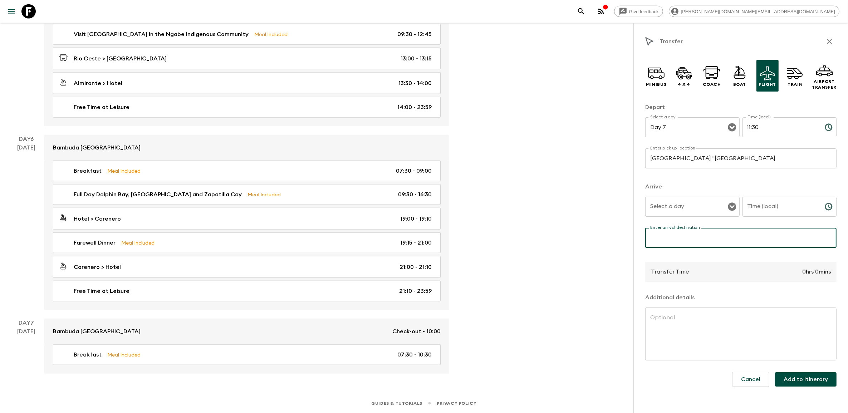
paste input "Albrook “[PERSON_NAME]” [GEOGRAPHIC_DATA]"
click at [731, 208] on icon "Open" at bounding box center [732, 207] width 8 height 8
type input "Albrook “[PERSON_NAME]” [GEOGRAPHIC_DATA]"
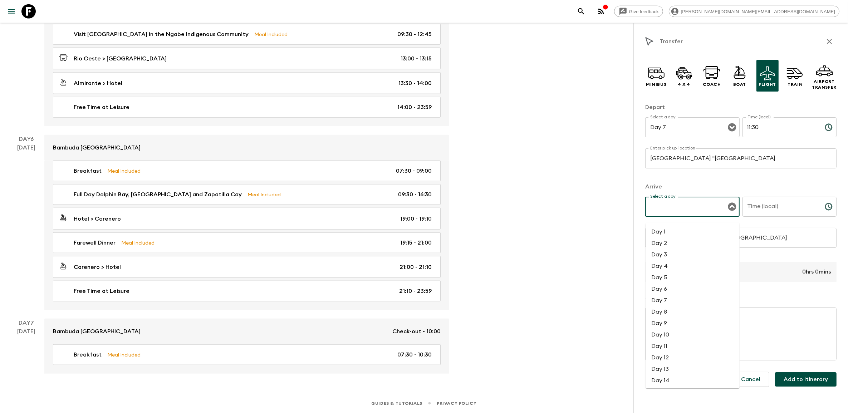
drag, startPoint x: 665, startPoint y: 288, endPoint x: 688, endPoint y: 273, distance: 27.4
click at [665, 295] on li "Day 7" at bounding box center [693, 300] width 94 height 11
type input "Day 7"
click at [816, 209] on input "Time (local)" at bounding box center [781, 207] width 77 height 20
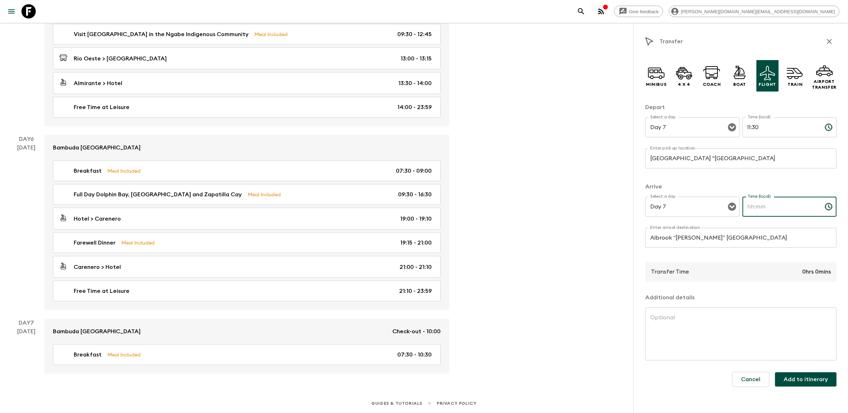
click at [829, 207] on icon "Choose time" at bounding box center [829, 206] width 9 height 9
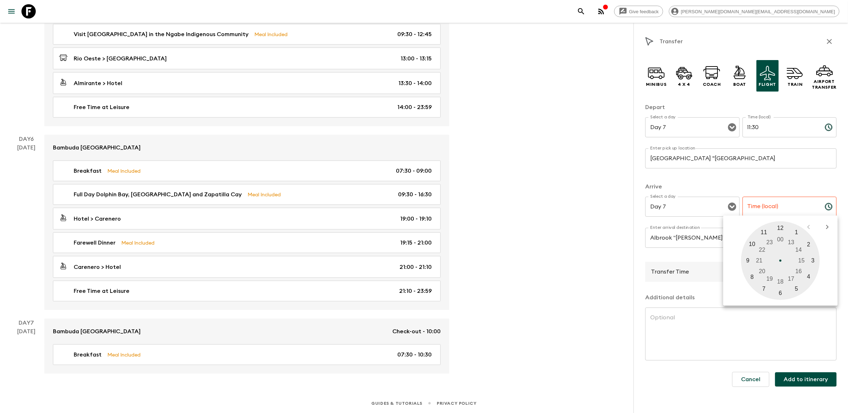
click at [784, 228] on div at bounding box center [780, 260] width 79 height 79
click at [781, 292] on div at bounding box center [780, 260] width 79 height 79
type input "12:30"
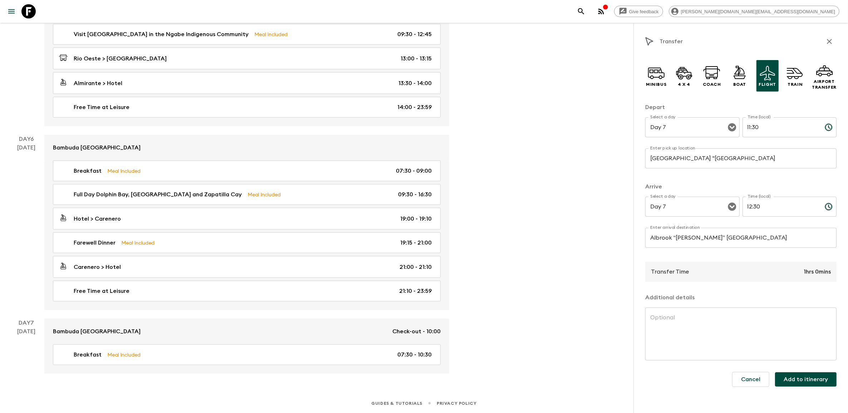
click at [690, 326] on textarea at bounding box center [740, 334] width 181 height 41
paste textarea "Your adventure ends with a mid morning flight back to [GEOGRAPHIC_DATA] where y…"
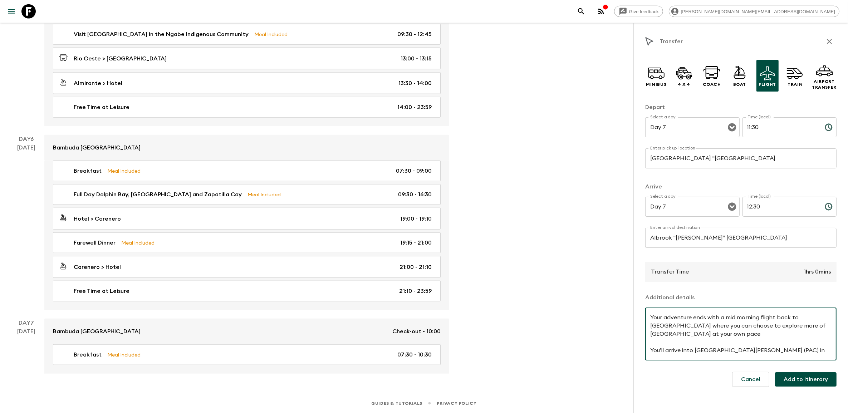
scroll to position [15, 0]
type textarea "Your adventure ends with a mid morning flight back to [GEOGRAPHIC_DATA] where y…"
click at [807, 377] on button "Add to itinerary" at bounding box center [806, 379] width 62 height 14
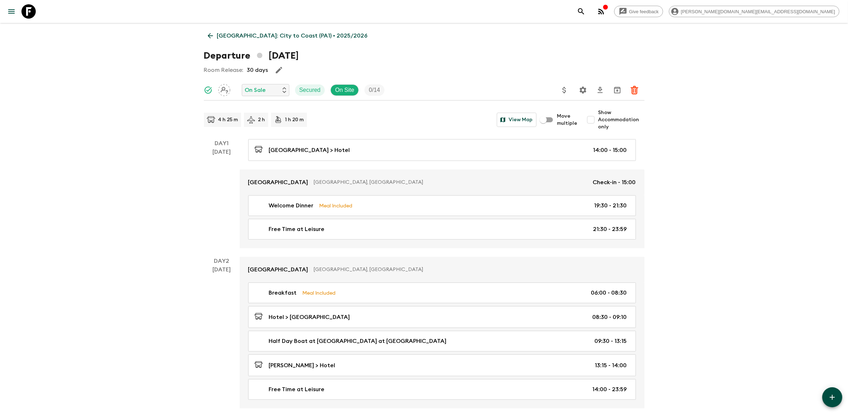
click at [209, 34] on icon at bounding box center [210, 36] width 8 height 8
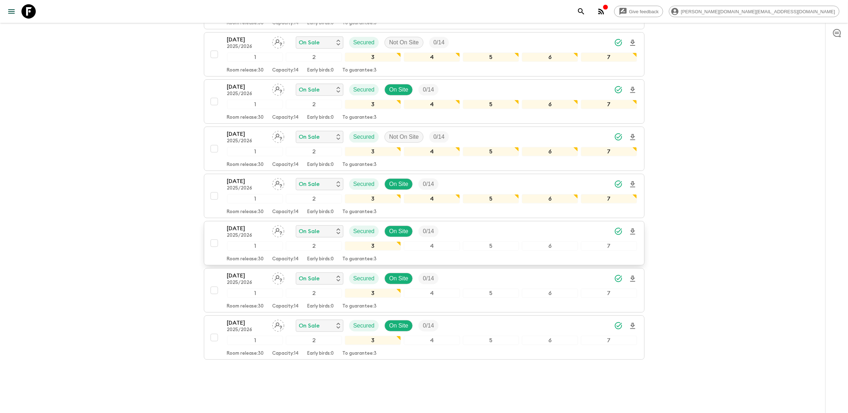
scroll to position [360, 0]
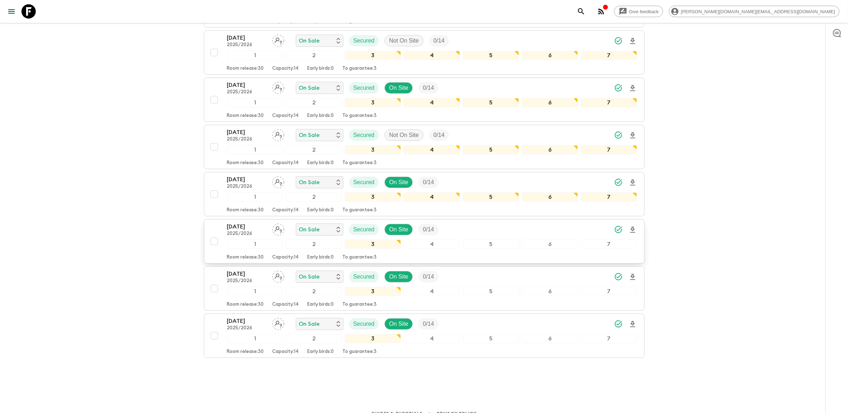
click at [251, 223] on p "[DATE]" at bounding box center [246, 227] width 39 height 9
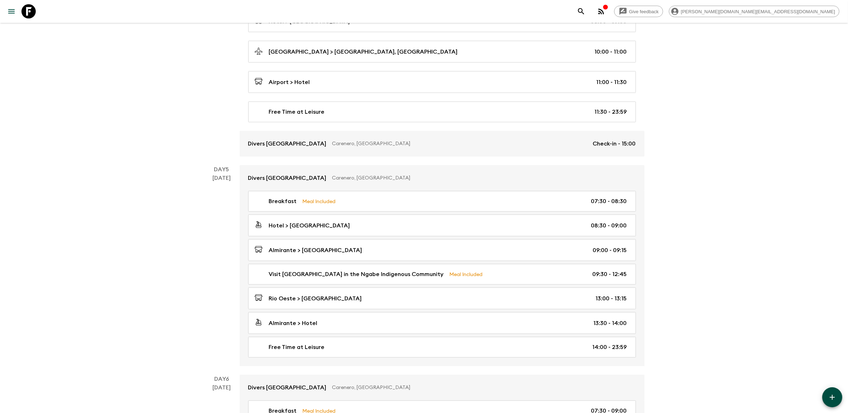
scroll to position [829, 0]
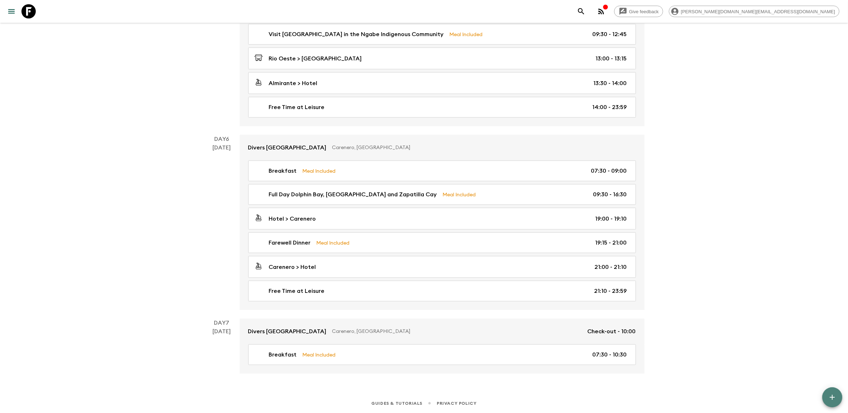
click at [825, 395] on button "button" at bounding box center [832, 397] width 20 height 20
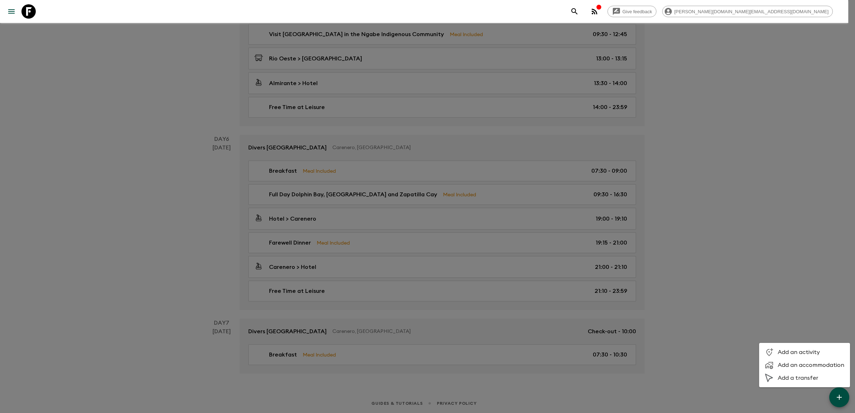
click at [791, 376] on span "Add a transfer" at bounding box center [811, 378] width 67 height 7
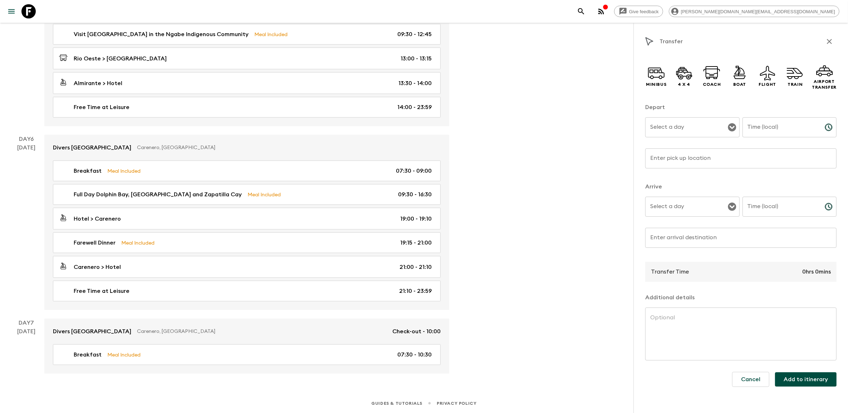
drag, startPoint x: 684, startPoint y: 153, endPoint x: 692, endPoint y: 143, distance: 12.0
click at [684, 153] on div "Enter pick up location Enter pick up location ​" at bounding box center [740, 162] width 191 height 28
paste input "[GEOGRAPHIC_DATA] "[GEOGRAPHIC_DATA]"
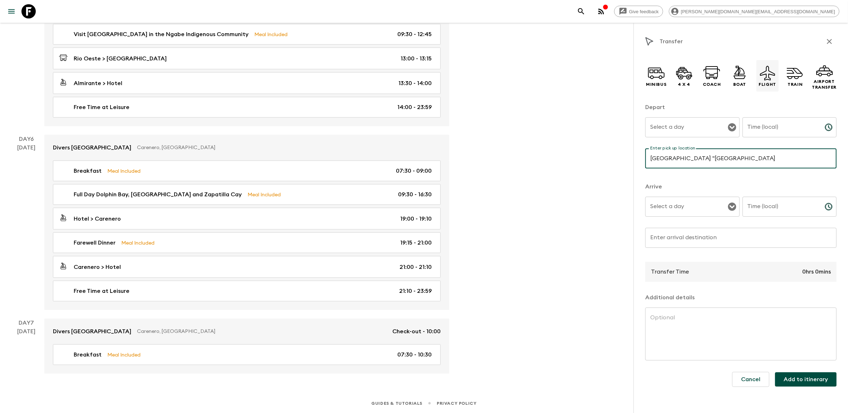
type input "[GEOGRAPHIC_DATA] "[GEOGRAPHIC_DATA]"
click at [771, 78] on icon at bounding box center [767, 73] width 15 height 15
click at [730, 129] on icon "Open" at bounding box center [732, 127] width 8 height 8
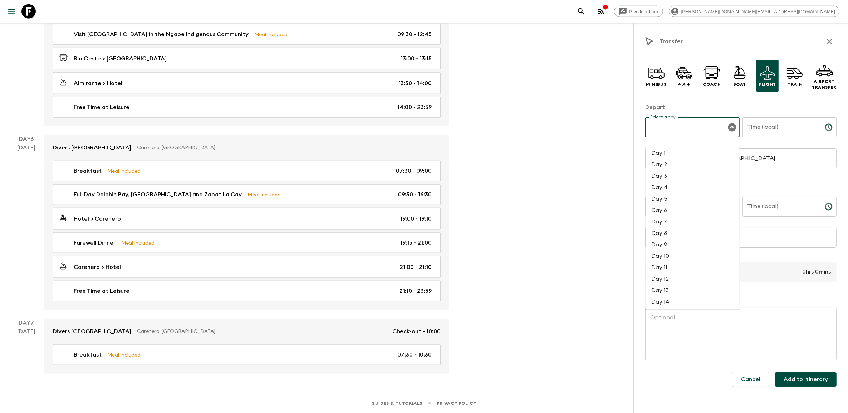
click at [674, 216] on li "Day 7" at bounding box center [693, 221] width 94 height 11
type input "Day 7"
click at [832, 128] on icon "Choose time" at bounding box center [828, 127] width 7 height 7
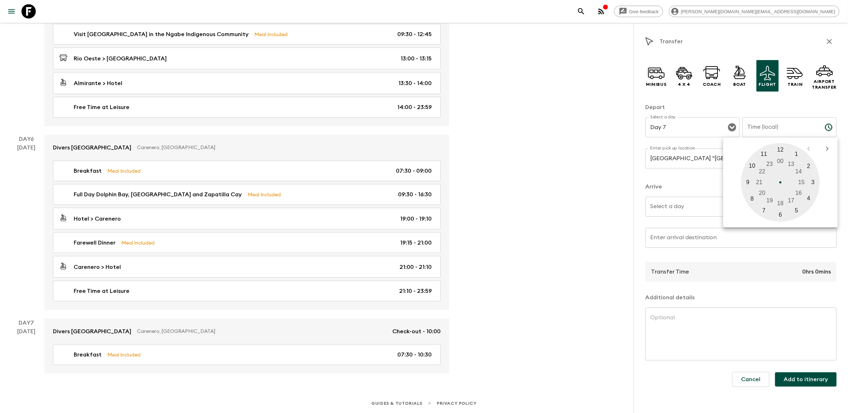
click at [767, 154] on div at bounding box center [780, 182] width 79 height 79
click at [782, 213] on div at bounding box center [780, 182] width 79 height 79
type input "11:30"
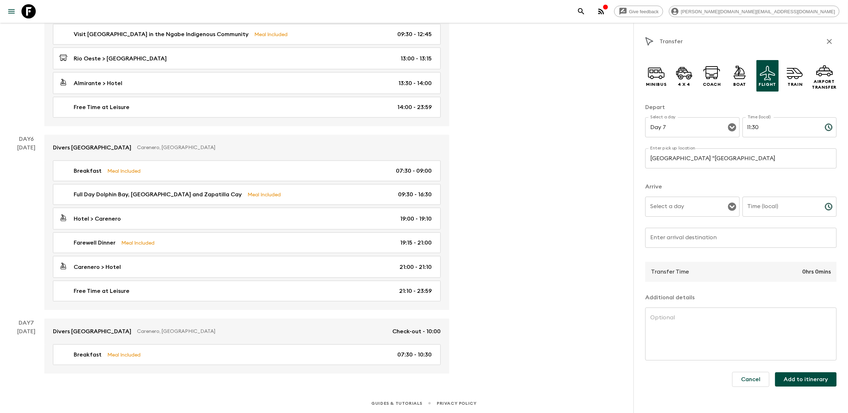
click at [731, 208] on icon "Open" at bounding box center [732, 207] width 8 height 8
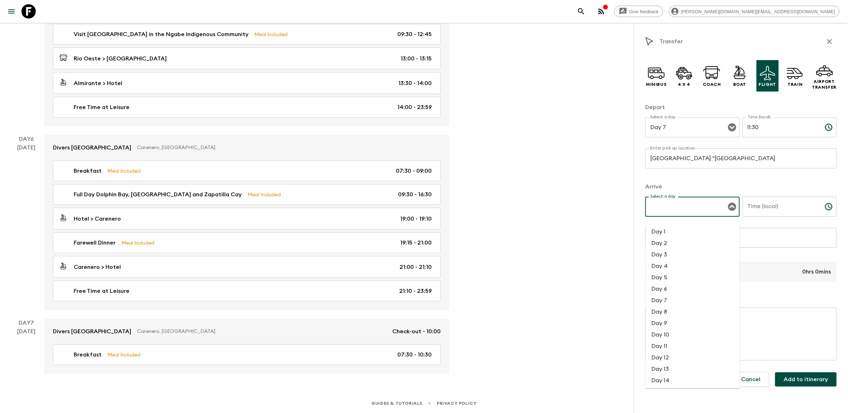
click at [663, 295] on li "Day 7" at bounding box center [693, 300] width 94 height 11
type input "Day 7"
click at [826, 208] on icon "Choose time" at bounding box center [828, 206] width 7 height 7
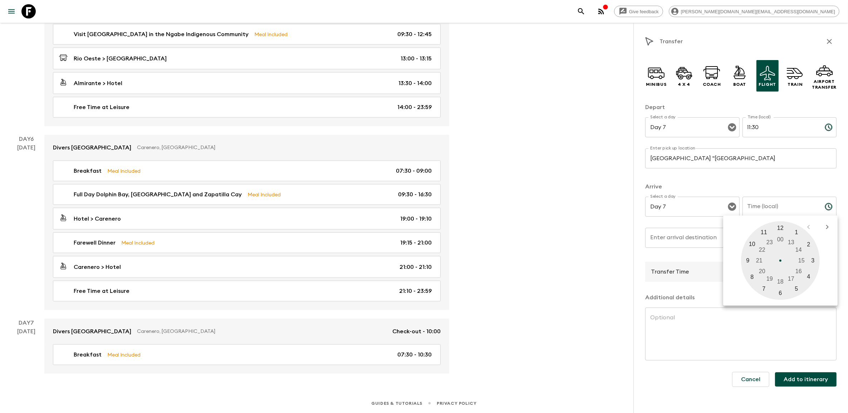
click at [783, 230] on div at bounding box center [780, 260] width 79 height 79
click at [780, 288] on div at bounding box center [780, 260] width 79 height 79
type input "12:30"
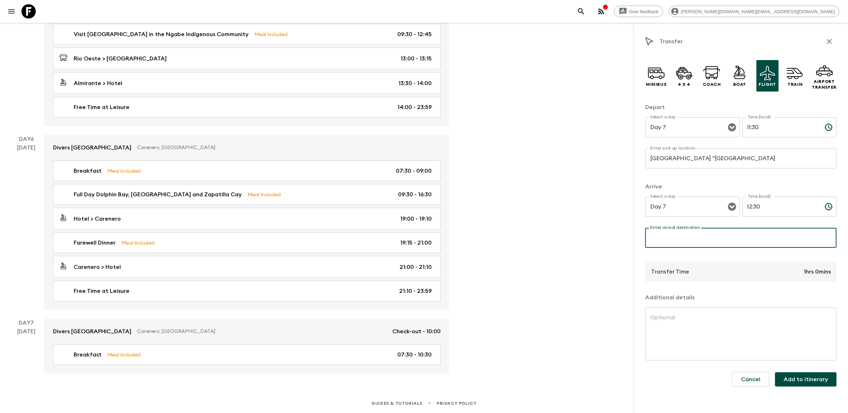
click at [705, 244] on input "Enter arrival destination" at bounding box center [740, 238] width 191 height 20
paste input "Albrook “[PERSON_NAME]” [GEOGRAPHIC_DATA]"
type input "Albrook “[PERSON_NAME]” [GEOGRAPHIC_DATA]"
drag, startPoint x: 713, startPoint y: 320, endPoint x: 712, endPoint y: 316, distance: 4.7
click at [713, 320] on textarea at bounding box center [740, 334] width 181 height 41
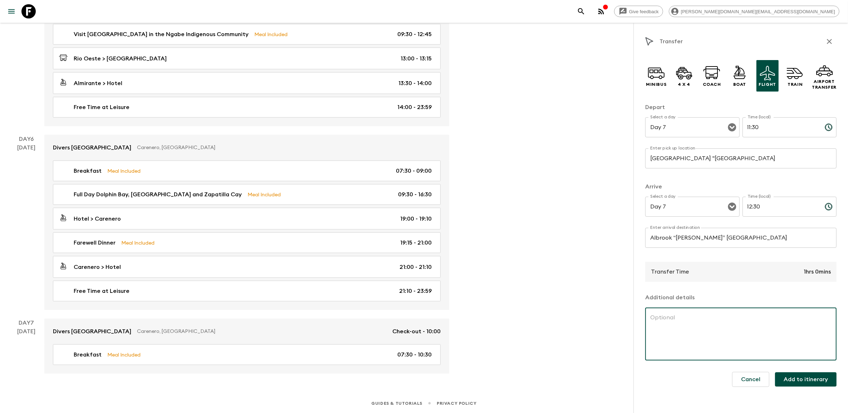
paste textarea "our adventure ends with a mid morning flight back to [GEOGRAPHIC_DATA] where yo…"
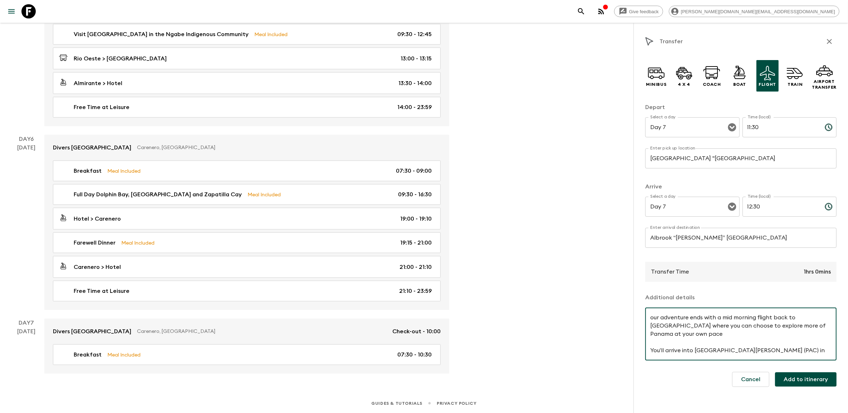
scroll to position [15, 0]
type textarea "our adventure ends with a mid morning flight back to [GEOGRAPHIC_DATA] where yo…"
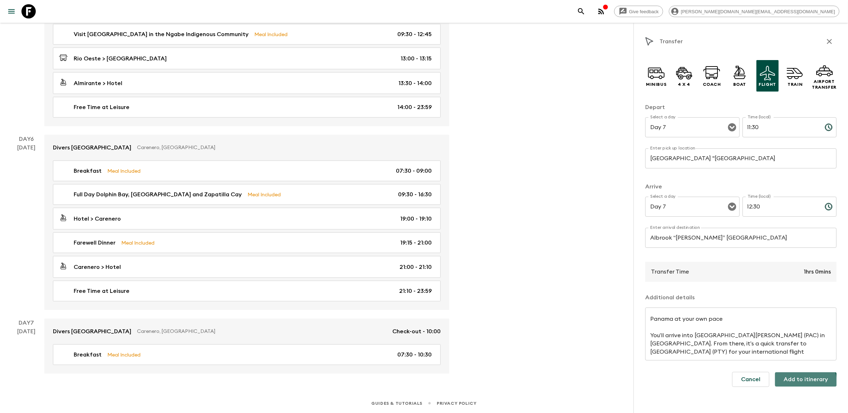
click at [807, 380] on button "Add to itinerary" at bounding box center [806, 379] width 62 height 14
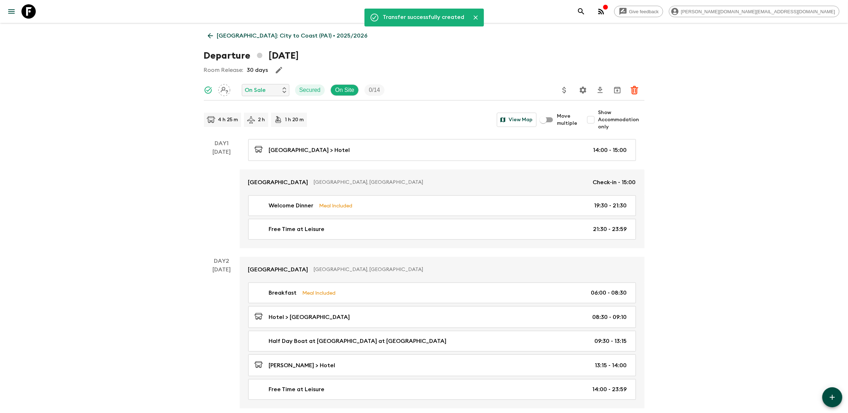
click at [211, 36] on icon at bounding box center [210, 36] width 8 height 8
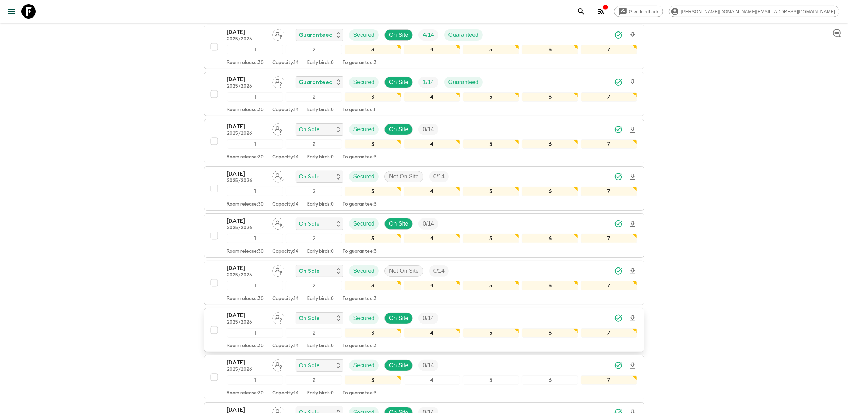
scroll to position [360, 0]
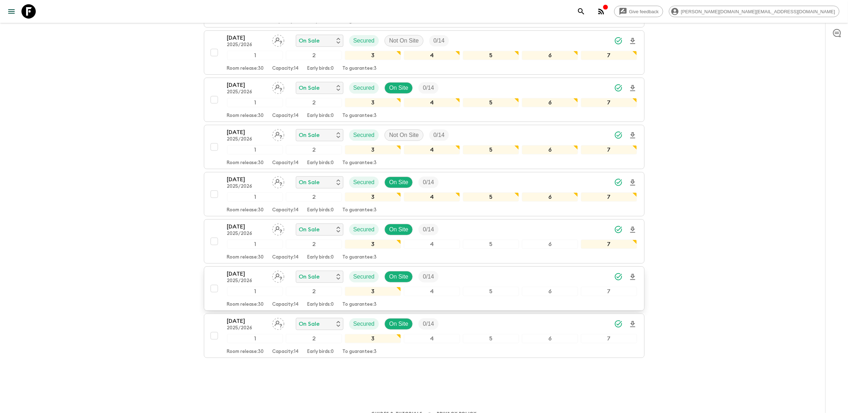
click at [252, 270] on p "[DATE]" at bounding box center [246, 274] width 39 height 9
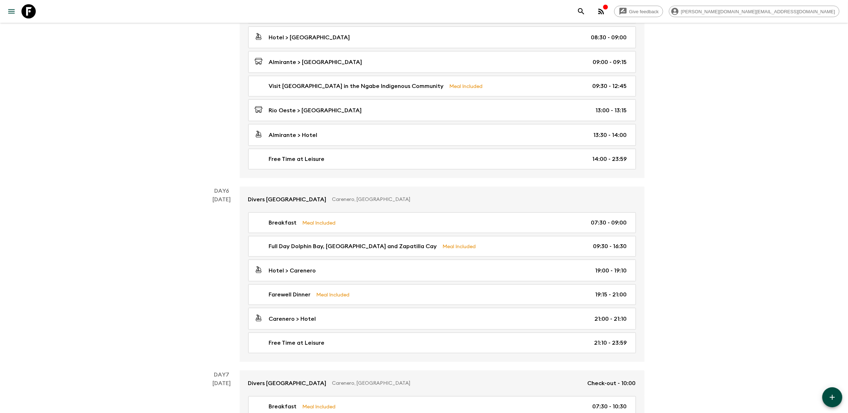
scroll to position [829, 0]
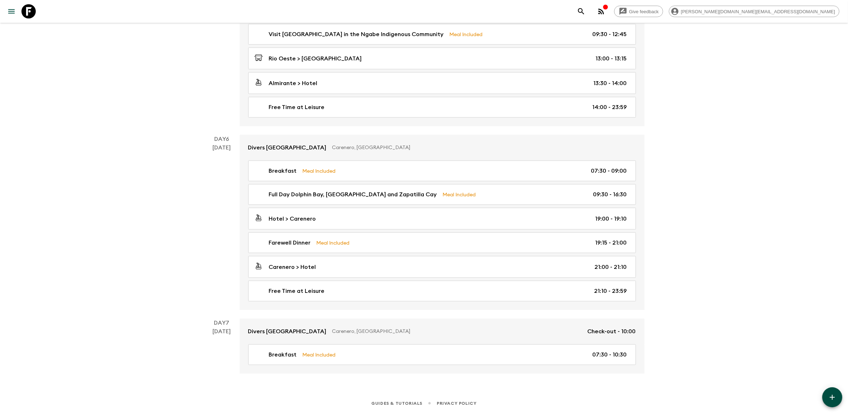
click at [830, 395] on icon "button" at bounding box center [832, 397] width 9 height 9
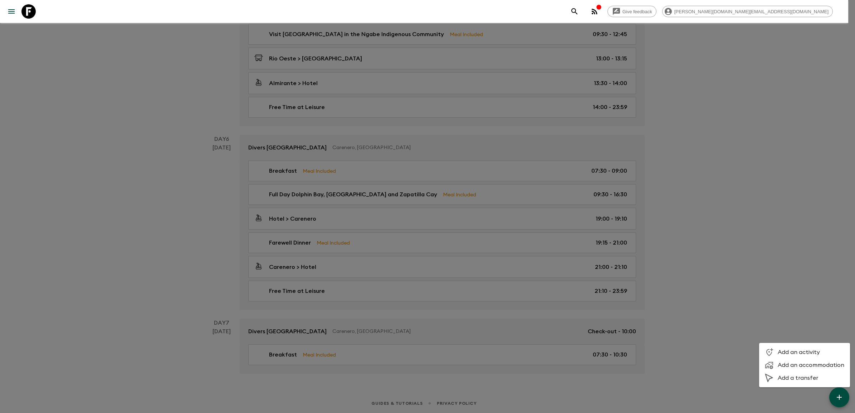
click at [806, 375] on span "Add a transfer" at bounding box center [811, 378] width 67 height 7
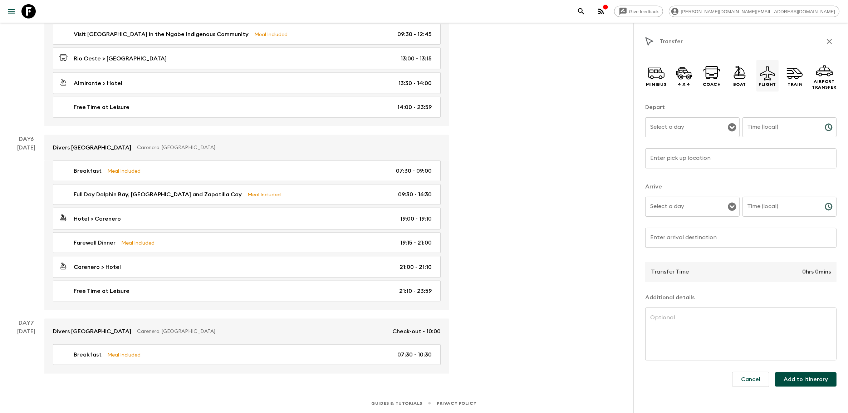
click at [769, 83] on p "Flight" at bounding box center [768, 85] width 18 height 6
click at [667, 338] on textarea at bounding box center [740, 334] width 181 height 41
paste textarea "Your adventure ends with a mid morning flight back to [GEOGRAPHIC_DATA] where y…"
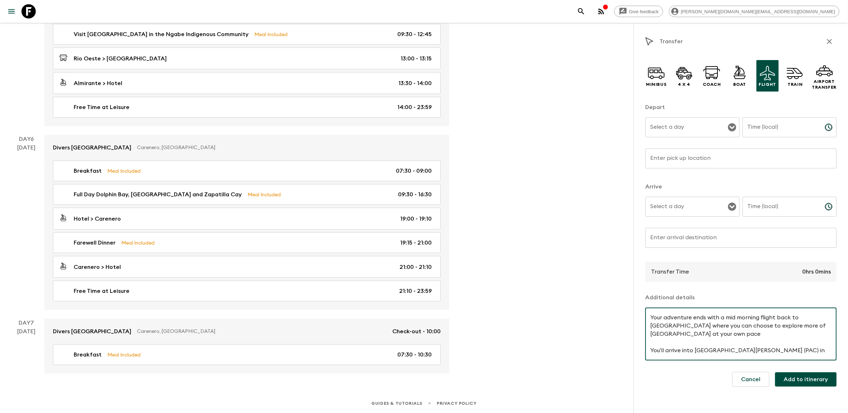
scroll to position [15, 0]
type textarea "Your adventure ends with a mid morning flight back to [GEOGRAPHIC_DATA] where y…"
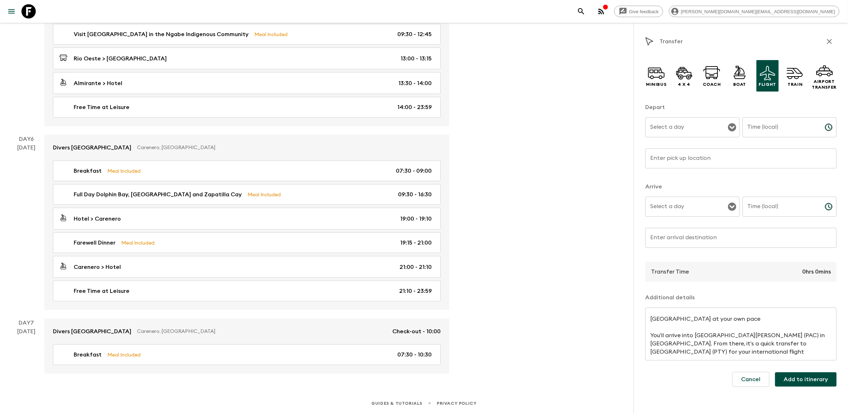
click at [698, 230] on input "Enter arrival destination" at bounding box center [740, 238] width 191 height 20
paste input "Albrook “[PERSON_NAME]” [GEOGRAPHIC_DATA]"
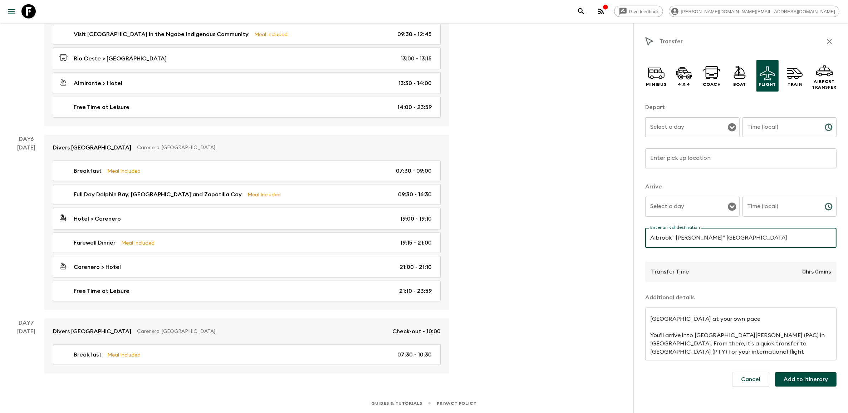
type input "Albrook “[PERSON_NAME]” [GEOGRAPHIC_DATA]"
click at [697, 165] on input "Enter pick up location" at bounding box center [740, 158] width 191 height 20
paste input "[GEOGRAPHIC_DATA] "[GEOGRAPHIC_DATA]"
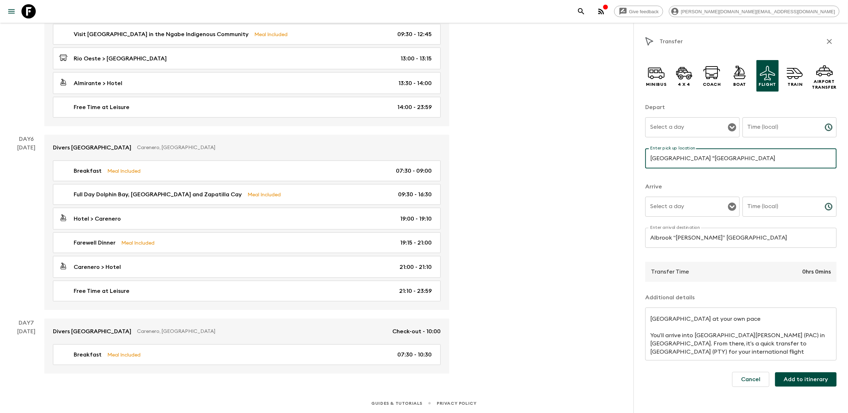
click at [731, 126] on icon "Open" at bounding box center [732, 127] width 9 height 9
type input "[GEOGRAPHIC_DATA] "[GEOGRAPHIC_DATA]"
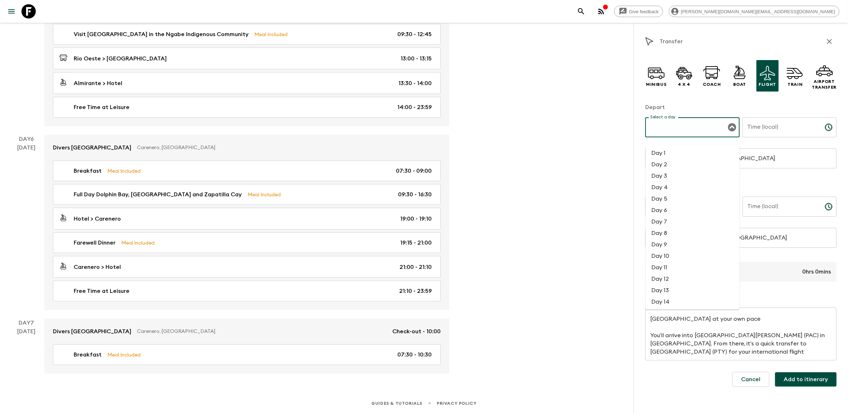
click at [669, 216] on li "Day 7" at bounding box center [693, 221] width 94 height 11
type input "Day 7"
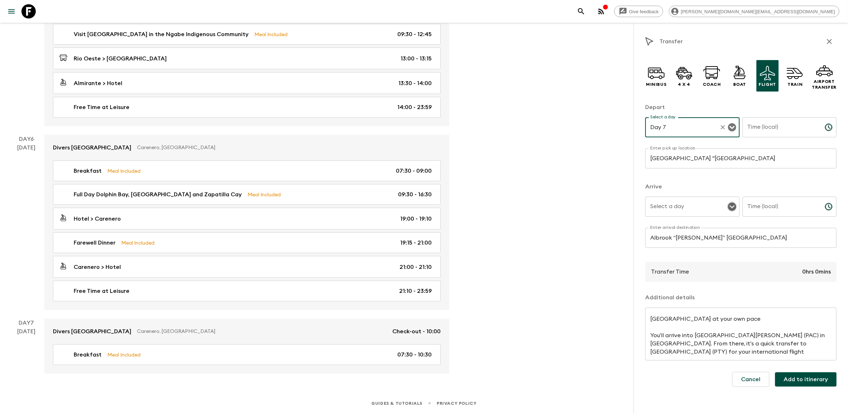
click at [728, 206] on icon "Open" at bounding box center [732, 207] width 8 height 8
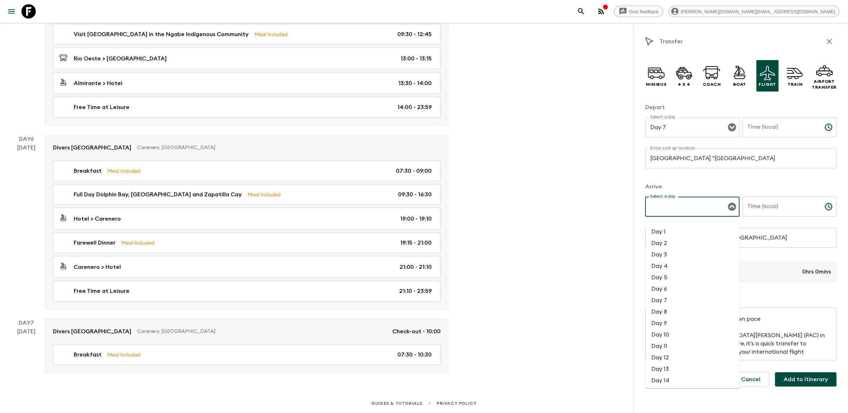
click at [671, 295] on li "Day 7" at bounding box center [693, 300] width 94 height 11
type input "Day 7"
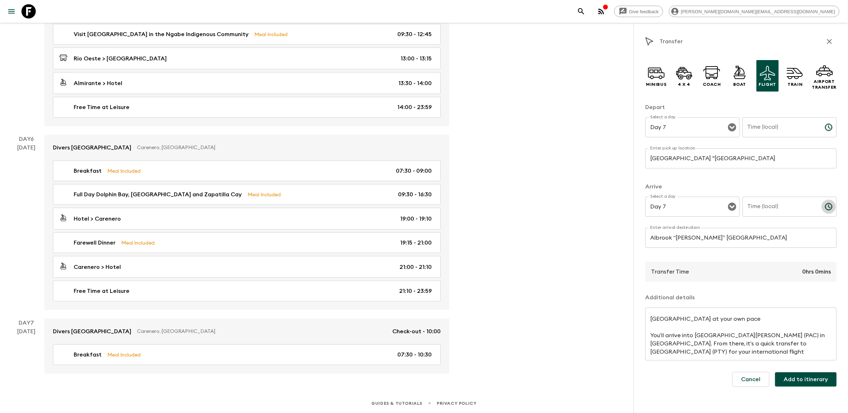
click at [830, 207] on icon "Choose time" at bounding box center [829, 206] width 9 height 9
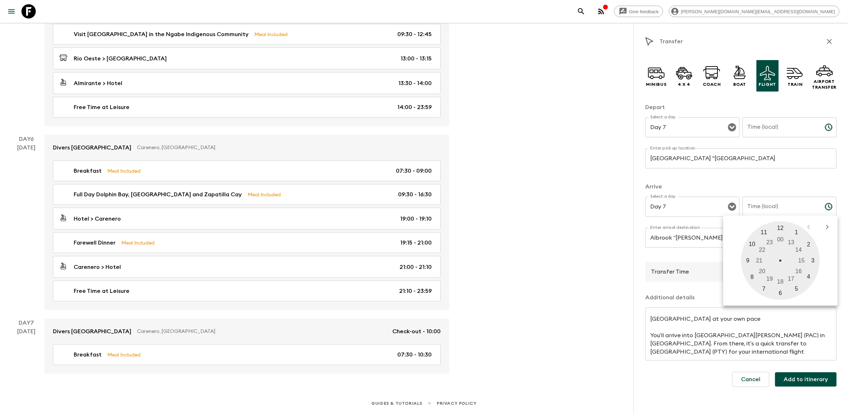
click at [783, 229] on div at bounding box center [780, 260] width 79 height 79
click at [779, 290] on div at bounding box center [780, 260] width 79 height 79
type input "12:30"
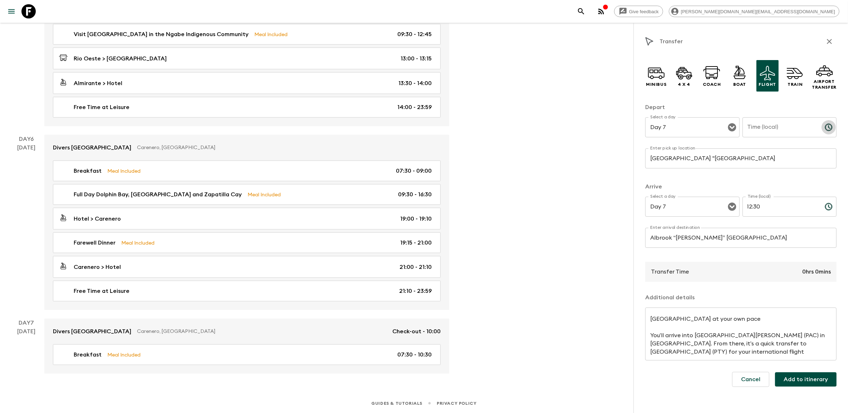
click at [831, 131] on icon "Choose time" at bounding box center [829, 127] width 9 height 9
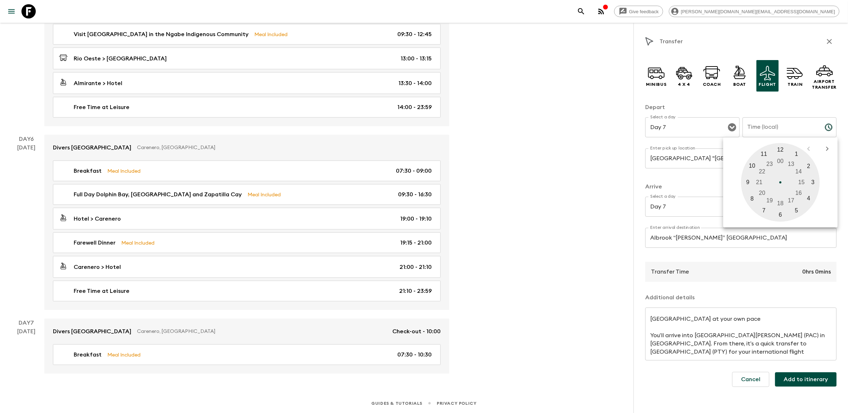
click at [765, 155] on div at bounding box center [780, 182] width 79 height 79
click at [779, 213] on div at bounding box center [780, 182] width 79 height 79
type input "11:31"
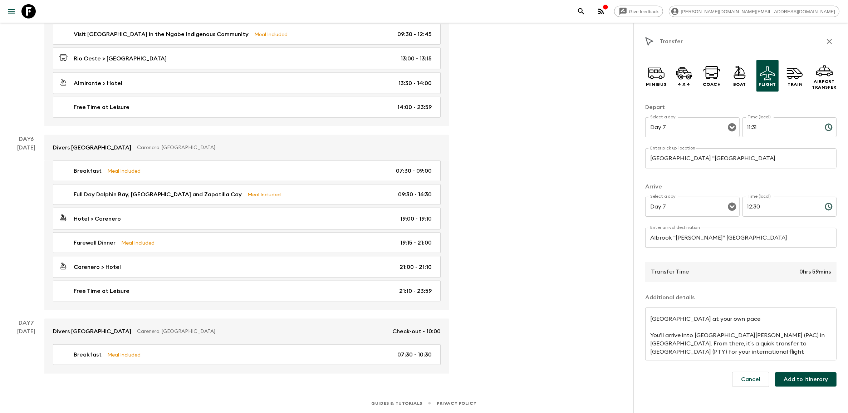
click at [803, 380] on button "Add to itinerary" at bounding box center [806, 379] width 62 height 14
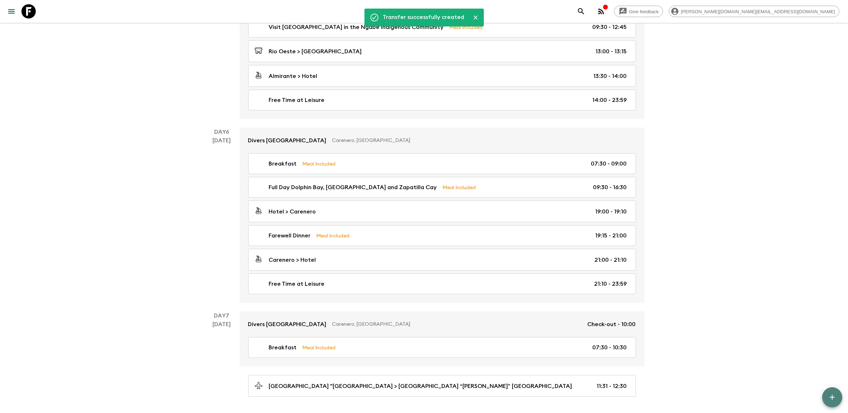
click at [842, 396] on button "button" at bounding box center [832, 397] width 20 height 20
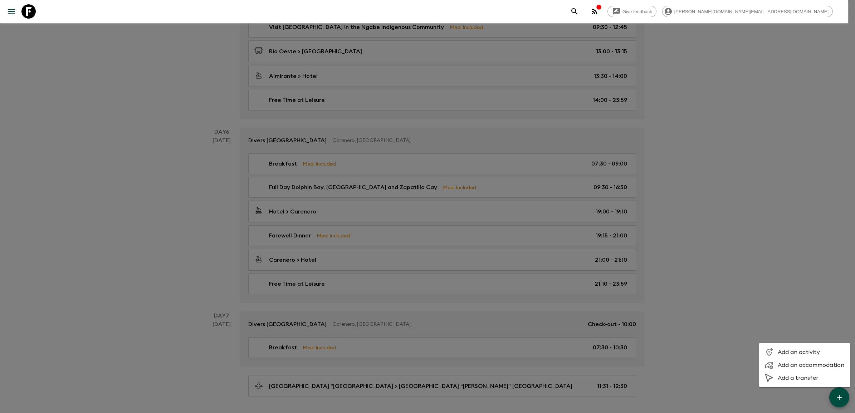
click at [798, 380] on span "Add a transfer" at bounding box center [811, 378] width 67 height 7
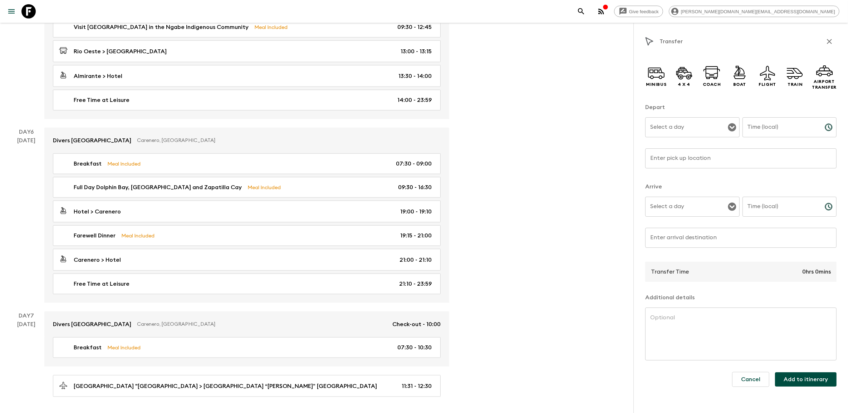
click at [829, 40] on icon "button" at bounding box center [829, 41] width 9 height 9
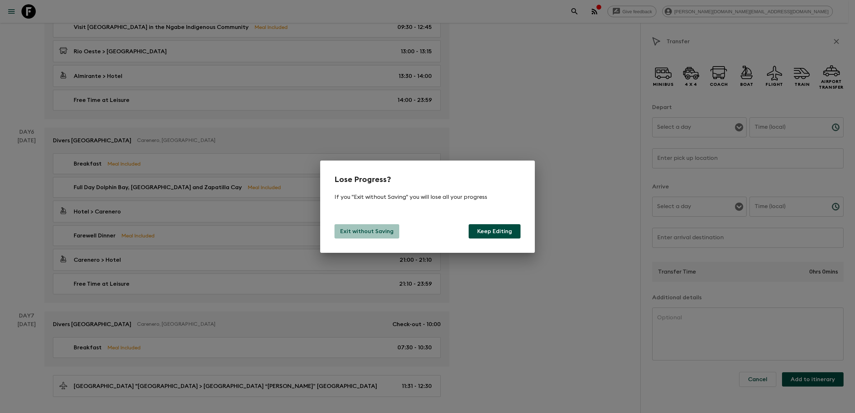
click at [387, 233] on p "Exit without Saving" at bounding box center [366, 231] width 53 height 9
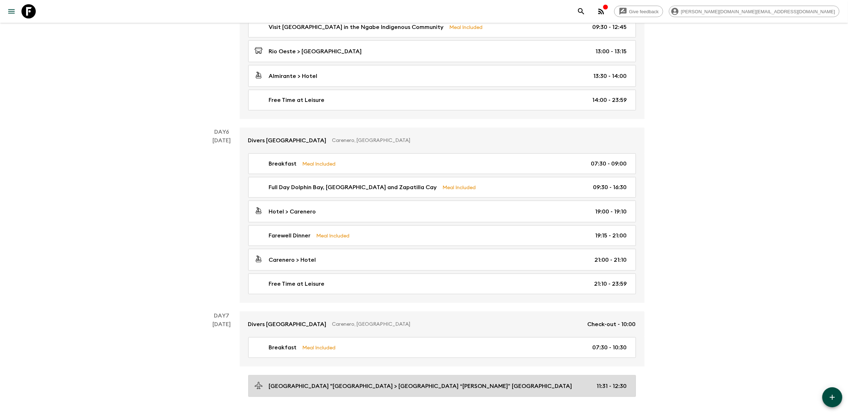
click at [520, 391] on p "[GEOGRAPHIC_DATA] "[GEOGRAPHIC_DATA] > [GEOGRAPHIC_DATA] “[PERSON_NAME]” [GEOGR…" at bounding box center [420, 386] width 303 height 9
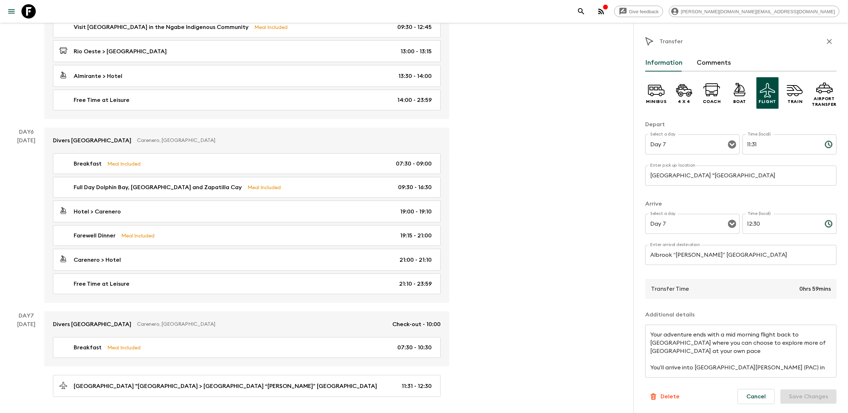
click at [824, 144] on button "Choose time, selected time is 11:31 AM" at bounding box center [829, 144] width 14 height 14
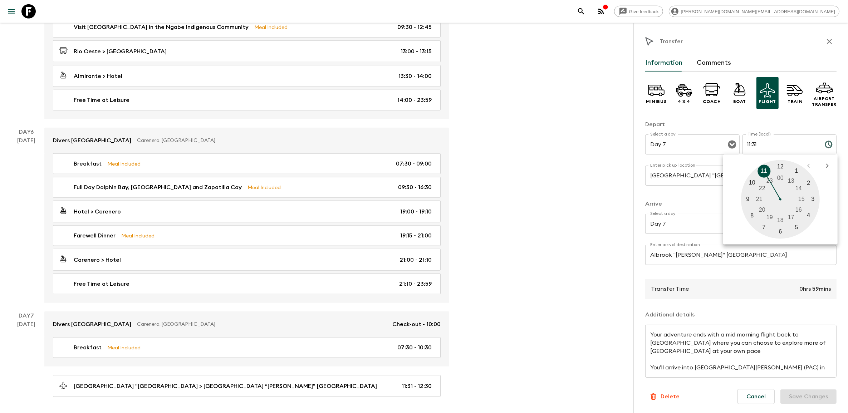
click at [764, 170] on div at bounding box center [780, 199] width 79 height 79
click at [781, 231] on div at bounding box center [780, 199] width 79 height 79
type input "11:30"
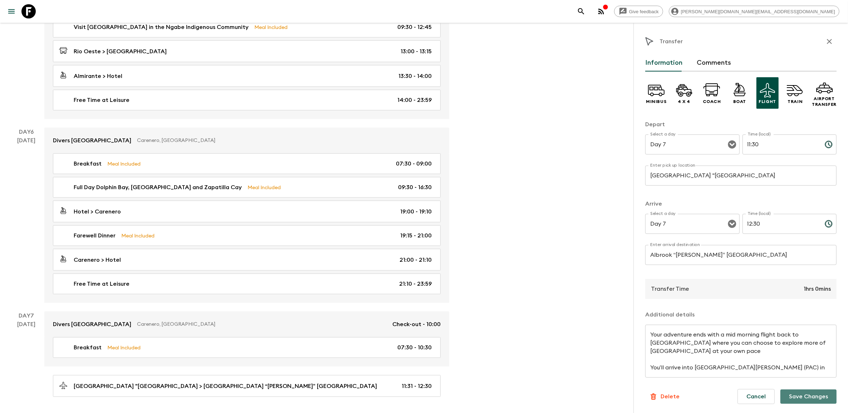
click at [820, 390] on button "Save Changes" at bounding box center [809, 397] width 56 height 14
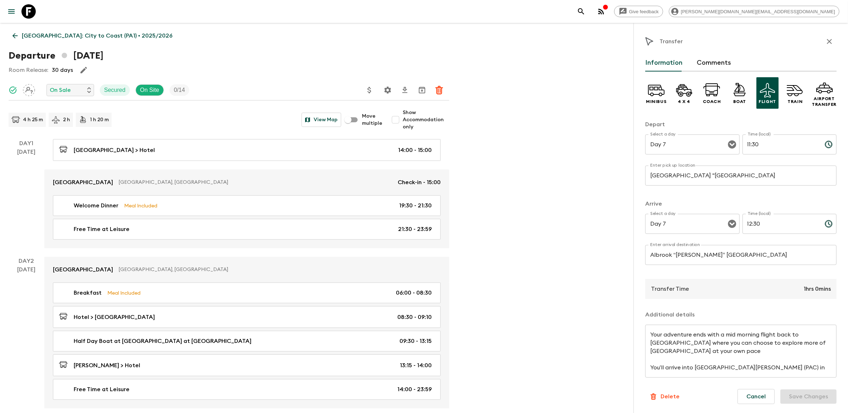
click at [33, 35] on p "[GEOGRAPHIC_DATA]: City to Coast (PA1) • 2025/2026" at bounding box center [97, 35] width 151 height 9
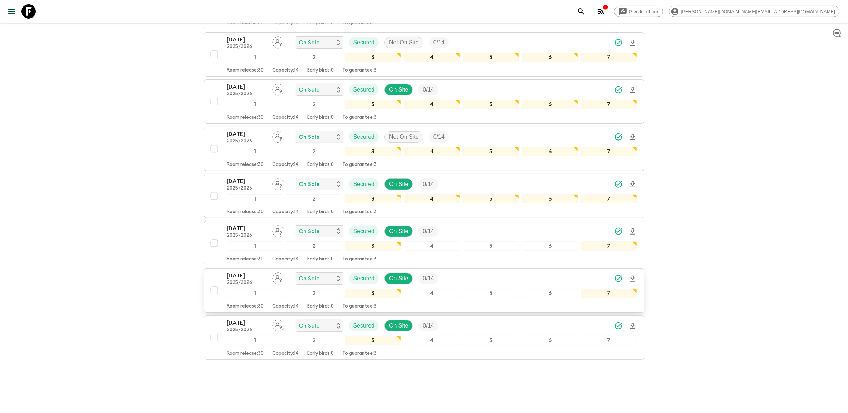
scroll to position [360, 0]
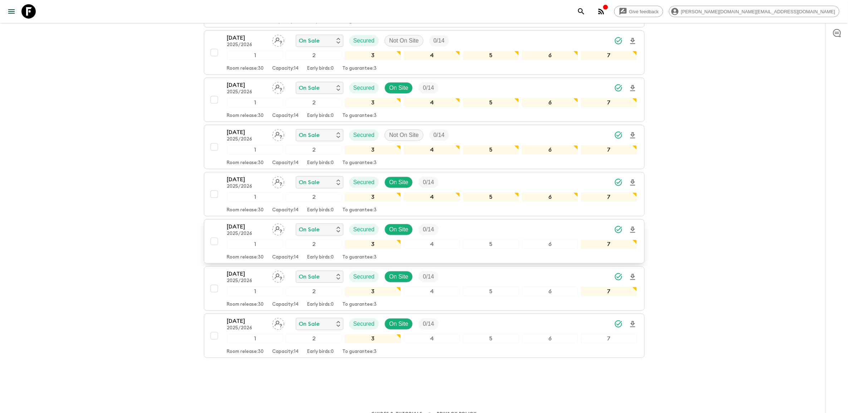
click at [258, 231] on p "2025/2026" at bounding box center [246, 234] width 39 height 6
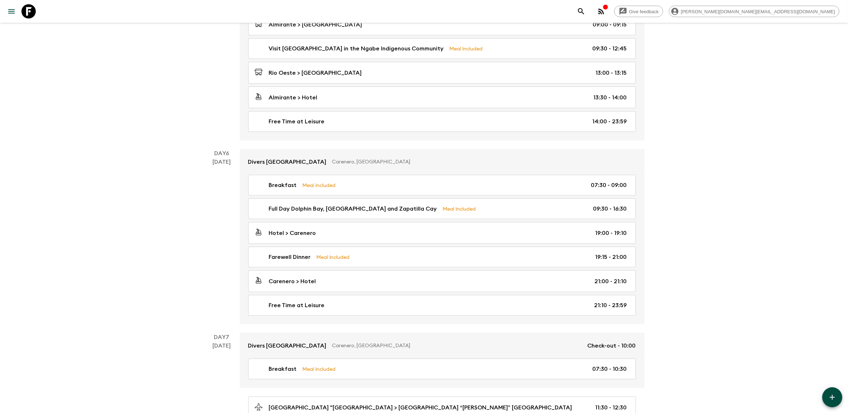
scroll to position [859, 0]
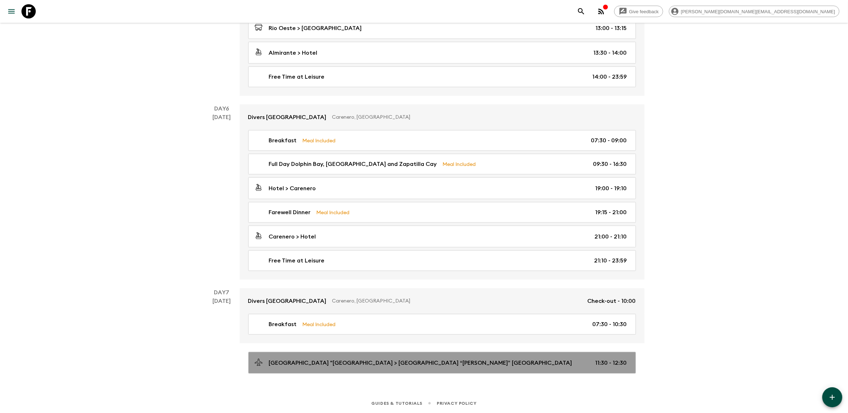
click at [513, 358] on div "[GEOGRAPHIC_DATA] "[GEOGRAPHIC_DATA] > [GEOGRAPHIC_DATA] “[PERSON_NAME]” [GEOGR…" at bounding box center [440, 363] width 373 height 10
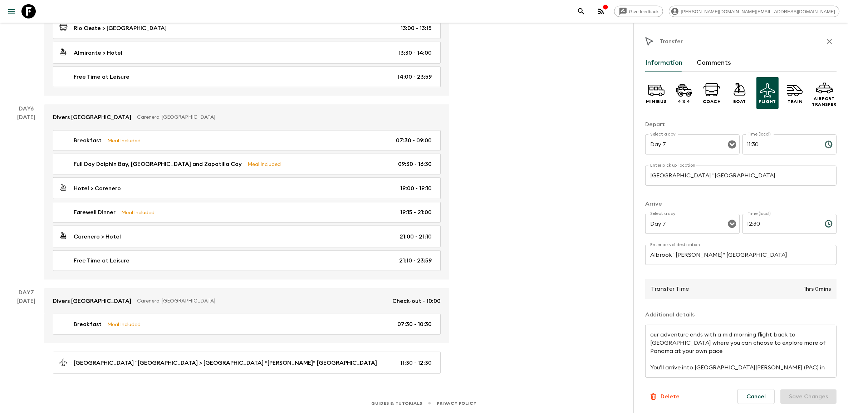
click at [650, 333] on div "our adventure ends with a mid morning flight back to [GEOGRAPHIC_DATA] where yo…" at bounding box center [740, 351] width 191 height 53
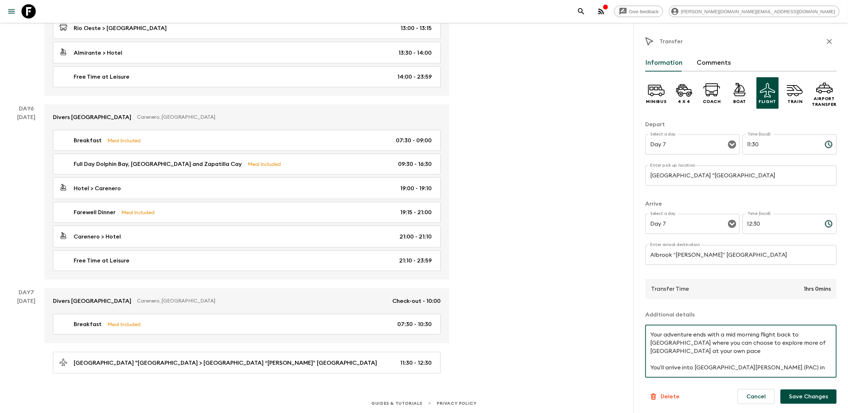
type textarea "Your adventure ends with a mid morning flight back to [GEOGRAPHIC_DATA] where y…"
click at [798, 392] on button "Save Changes" at bounding box center [809, 397] width 56 height 14
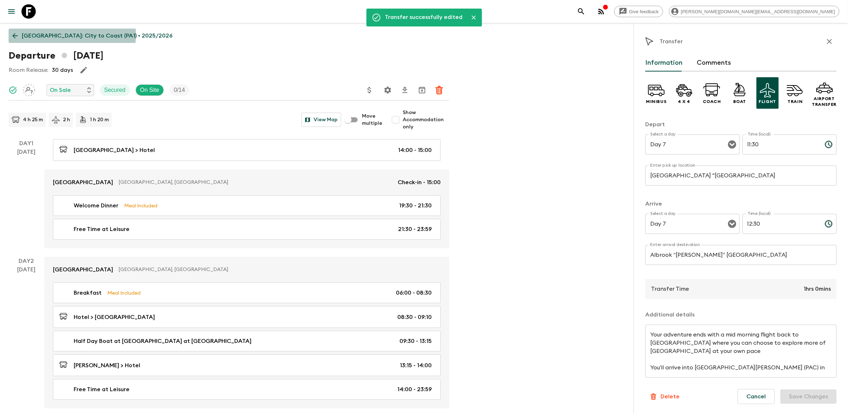
click at [55, 35] on p "[GEOGRAPHIC_DATA]: City to Coast (PA1) • 2025/2026" at bounding box center [97, 35] width 151 height 9
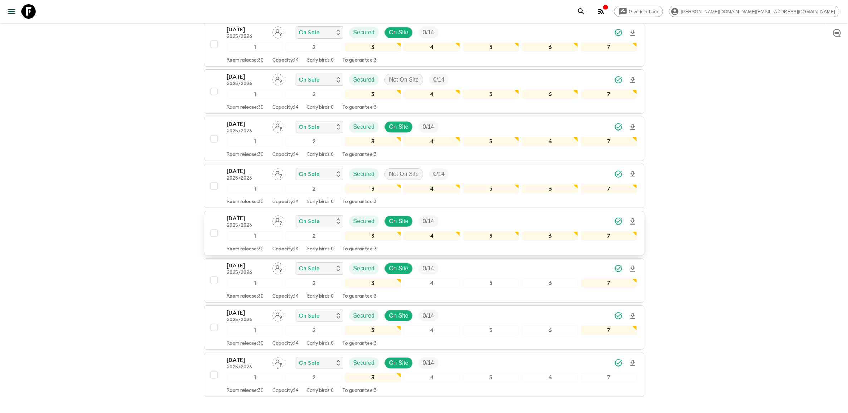
scroll to position [360, 0]
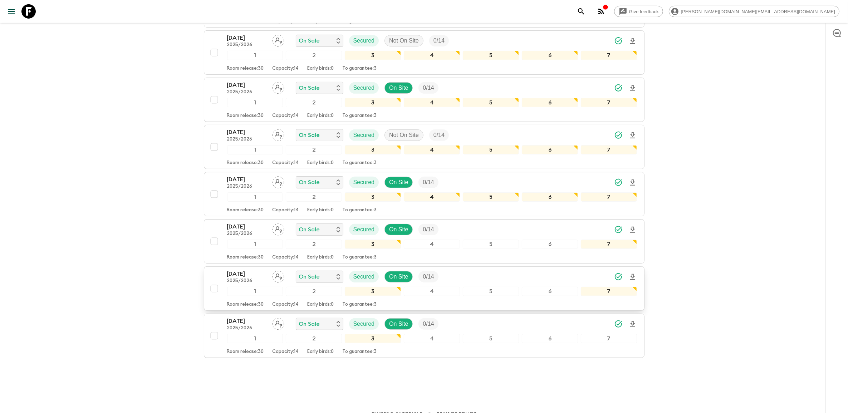
click at [235, 270] on p "[DATE]" at bounding box center [246, 274] width 39 height 9
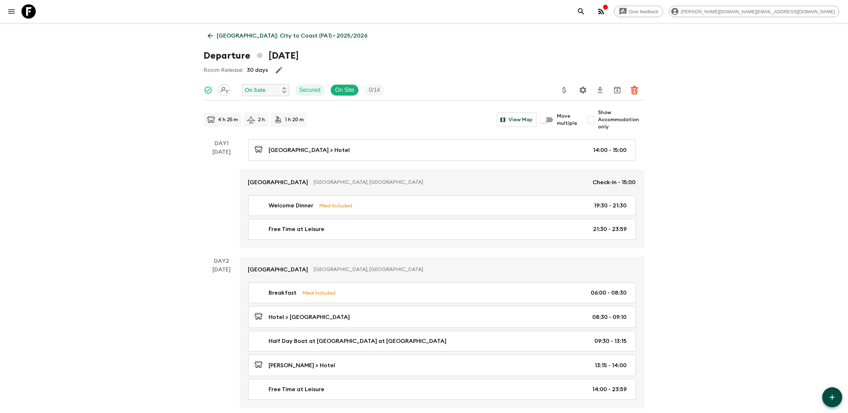
click at [211, 36] on icon at bounding box center [210, 36] width 8 height 8
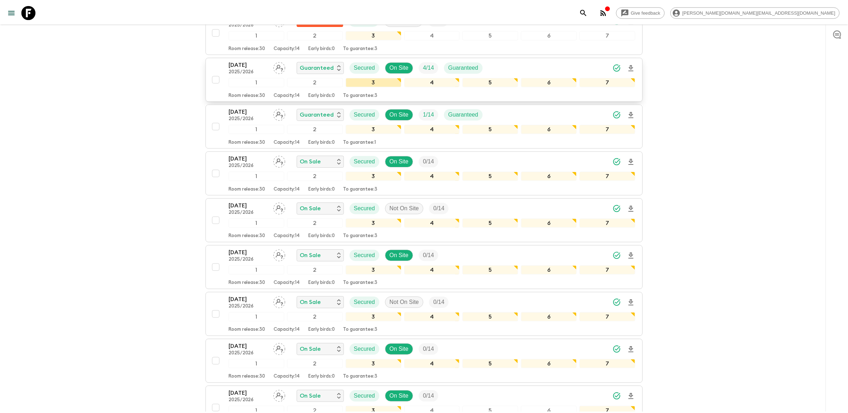
scroll to position [313, 0]
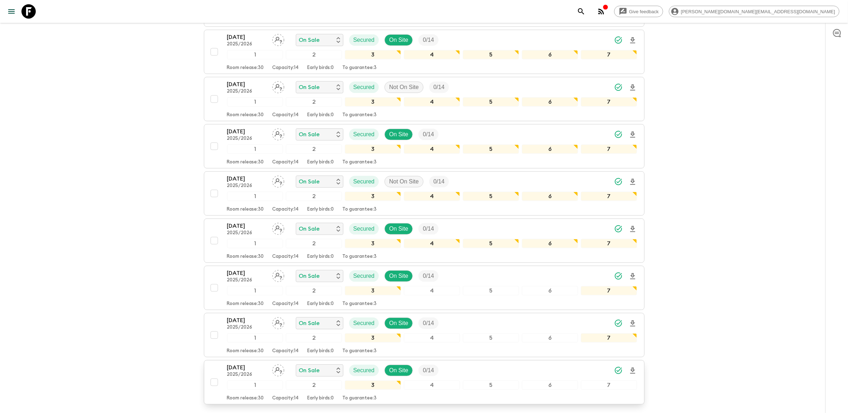
click at [252, 363] on p "[DATE]" at bounding box center [246, 367] width 39 height 9
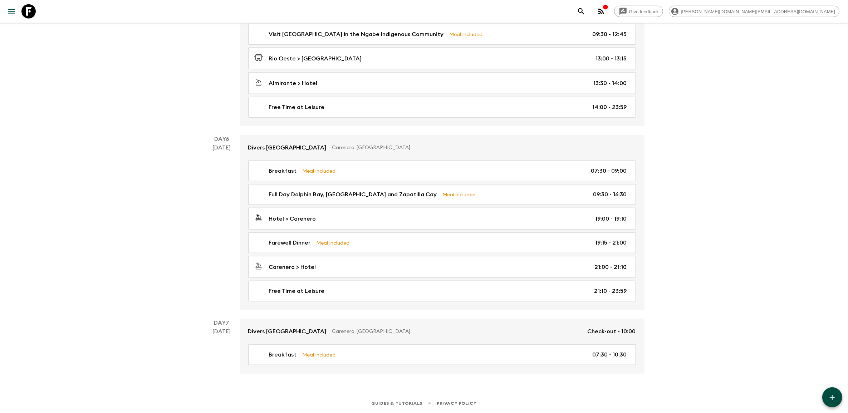
scroll to position [829, 0]
click at [829, 392] on button "button" at bounding box center [832, 397] width 20 height 20
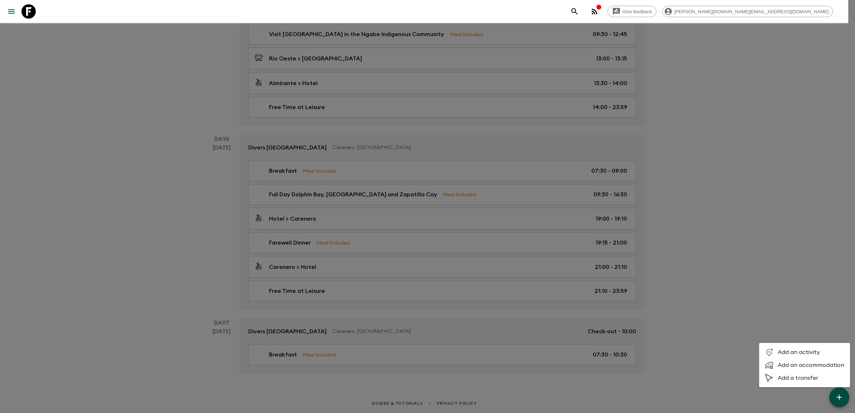
click at [802, 374] on li "Add a transfer" at bounding box center [804, 378] width 91 height 13
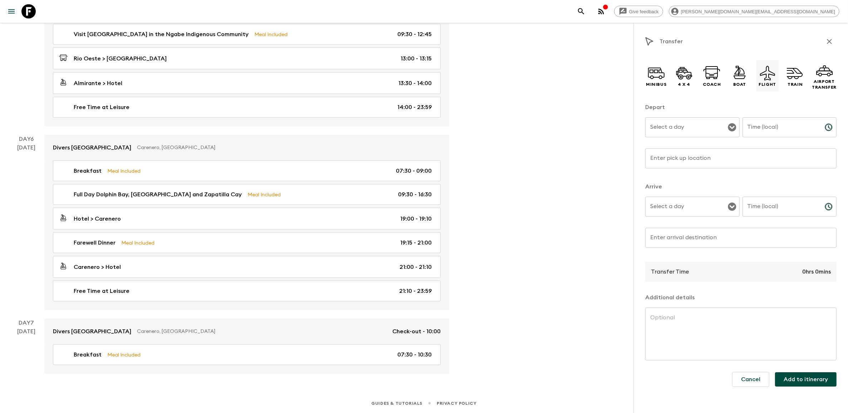
click at [771, 79] on icon at bounding box center [767, 73] width 15 height 15
click at [729, 128] on icon "Open" at bounding box center [732, 127] width 8 height 8
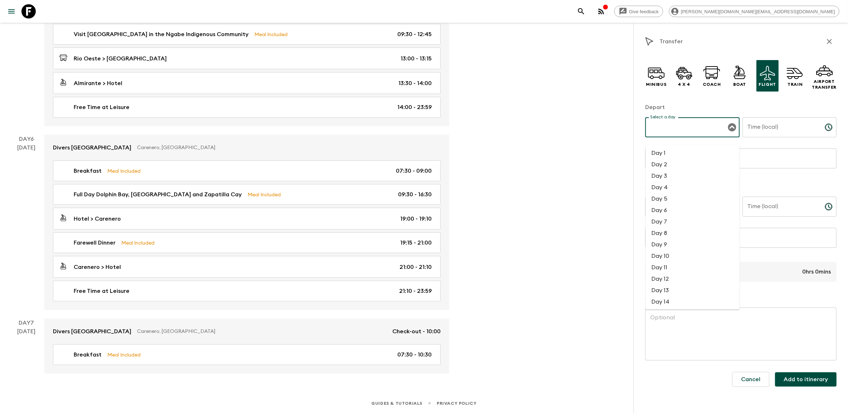
click at [680, 216] on li "Day 7" at bounding box center [693, 221] width 94 height 11
type input "Day 7"
click at [730, 207] on icon "Open" at bounding box center [732, 207] width 8 height 8
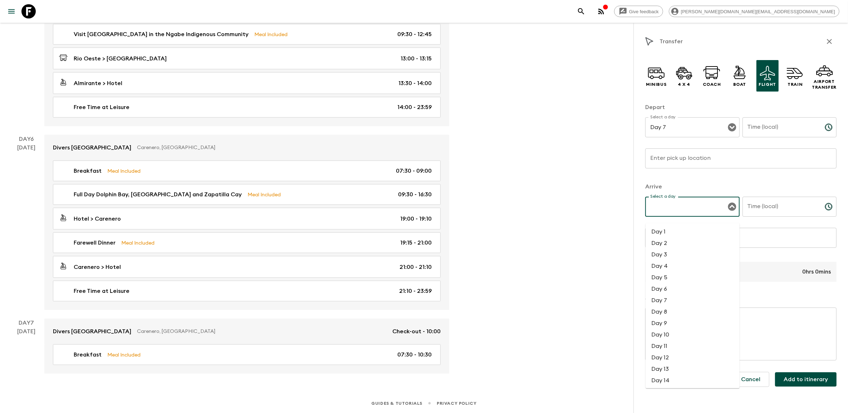
click at [678, 295] on li "Day 7" at bounding box center [693, 300] width 94 height 11
type input "Day 7"
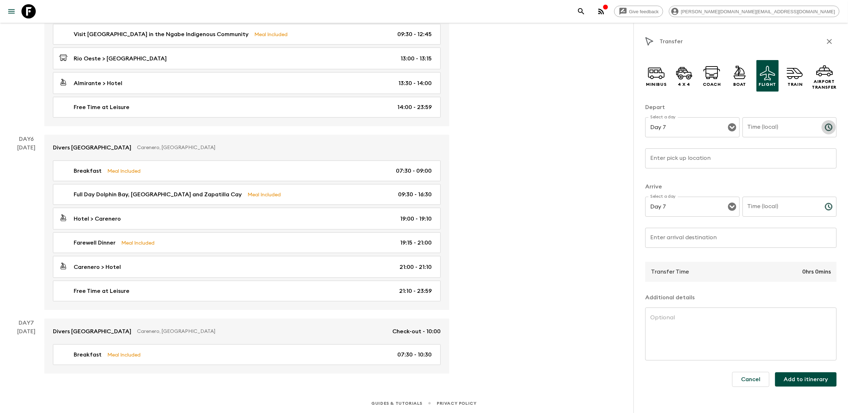
click at [826, 125] on icon "Choose time" at bounding box center [828, 127] width 7 height 7
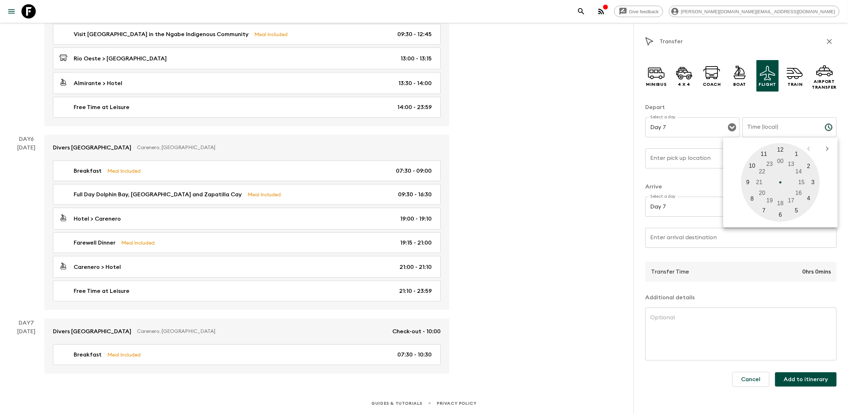
click at [765, 154] on div at bounding box center [780, 182] width 79 height 79
click at [780, 214] on div at bounding box center [780, 182] width 79 height 79
type input "11:30"
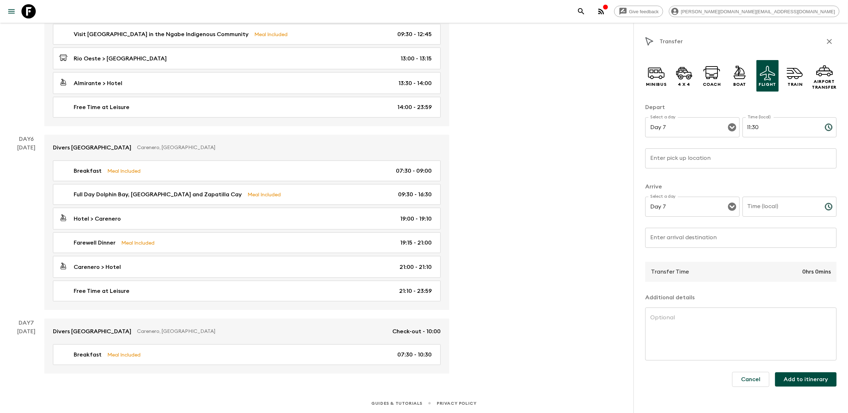
click at [691, 160] on input "Enter pick up location" at bounding box center [740, 158] width 191 height 20
paste input "[GEOGRAPHIC_DATA] "[GEOGRAPHIC_DATA]"
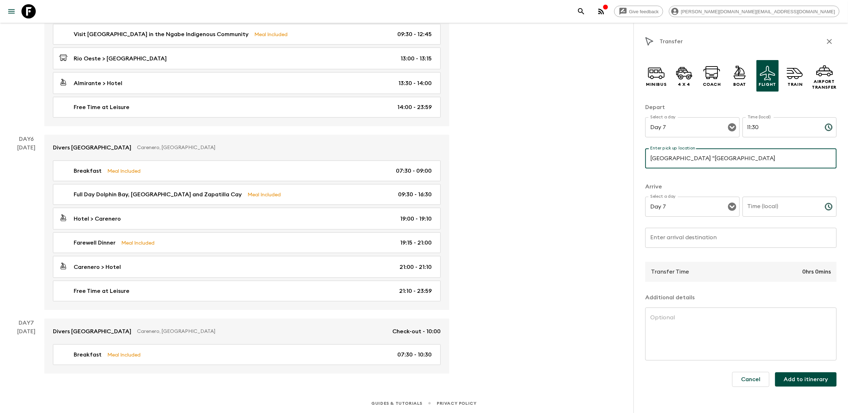
type input "[GEOGRAPHIC_DATA] "[GEOGRAPHIC_DATA]"
click at [828, 206] on icon "Choose time" at bounding box center [829, 206] width 9 height 9
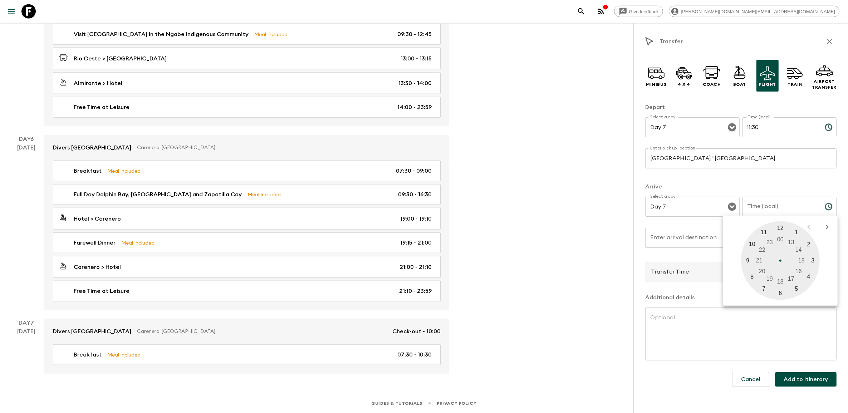
click at [782, 228] on div at bounding box center [780, 260] width 79 height 79
click at [780, 294] on div at bounding box center [780, 260] width 79 height 79
type input "12:30"
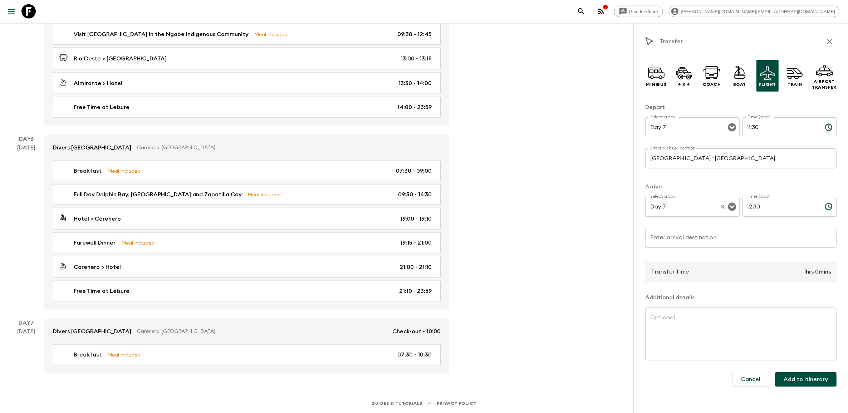
drag, startPoint x: 697, startPoint y: 233, endPoint x: 702, endPoint y: 223, distance: 11.5
click at [697, 233] on div "Enter arrival destination Enter arrival destination ​" at bounding box center [740, 242] width 191 height 28
paste input "Albrook “[PERSON_NAME]” [GEOGRAPHIC_DATA]"
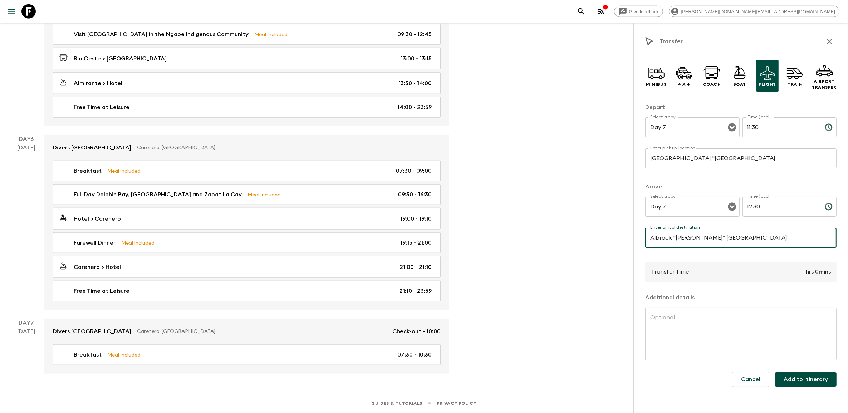
type input "Albrook “[PERSON_NAME]” [GEOGRAPHIC_DATA]"
click at [685, 326] on textarea at bounding box center [740, 334] width 181 height 41
paste textarea "Your adventure ends with a mid morning flight back to [GEOGRAPHIC_DATA] where y…"
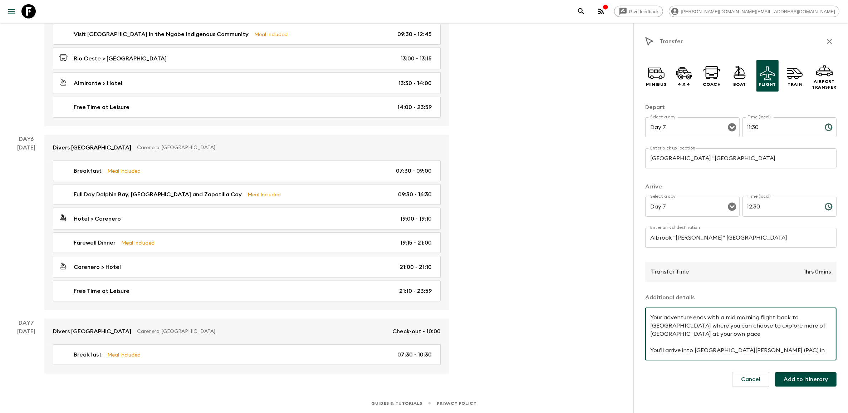
scroll to position [15, 0]
type textarea "Your adventure ends with a mid morning flight back to [GEOGRAPHIC_DATA] where y…"
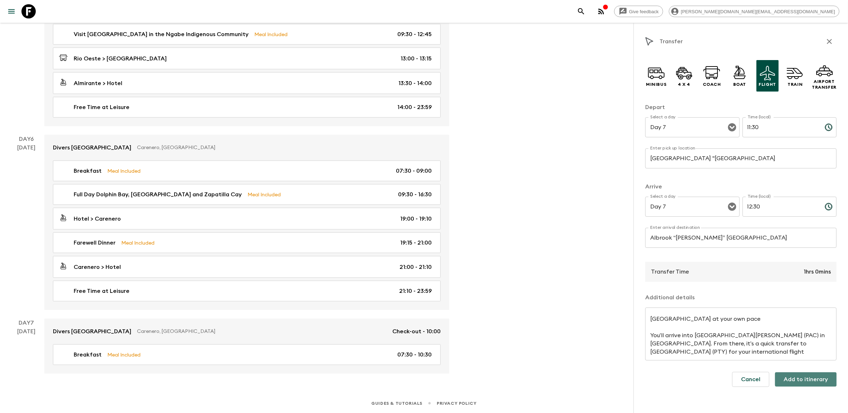
click at [811, 374] on button "Add to itinerary" at bounding box center [806, 379] width 62 height 14
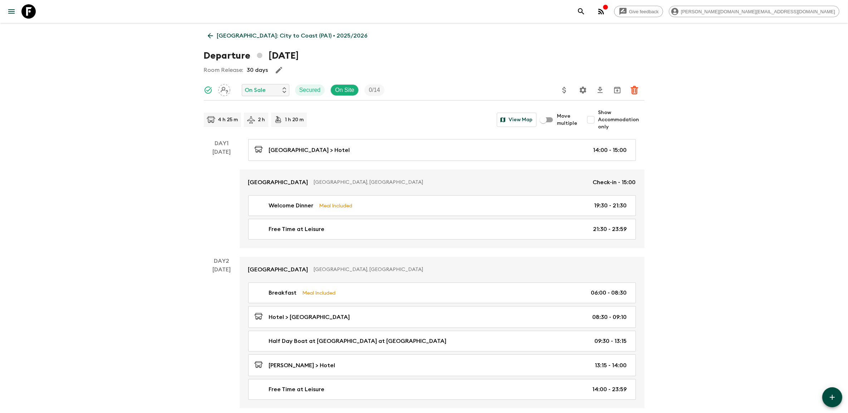
click at [233, 33] on p "[GEOGRAPHIC_DATA]: City to Coast (PA1) • 2025/2026" at bounding box center [292, 35] width 151 height 9
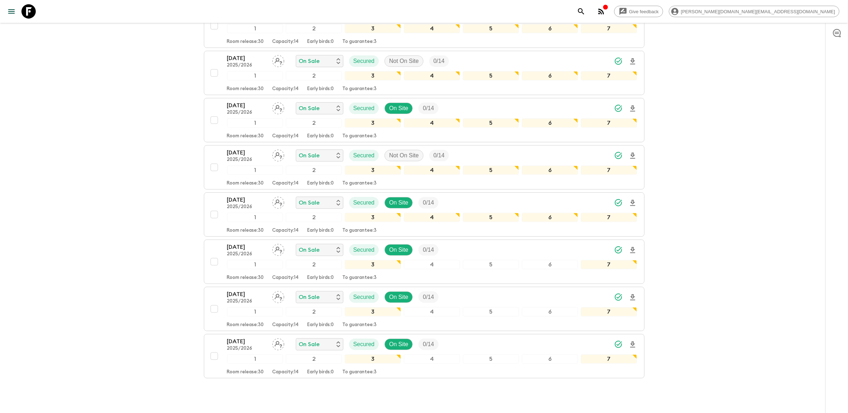
scroll to position [360, 0]
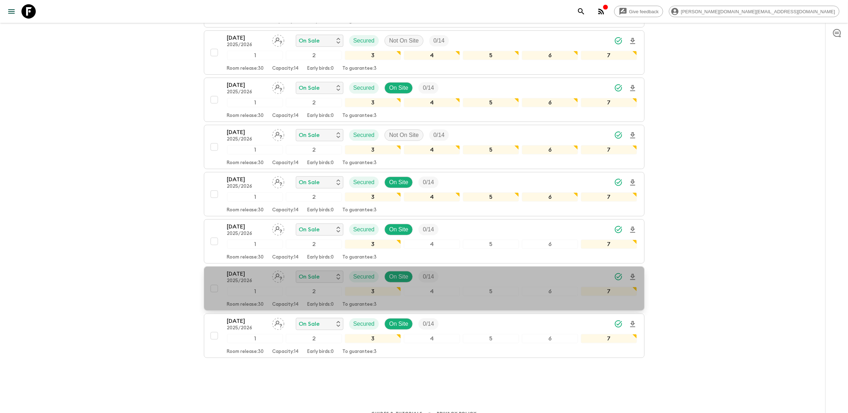
click at [238, 270] on p "[DATE]" at bounding box center [246, 274] width 39 height 9
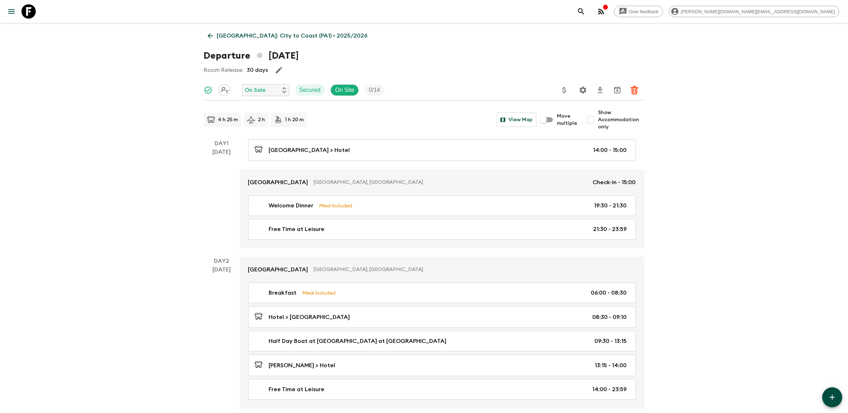
click at [216, 36] on link "[GEOGRAPHIC_DATA]: City to Coast (PA1) • 2025/2026" at bounding box center [288, 36] width 168 height 14
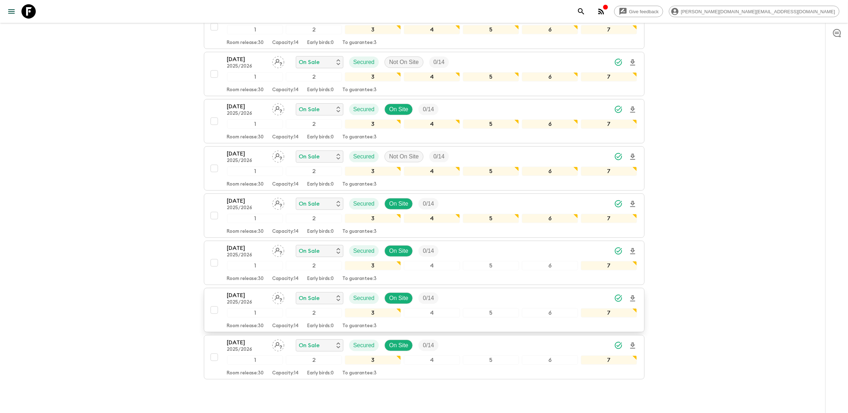
scroll to position [360, 0]
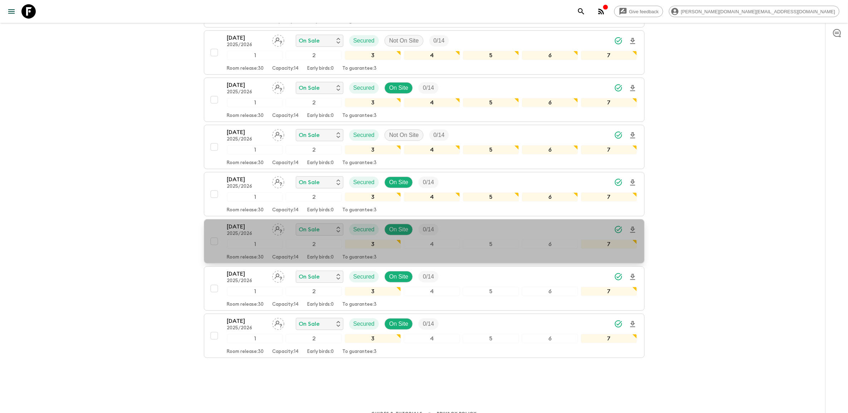
click at [248, 223] on p "[DATE]" at bounding box center [246, 227] width 39 height 9
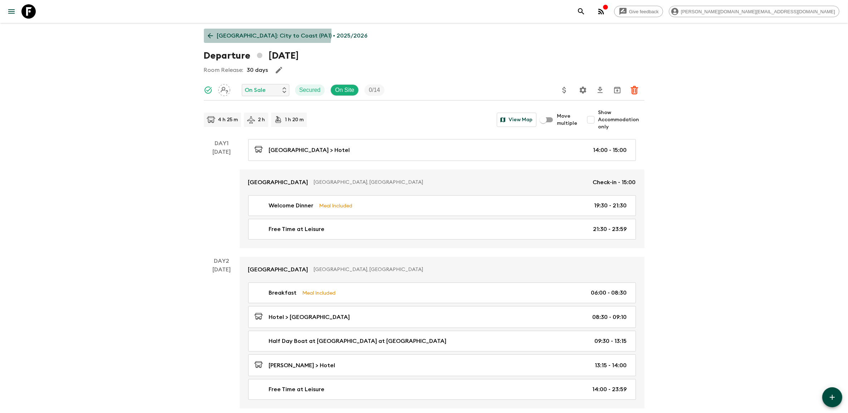
click at [235, 30] on link "[GEOGRAPHIC_DATA]: City to Coast (PA1) • 2025/2026" at bounding box center [288, 36] width 168 height 14
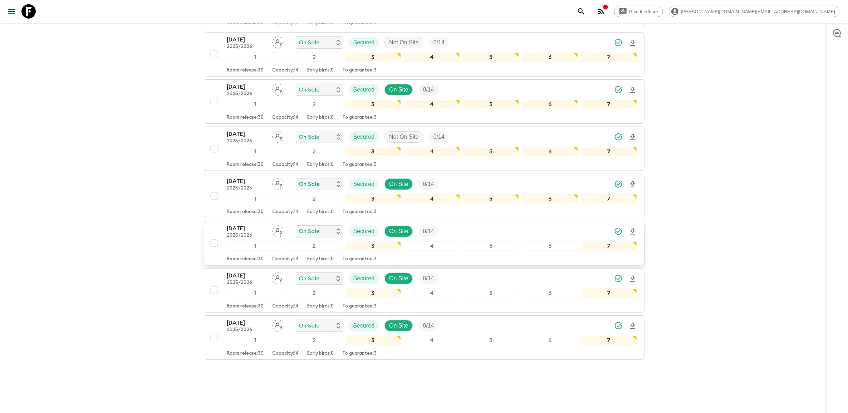
scroll to position [360, 0]
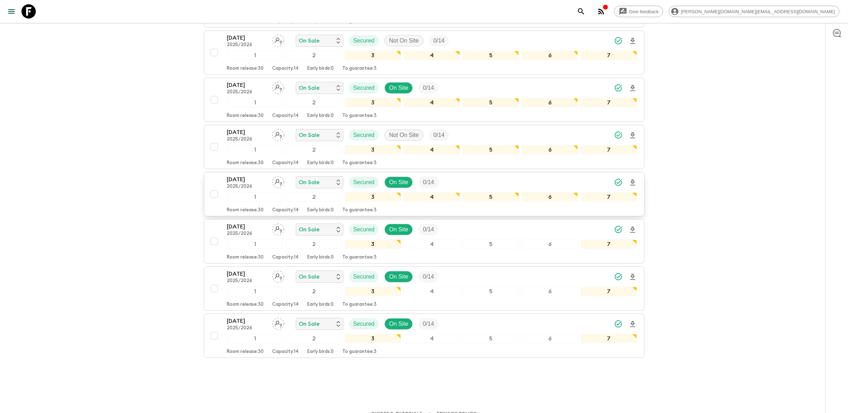
click at [259, 175] on p "[DATE]" at bounding box center [246, 179] width 39 height 9
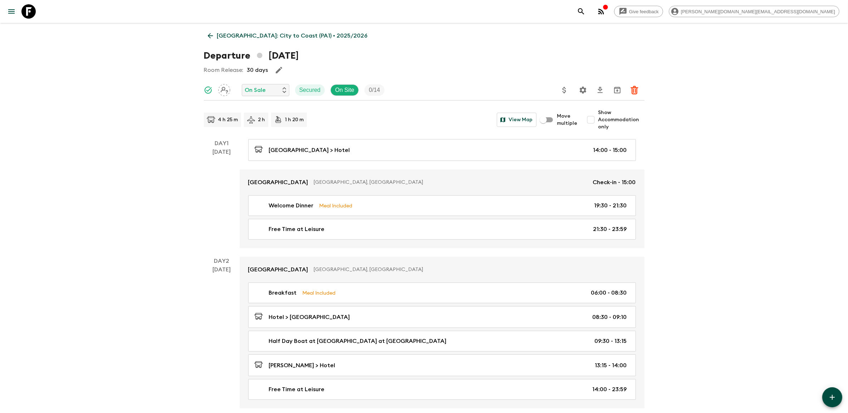
click at [213, 31] on link "[GEOGRAPHIC_DATA]: City to Coast (PA1) • 2025/2026" at bounding box center [288, 36] width 168 height 14
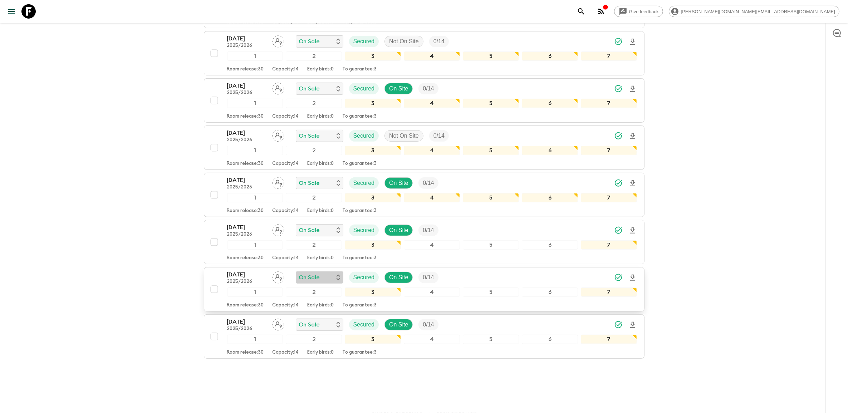
scroll to position [360, 0]
click at [248, 175] on p "[DATE]" at bounding box center [246, 179] width 39 height 9
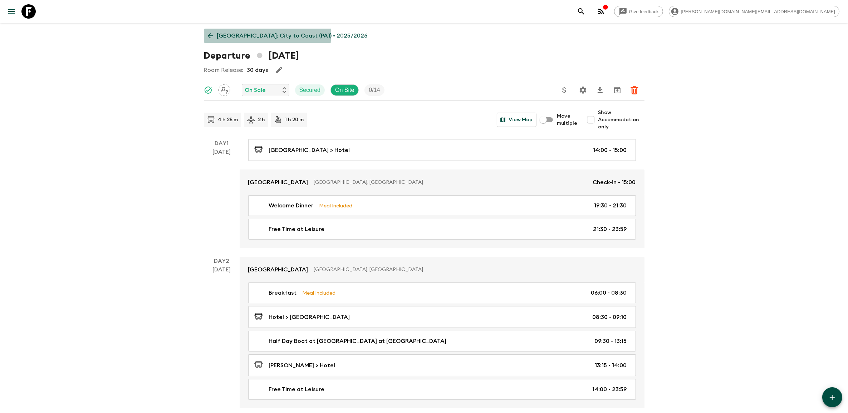
click at [234, 33] on p "[GEOGRAPHIC_DATA]: City to Coast (PA1) • 2025/2026" at bounding box center [292, 35] width 151 height 9
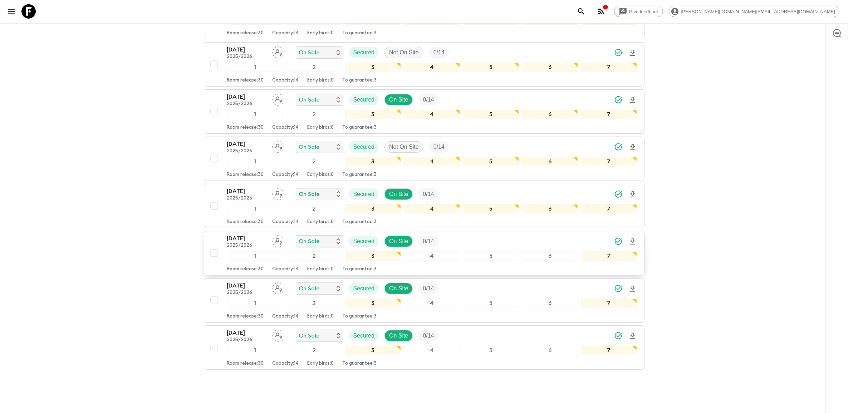
scroll to position [358, 0]
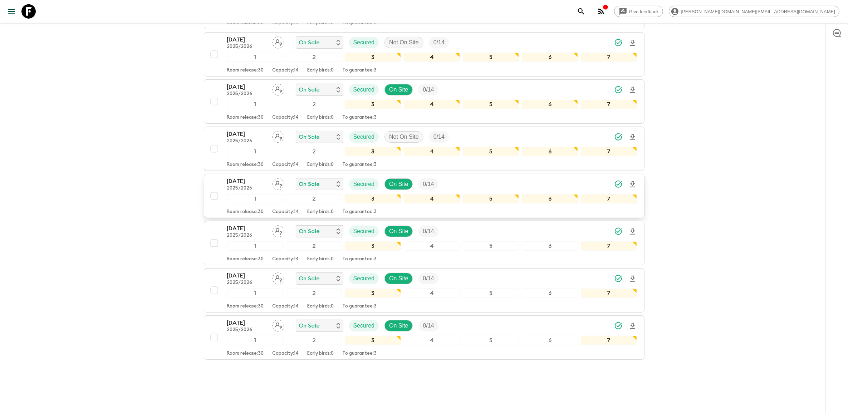
click at [241, 177] on p "[DATE]" at bounding box center [246, 181] width 39 height 9
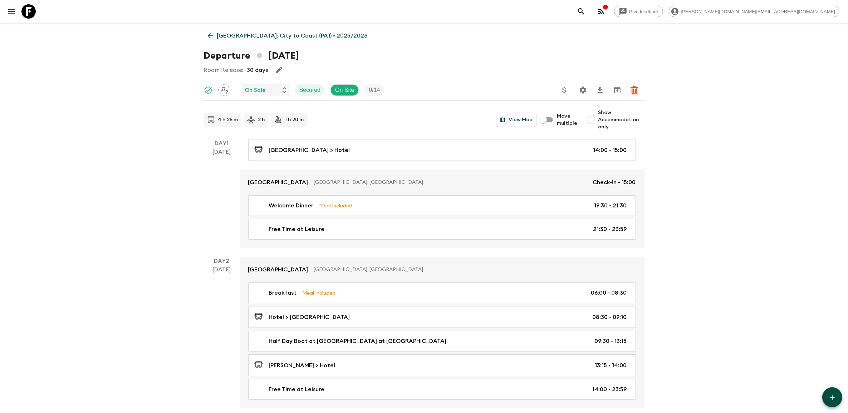
click at [212, 36] on icon at bounding box center [210, 36] width 8 height 8
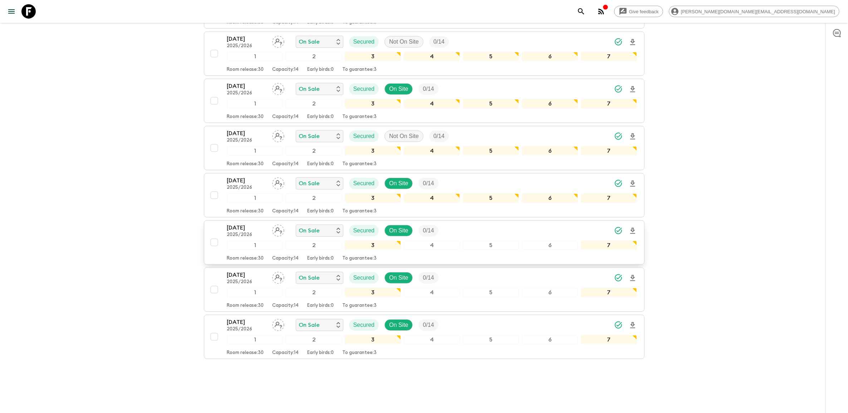
scroll to position [360, 0]
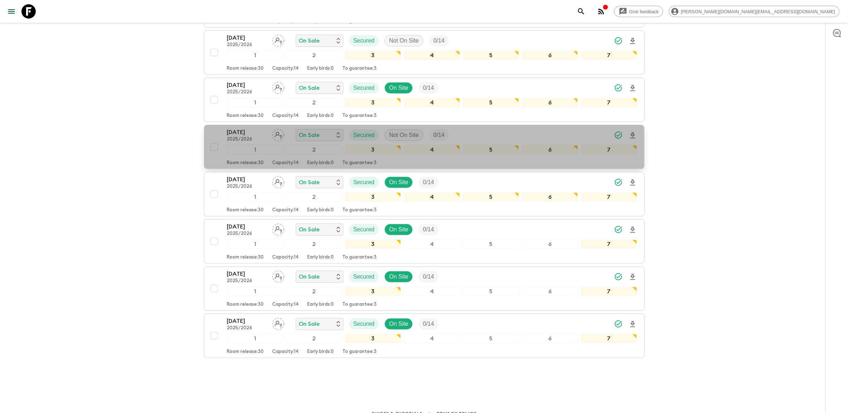
click at [240, 137] on p "2025/2026" at bounding box center [246, 140] width 39 height 6
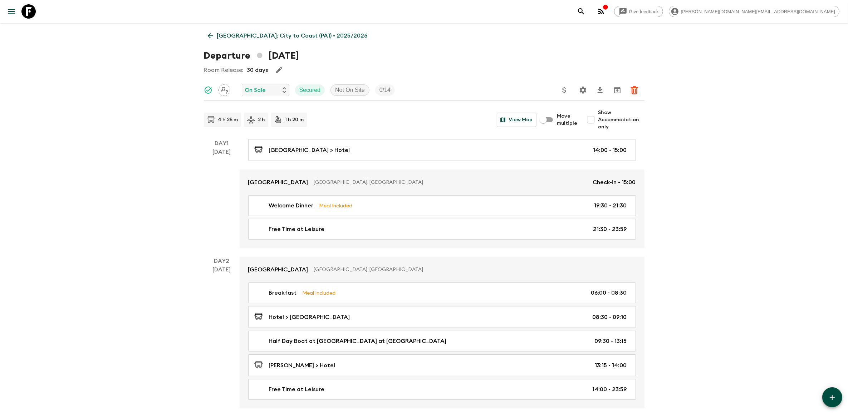
click at [260, 35] on p "[GEOGRAPHIC_DATA]: City to Coast (PA1) • 2025/2026" at bounding box center [292, 35] width 151 height 9
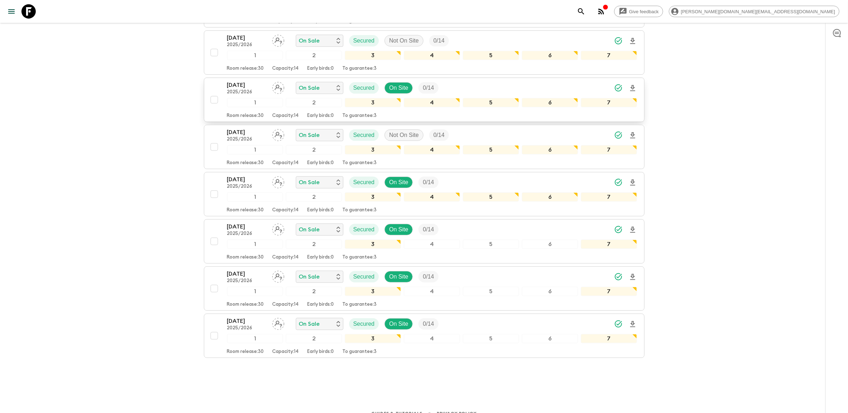
click at [240, 81] on p "[DATE]" at bounding box center [246, 85] width 39 height 9
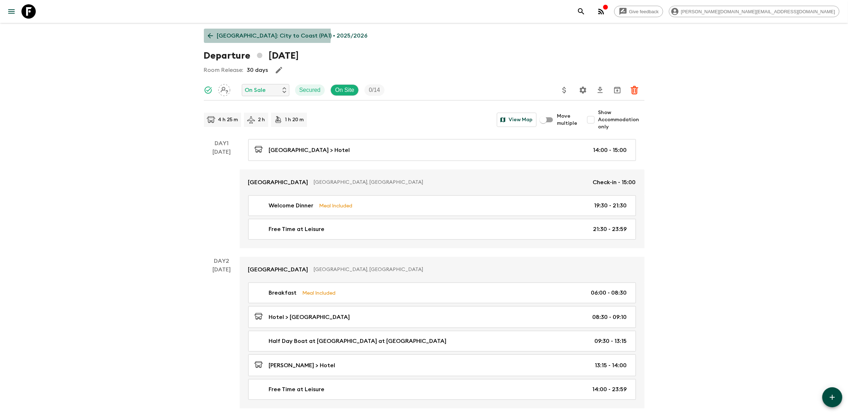
click at [216, 34] on link "[GEOGRAPHIC_DATA]: City to Coast (PA1) • 2025/2026" at bounding box center [288, 36] width 168 height 14
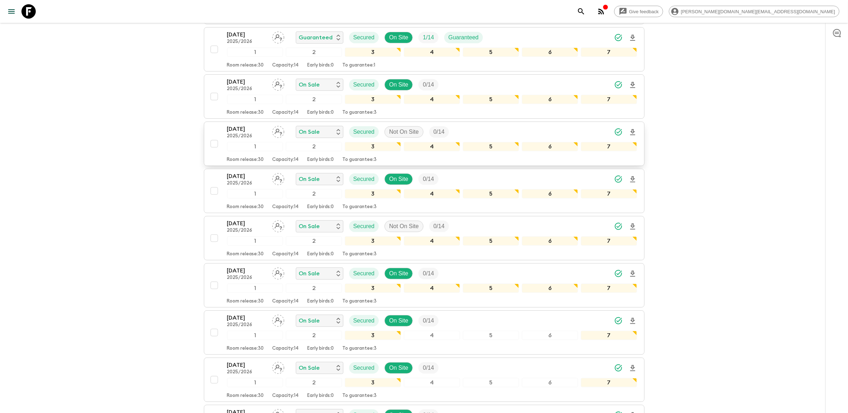
click at [242, 125] on p "[DATE]" at bounding box center [246, 129] width 39 height 9
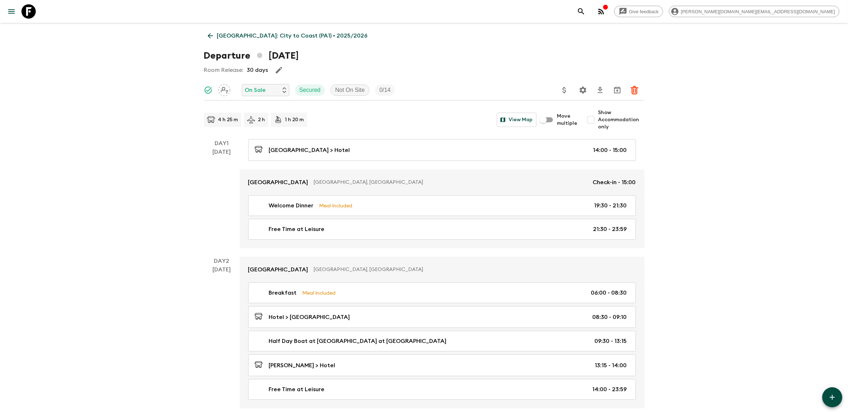
click at [222, 35] on p "[GEOGRAPHIC_DATA]: City to Coast (PA1) • 2025/2026" at bounding box center [292, 35] width 151 height 9
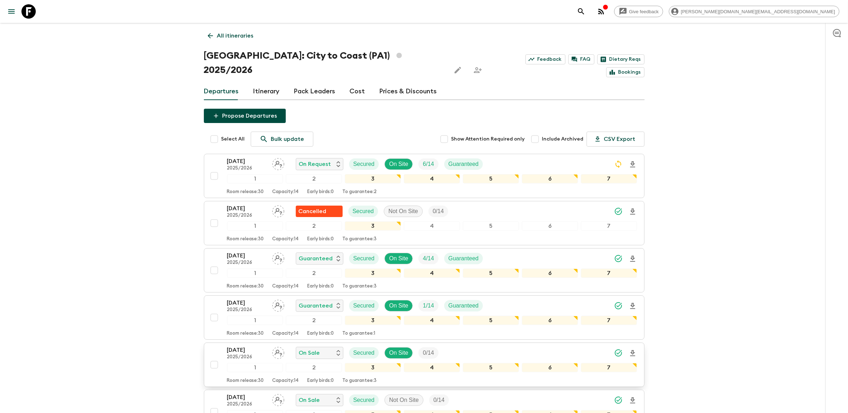
click at [244, 346] on p "[DATE]" at bounding box center [246, 350] width 39 height 9
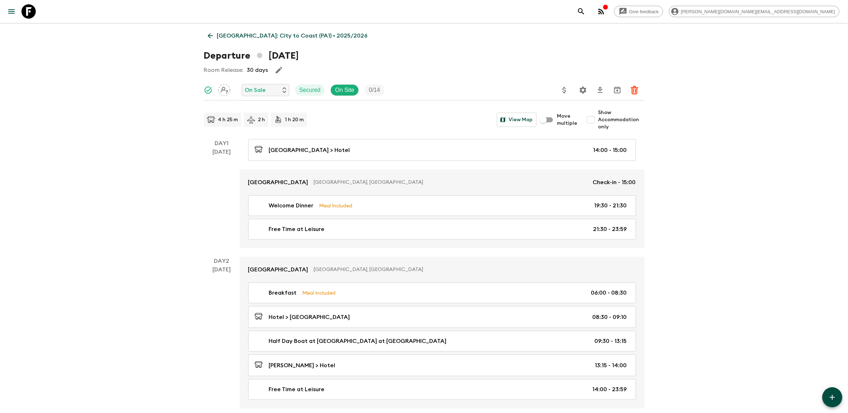
click at [251, 33] on p "[GEOGRAPHIC_DATA]: City to Coast (PA1) • 2025/2026" at bounding box center [292, 35] width 151 height 9
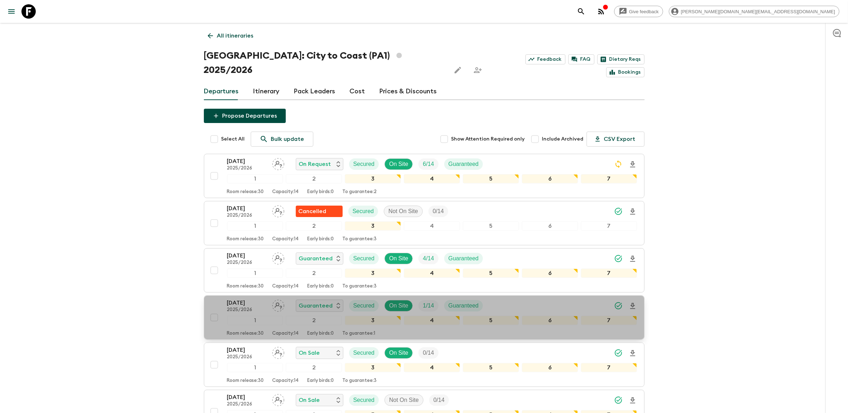
click at [240, 299] on p "[DATE]" at bounding box center [246, 303] width 39 height 9
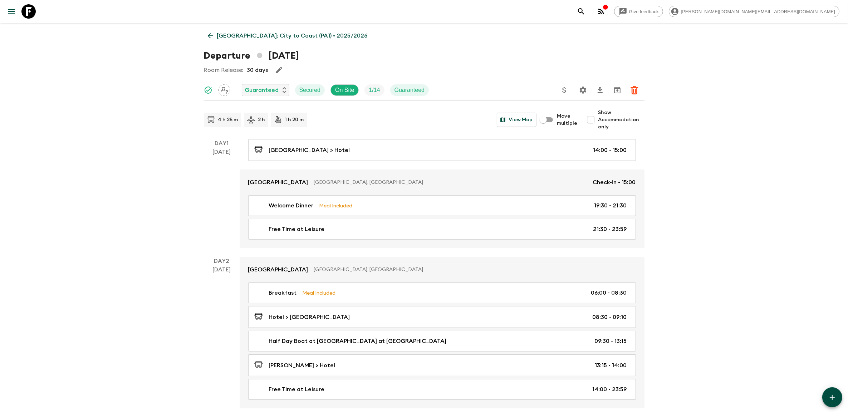
click at [223, 36] on p "[GEOGRAPHIC_DATA]: City to Coast (PA1) • 2025/2026" at bounding box center [292, 35] width 151 height 9
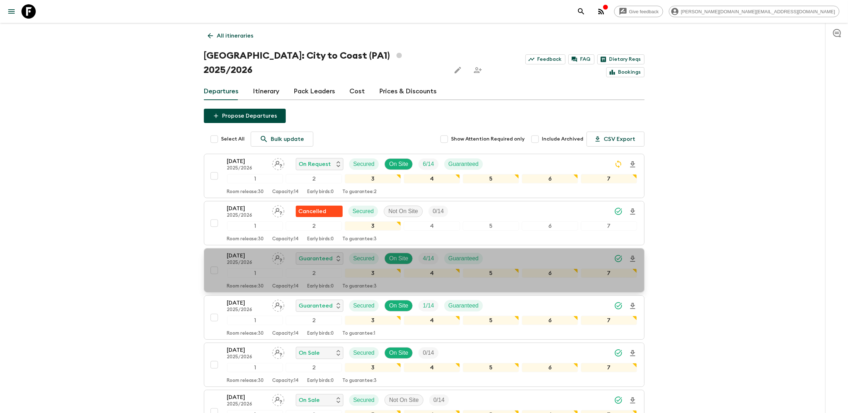
click at [237, 251] on p "[DATE]" at bounding box center [246, 255] width 39 height 9
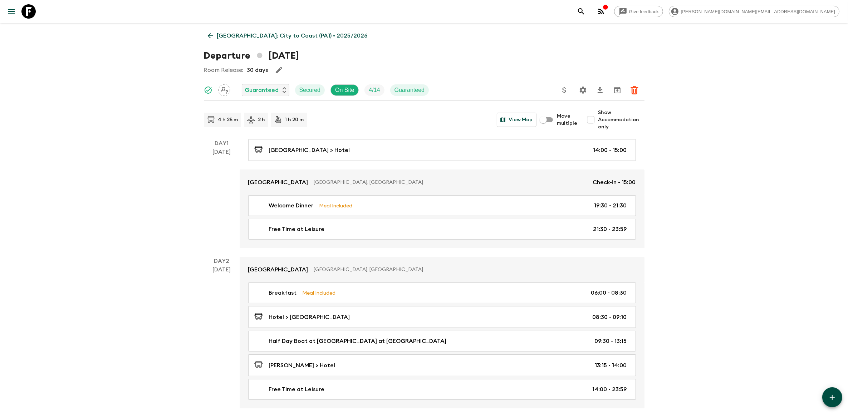
click at [225, 37] on p "[GEOGRAPHIC_DATA]: City to Coast (PA1) • 2025/2026" at bounding box center [292, 35] width 151 height 9
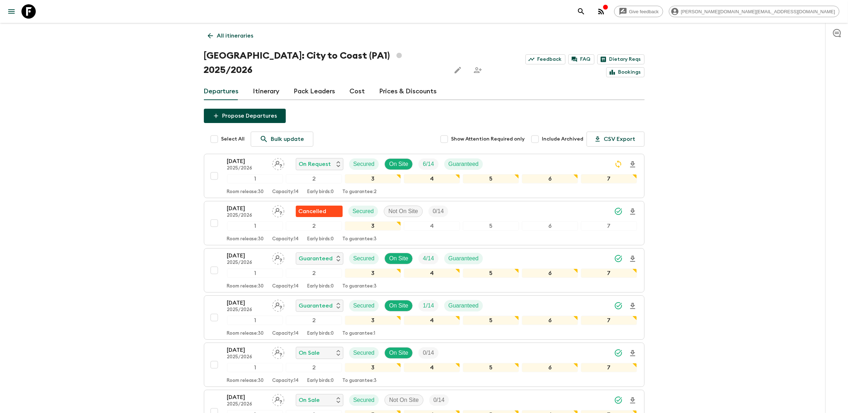
click at [240, 204] on p "[DATE]" at bounding box center [246, 208] width 39 height 9
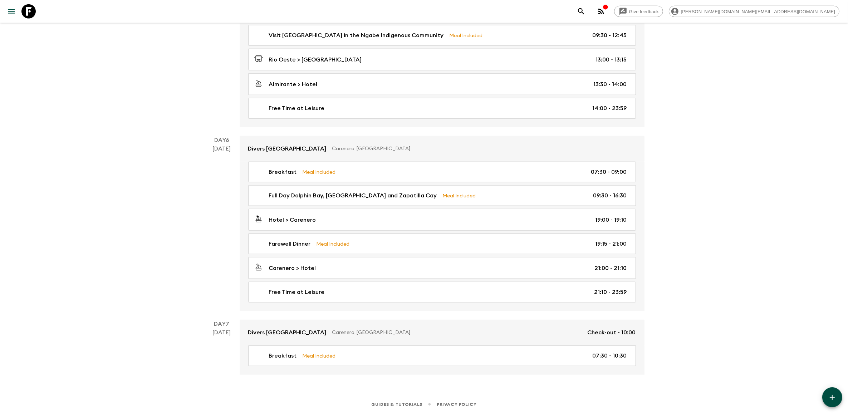
scroll to position [829, 0]
drag, startPoint x: 33, startPoint y: 8, endPoint x: 36, endPoint y: 8, distance: 3.6
click at [33, 8] on icon at bounding box center [28, 11] width 14 height 14
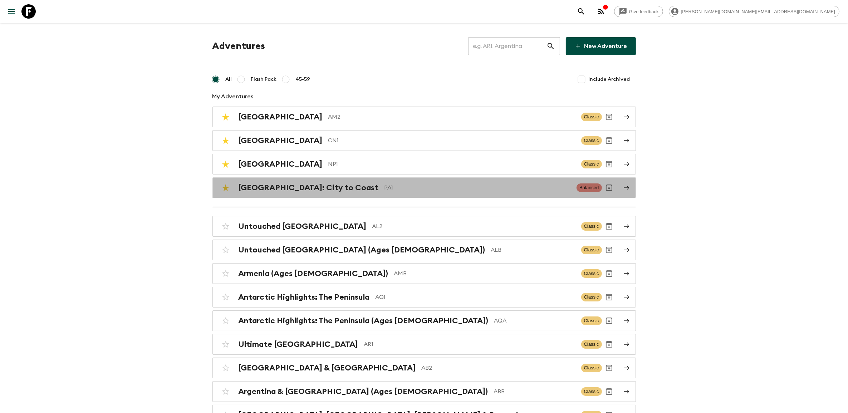
click at [266, 187] on h2 "[GEOGRAPHIC_DATA]: City to Coast" at bounding box center [309, 187] width 140 height 9
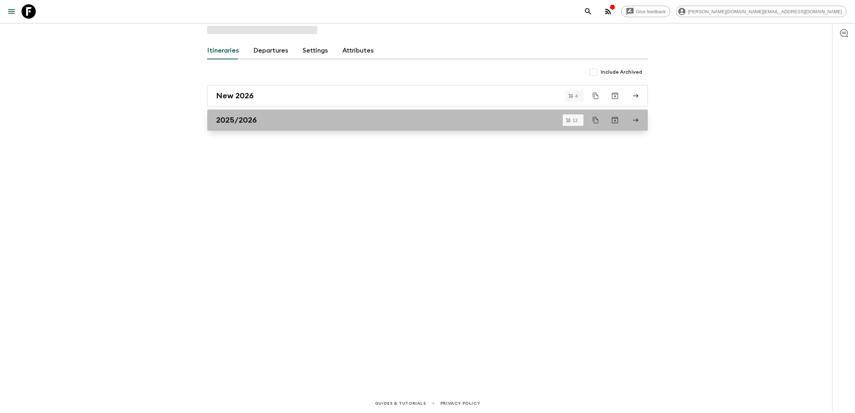
click at [258, 120] on div "2025/2026" at bounding box center [420, 120] width 409 height 9
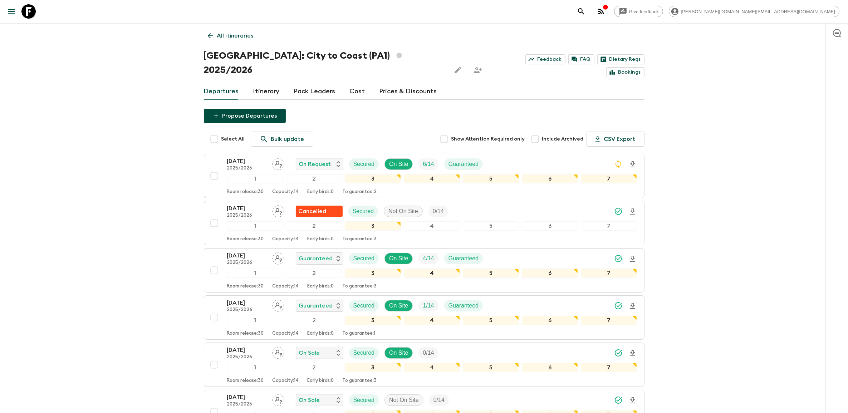
click at [231, 37] on p "All itineraries" at bounding box center [235, 35] width 36 height 9
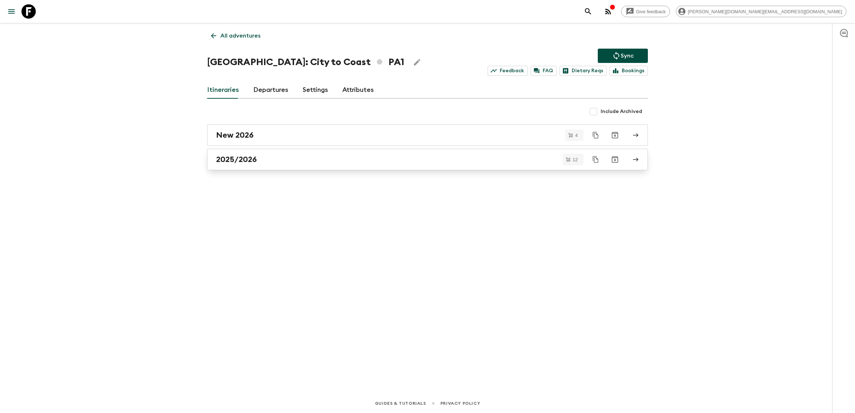
click at [262, 154] on link "2025/2026" at bounding box center [427, 159] width 441 height 21
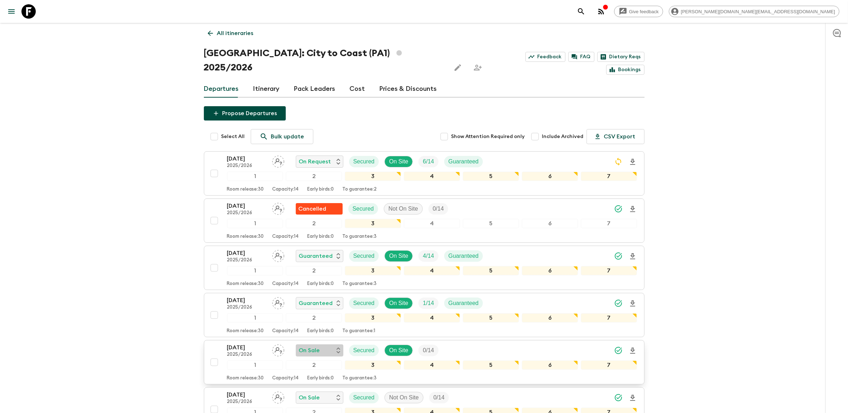
scroll to position [179, 0]
